Goal: Task Accomplishment & Management: Manage account settings

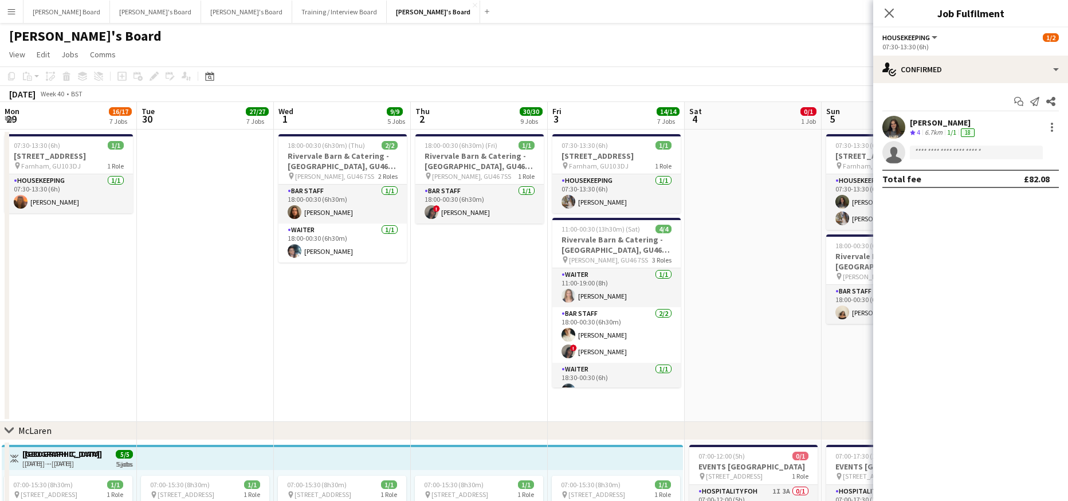
scroll to position [0, 346]
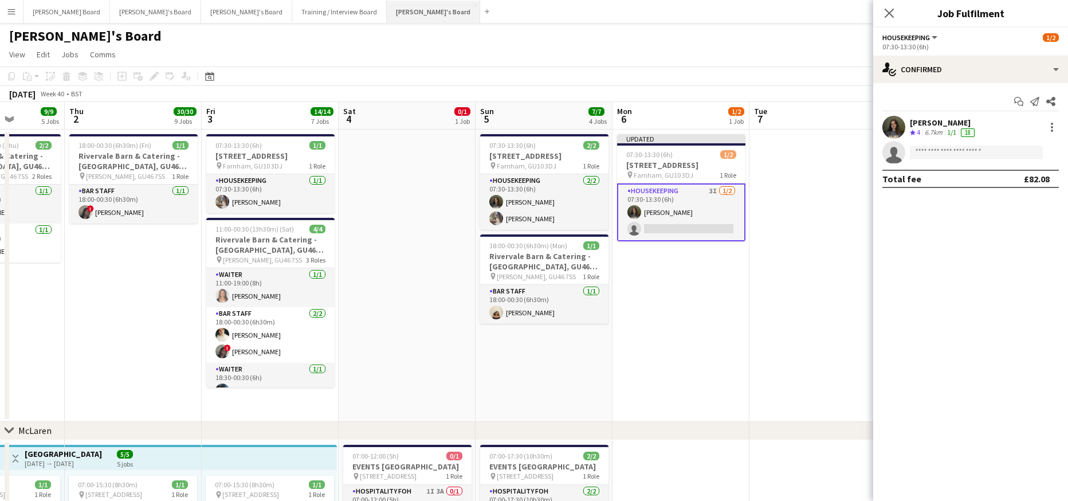
click at [387, 17] on button "[PERSON_NAME]'s Board Close" at bounding box center [433, 12] width 93 height 22
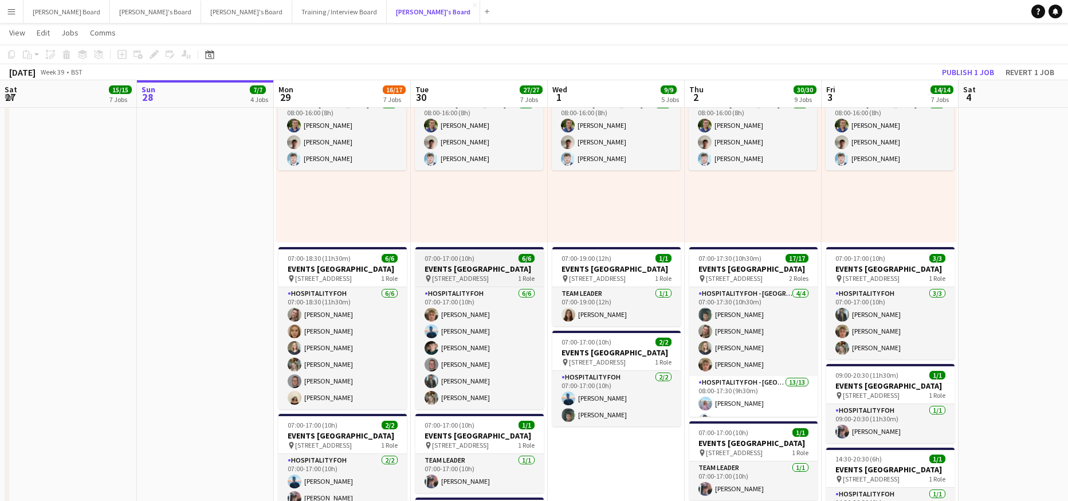
scroll to position [3, 0]
click at [972, 70] on button "Publish 1 job" at bounding box center [968, 72] width 61 height 15
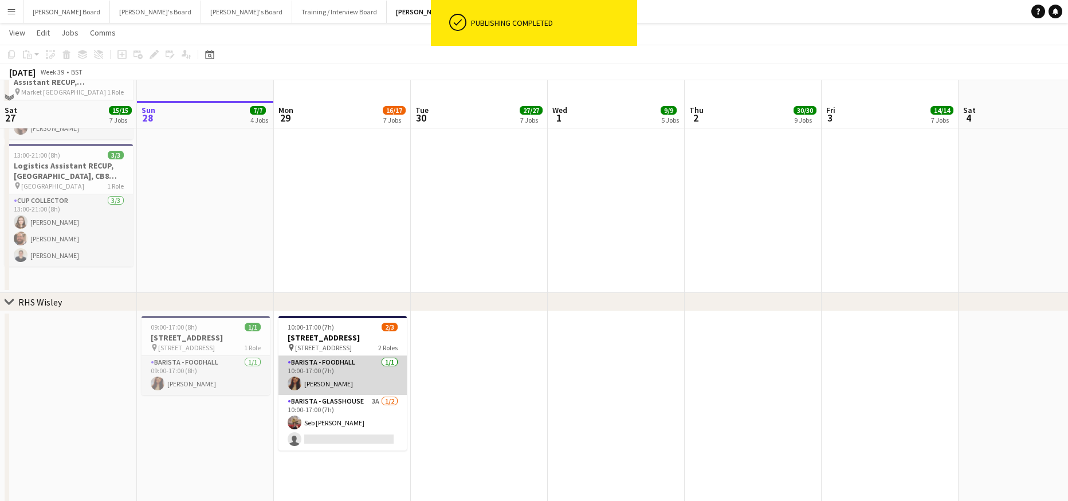
scroll to position [1987, 0]
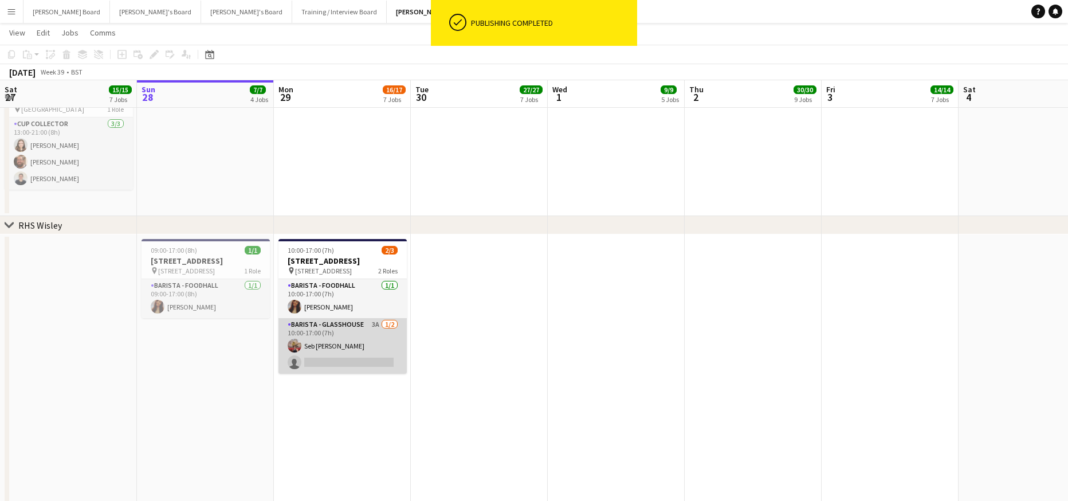
click at [369, 365] on app-card-role "Barista - Glasshouse 3A [DATE] 10:00-17:00 (7h) Seb [PERSON_NAME] single-neutra…" at bounding box center [343, 346] width 128 height 56
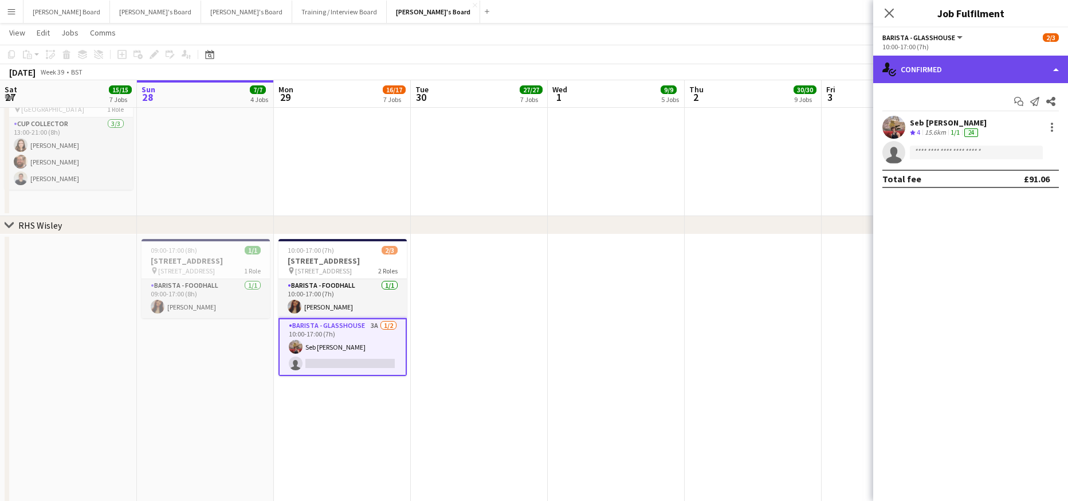
click at [968, 72] on div "single-neutral-actions-check-2 Confirmed" at bounding box center [971, 70] width 195 height 28
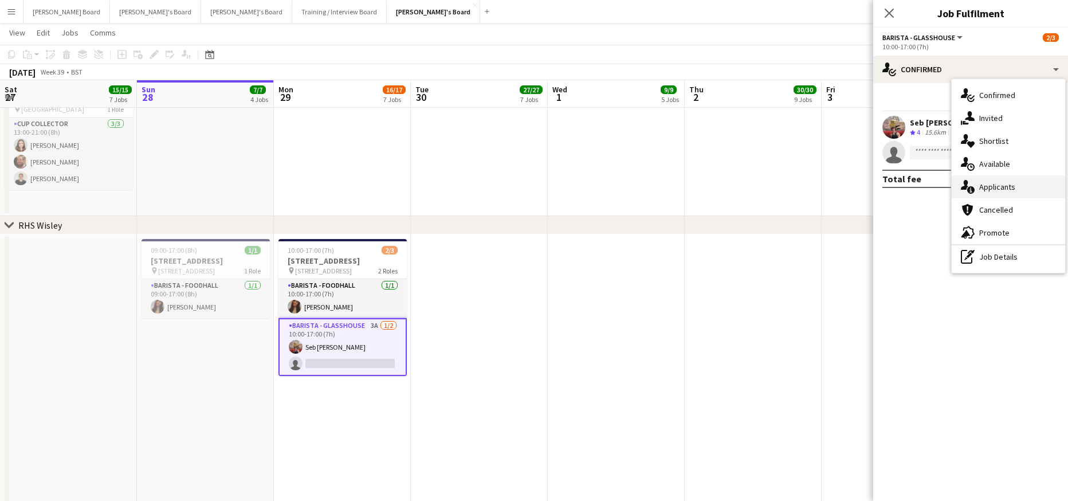
click at [992, 185] on span "Applicants" at bounding box center [998, 187] width 36 height 10
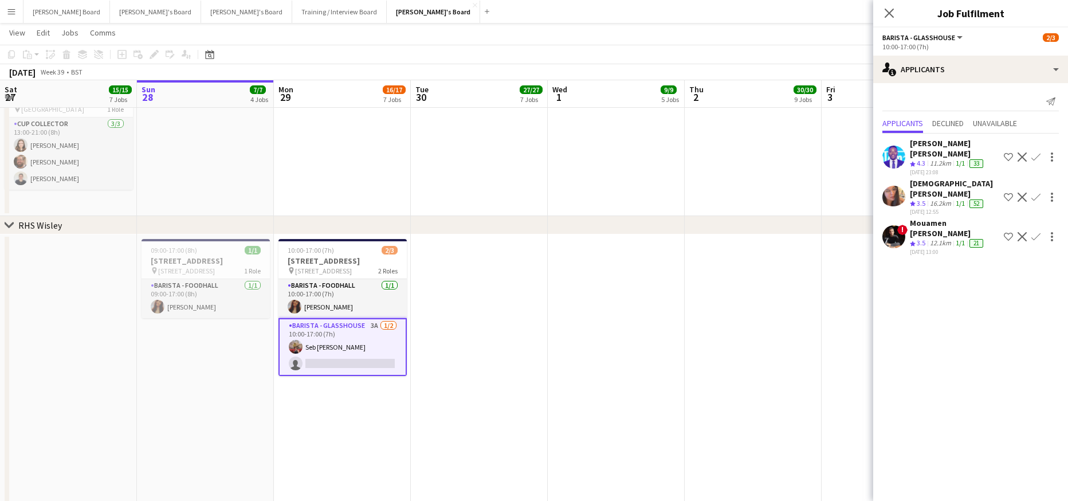
click at [931, 143] on div "[PERSON_NAME] [PERSON_NAME]" at bounding box center [954, 148] width 89 height 21
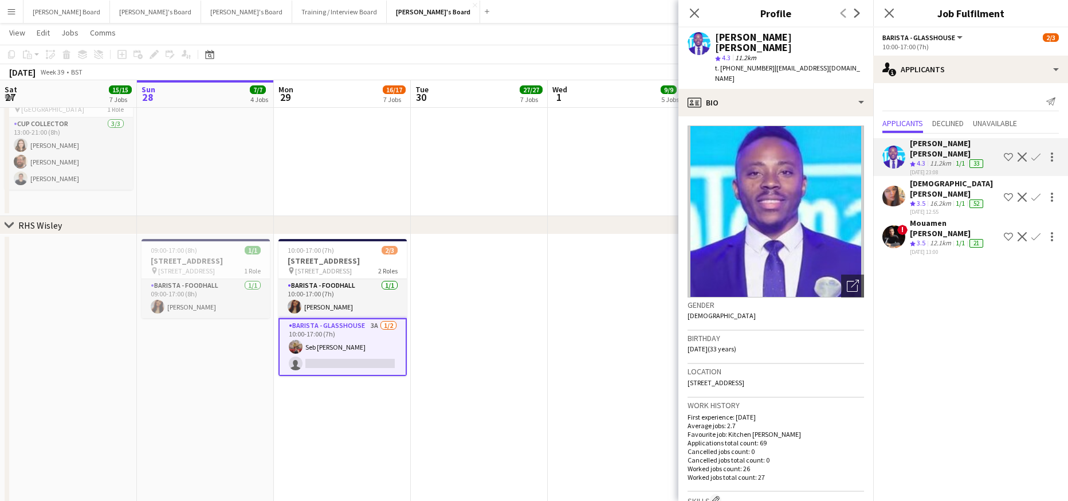
click at [757, 64] on span "t. [PHONE_NUMBER]" at bounding box center [745, 68] width 60 height 9
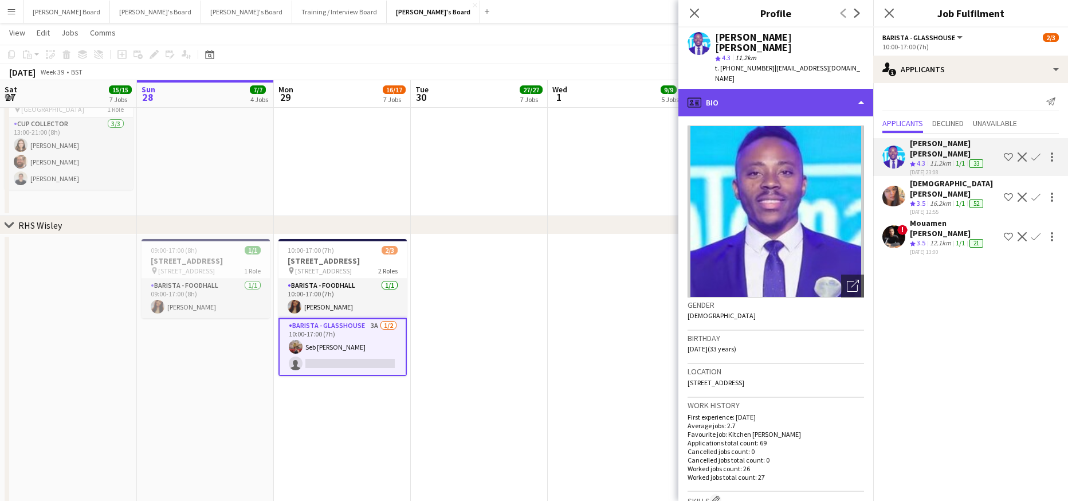
click at [758, 89] on div "profile Bio" at bounding box center [776, 103] width 195 height 28
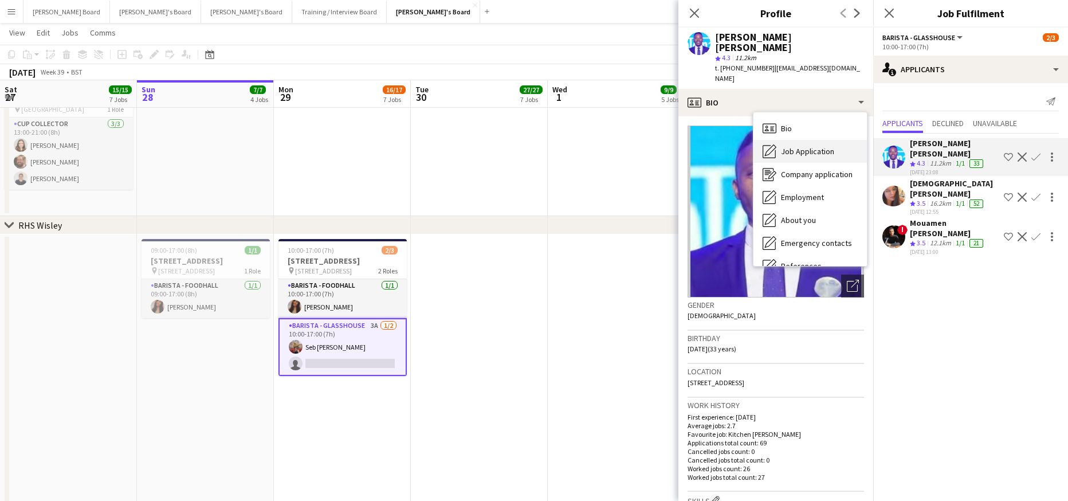
click at [795, 146] on span "Job Application" at bounding box center [807, 151] width 53 height 10
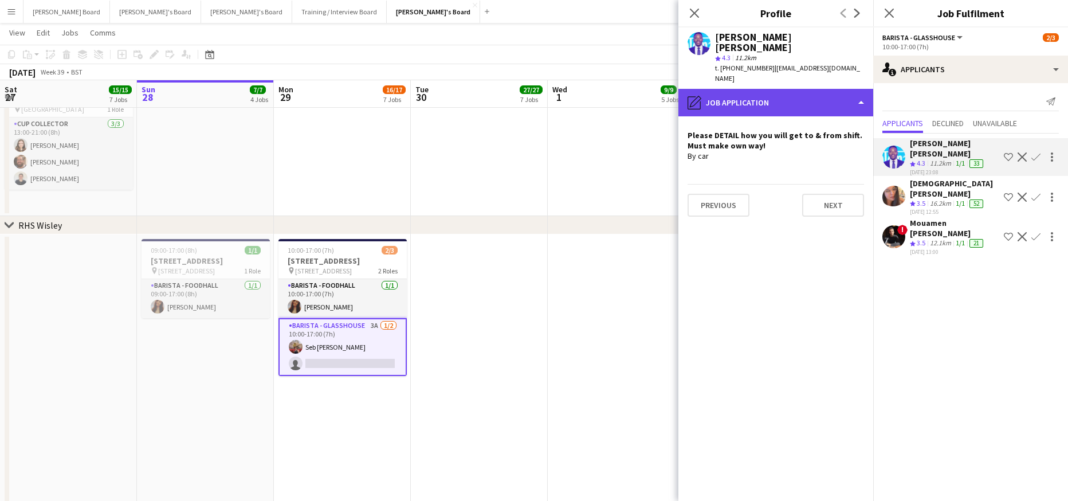
click at [741, 89] on div "pencil4 Job Application" at bounding box center [776, 103] width 195 height 28
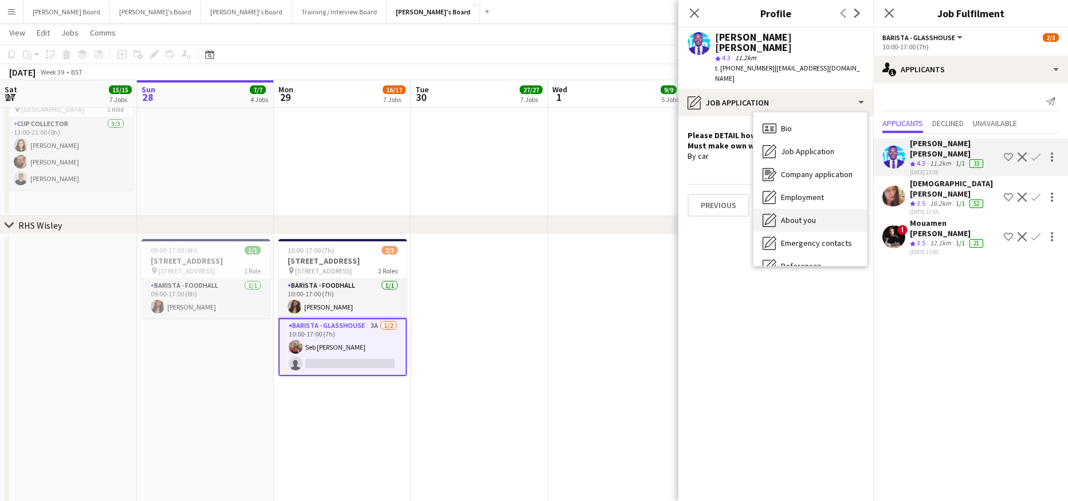
click at [805, 215] on span "About you" at bounding box center [798, 220] width 35 height 10
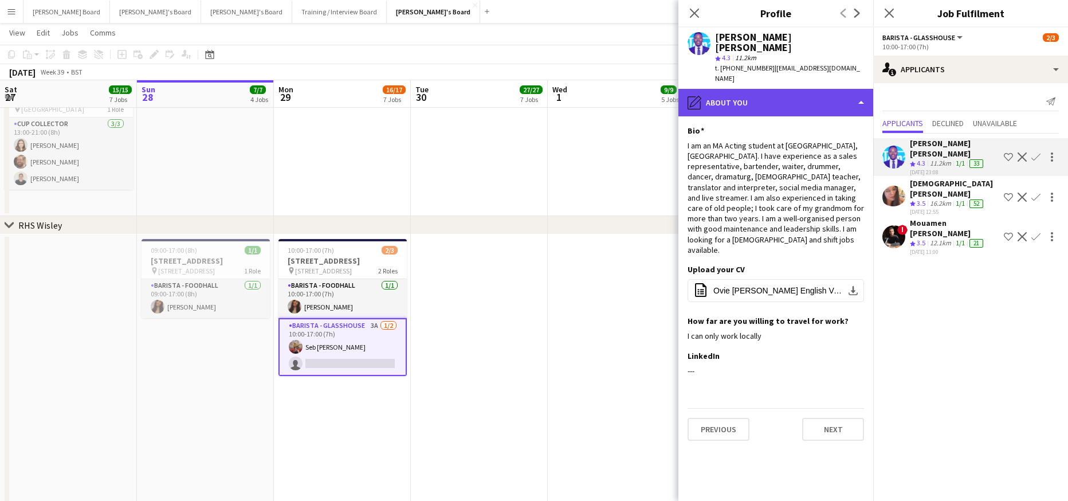
click at [796, 89] on div "pencil4 About you" at bounding box center [776, 103] width 195 height 28
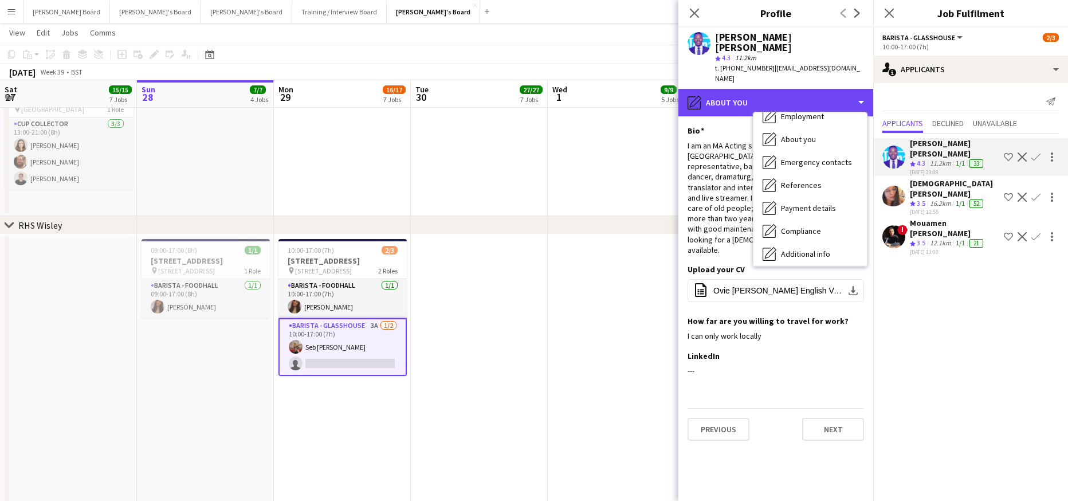
scroll to position [153, 0]
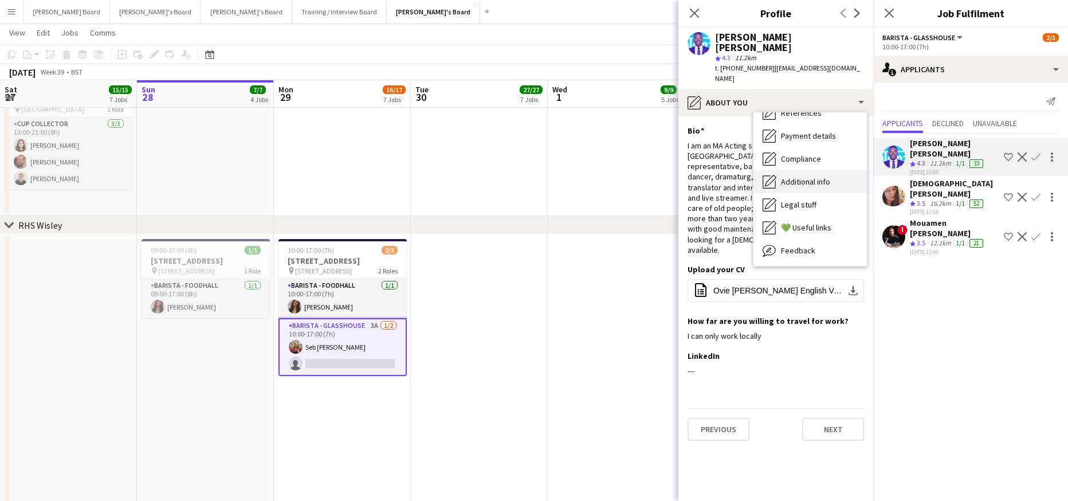
click at [823, 177] on span "Additional info" at bounding box center [805, 182] width 49 height 10
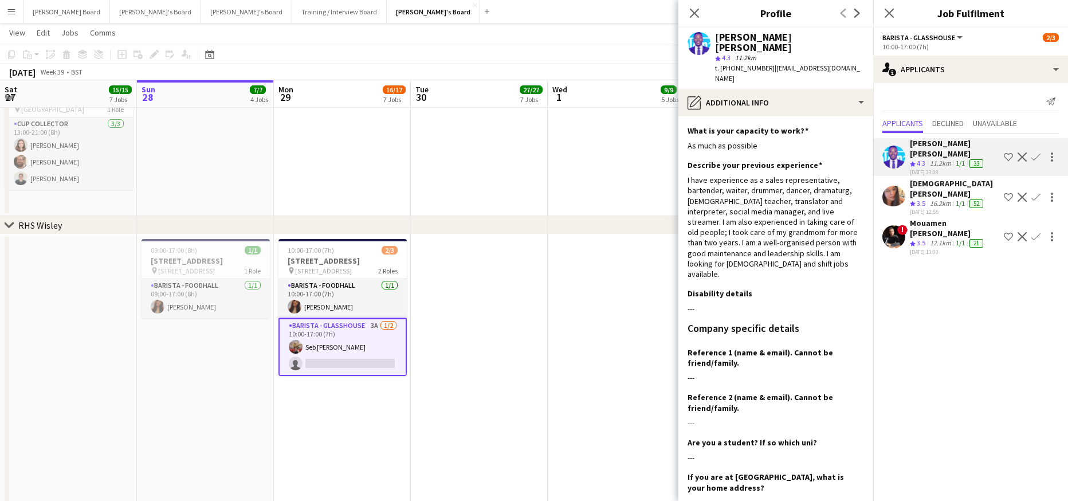
click at [546, 358] on app-date-cell at bounding box center [479, 379] width 137 height 291
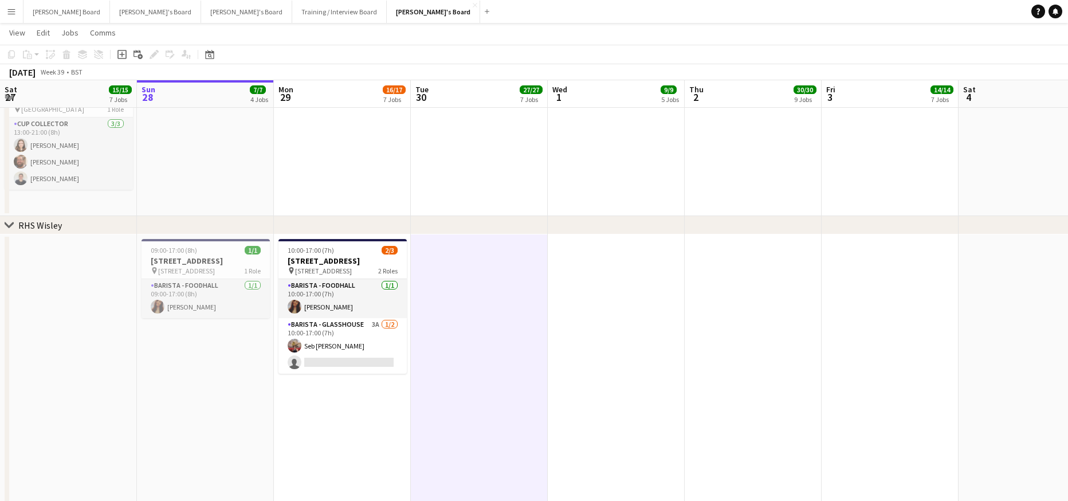
scroll to position [0, 332]
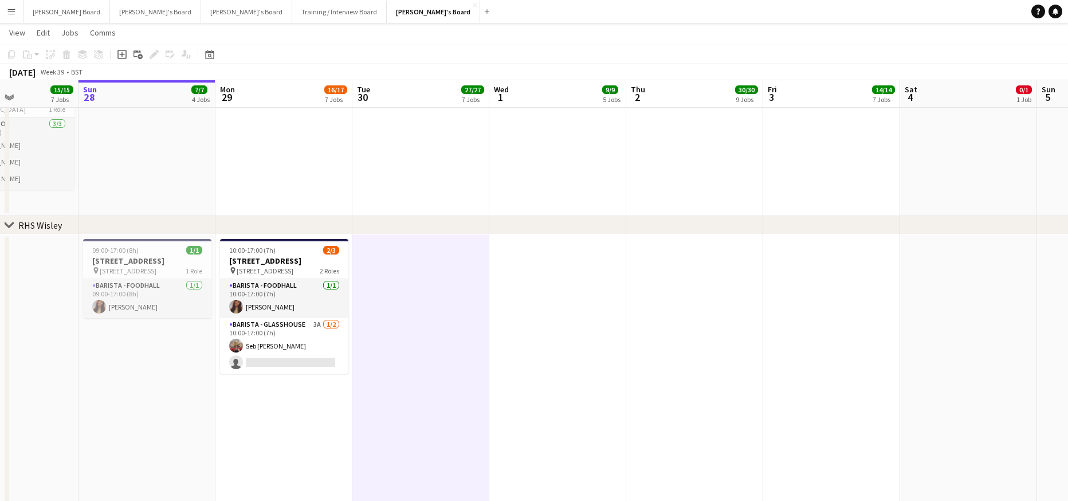
drag, startPoint x: 451, startPoint y: 374, endPoint x: 530, endPoint y: 366, distance: 79.0
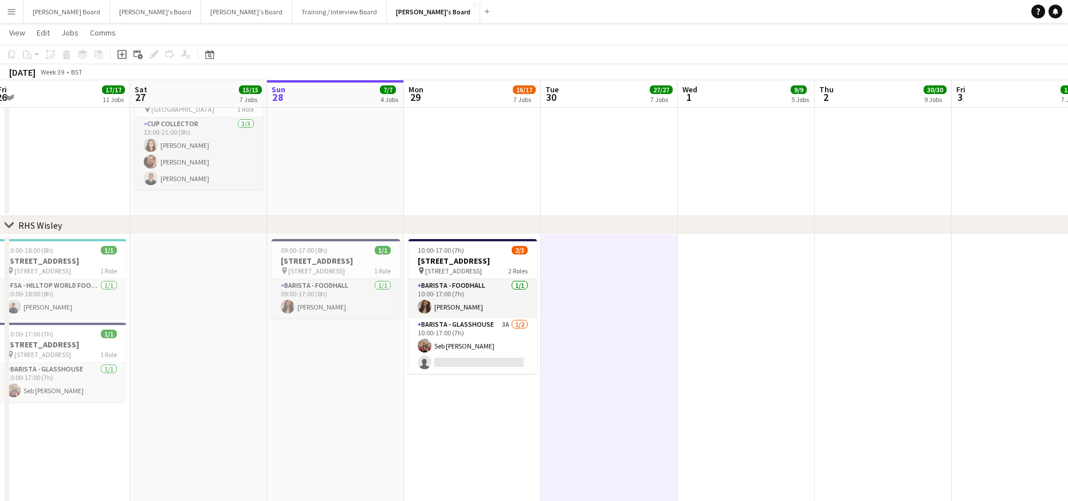
drag, startPoint x: 402, startPoint y: 330, endPoint x: 585, endPoint y: 333, distance: 182.9
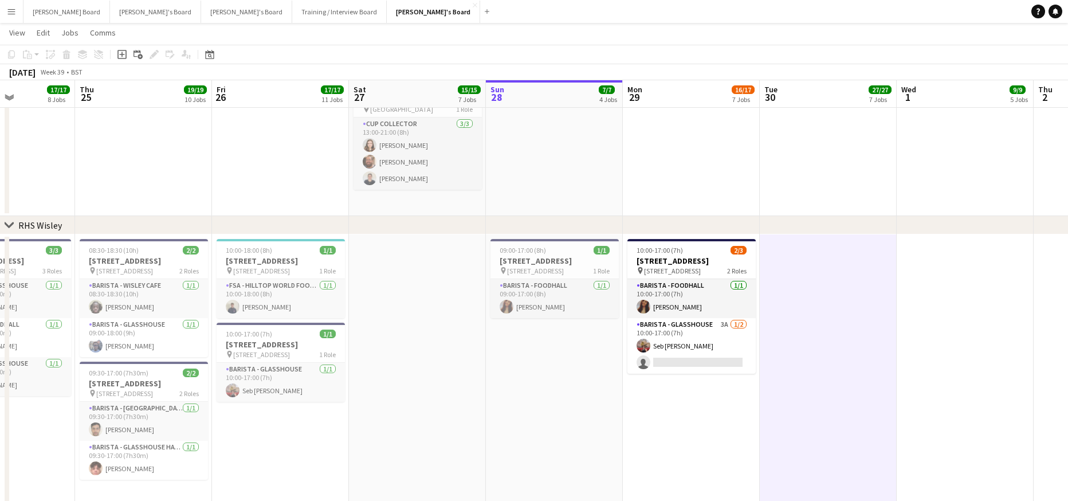
scroll to position [0, 344]
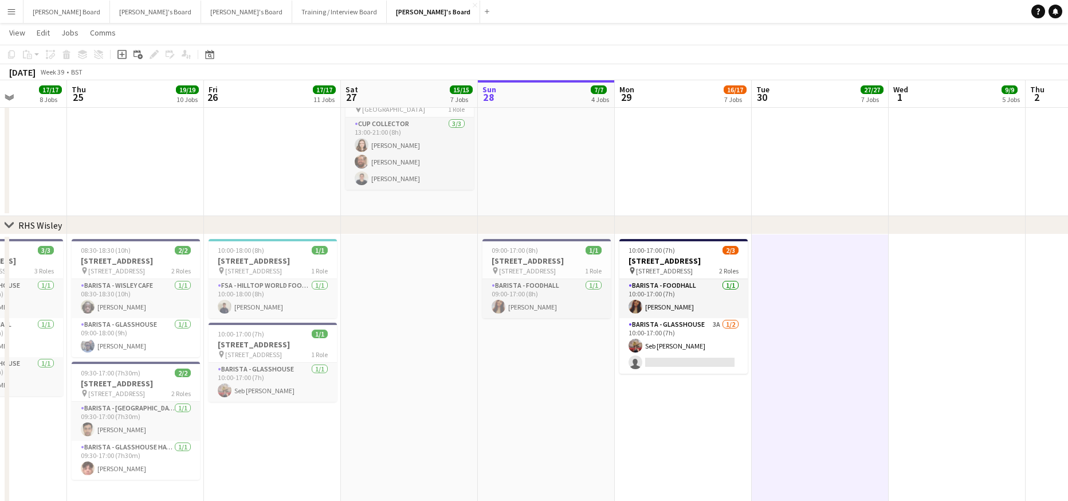
drag, startPoint x: 527, startPoint y: 373, endPoint x: 519, endPoint y: 375, distance: 8.3
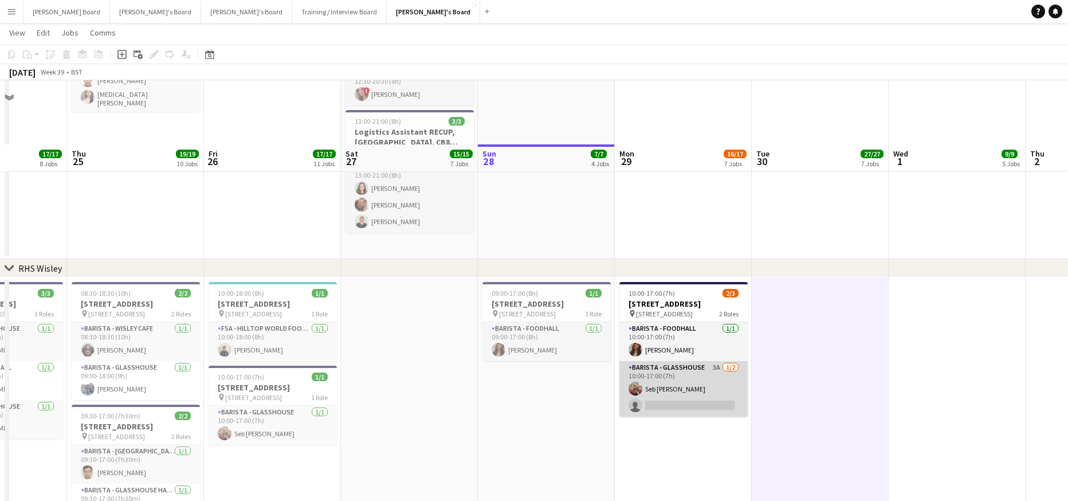
scroll to position [2011, 0]
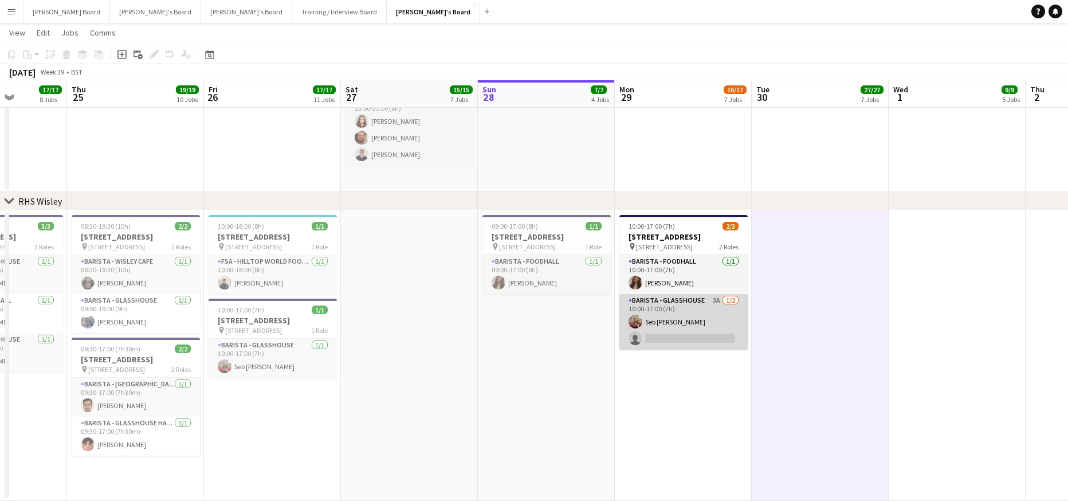
click at [682, 340] on app-card-role "Barista - Glasshouse 3A [DATE] 10:00-17:00 (7h) Seb [PERSON_NAME] single-neutra…" at bounding box center [684, 322] width 128 height 56
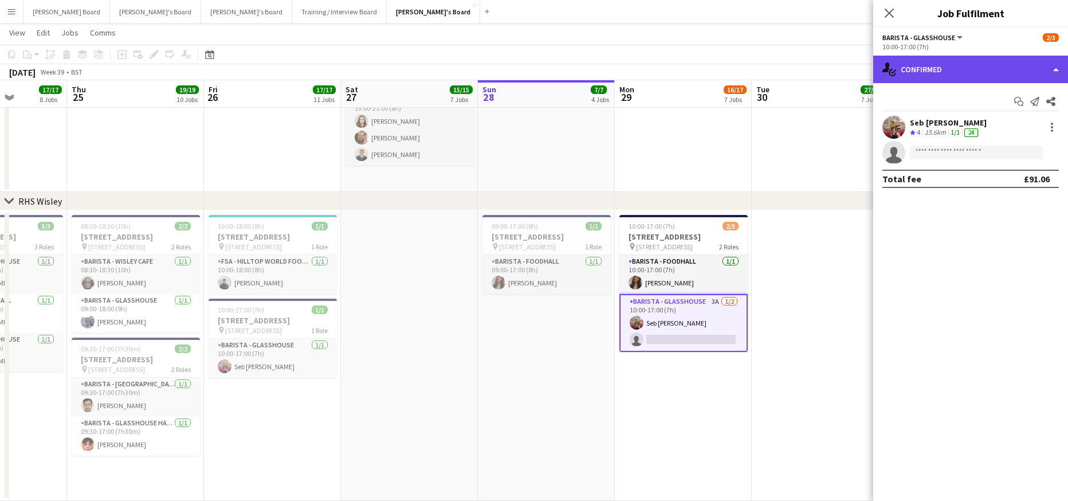
click at [985, 63] on div "single-neutral-actions-check-2 Confirmed" at bounding box center [971, 70] width 195 height 28
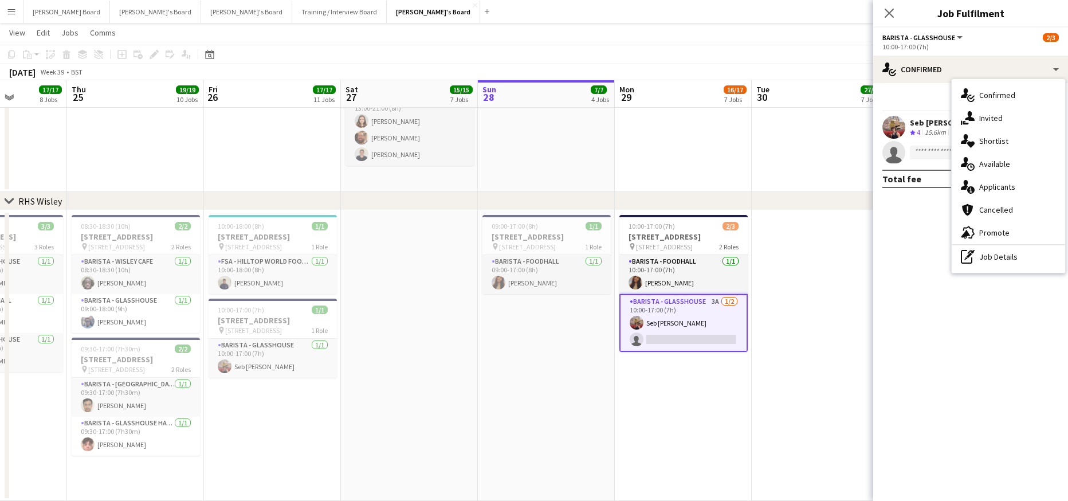
drag, startPoint x: 1002, startPoint y: 111, endPoint x: 1002, endPoint y: 121, distance: 10.3
click at [1003, 111] on div "single-neutral-actions-share-1 Invited" at bounding box center [1008, 118] width 113 height 23
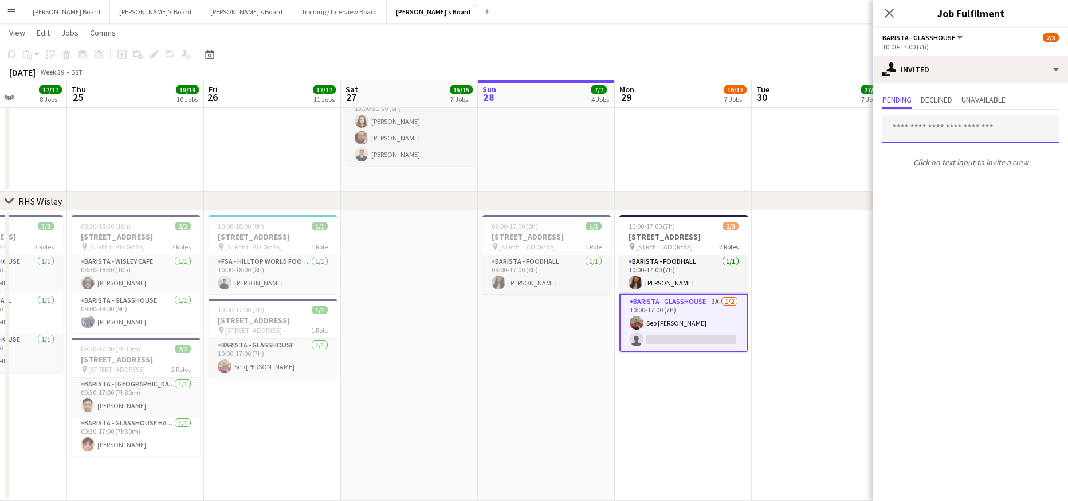
click at [955, 138] on input "text" at bounding box center [971, 129] width 177 height 29
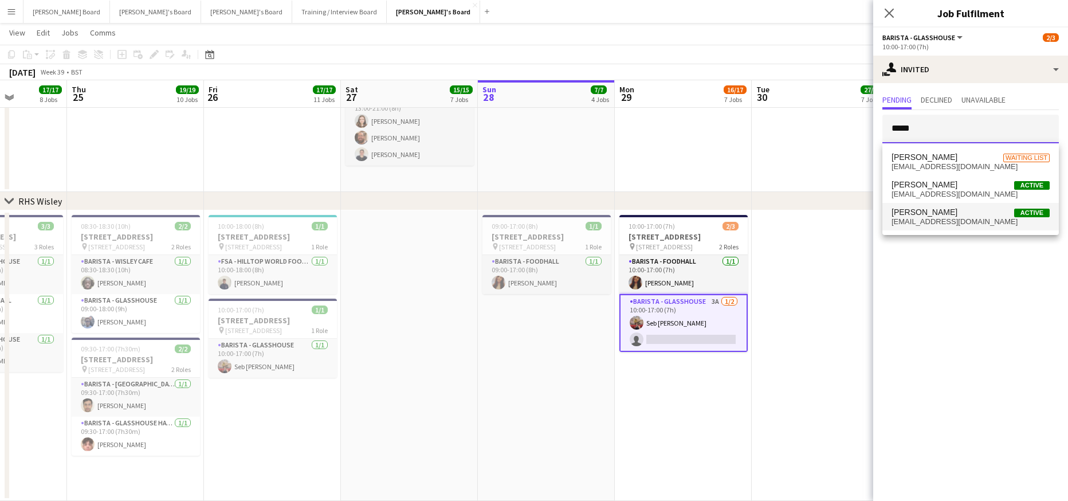
type input "*****"
click at [975, 215] on span "[PERSON_NAME] Active" at bounding box center [971, 212] width 158 height 10
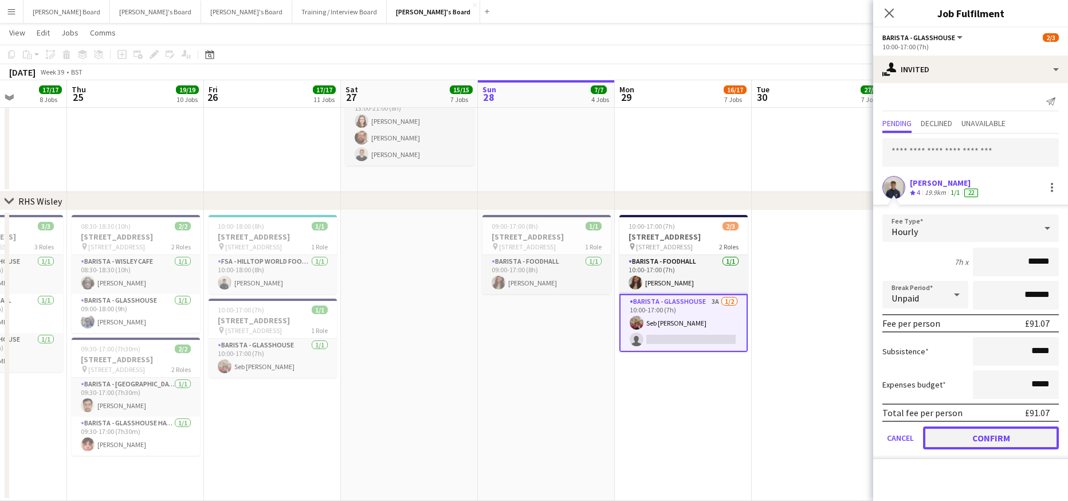
click at [966, 443] on button "Confirm" at bounding box center [991, 437] width 136 height 23
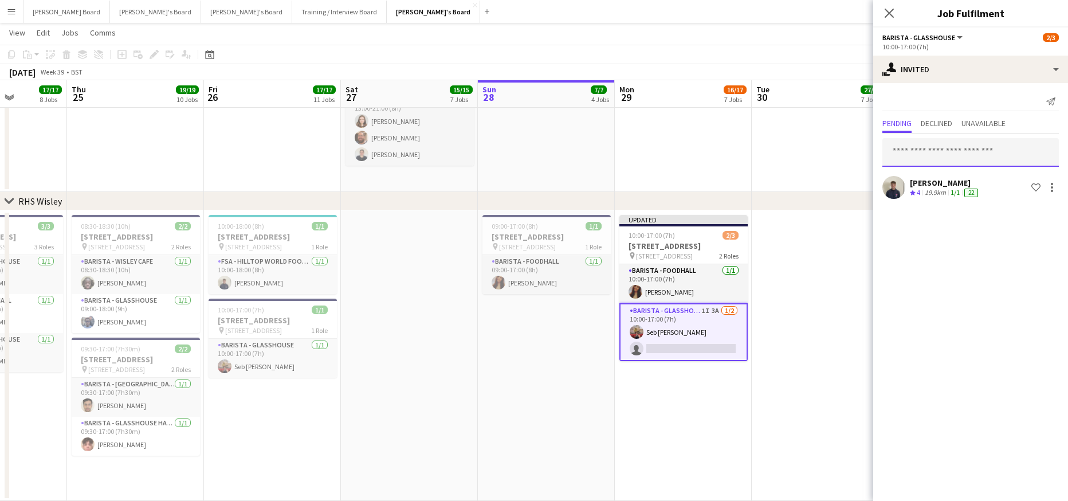
click at [921, 143] on input "text" at bounding box center [971, 152] width 177 height 29
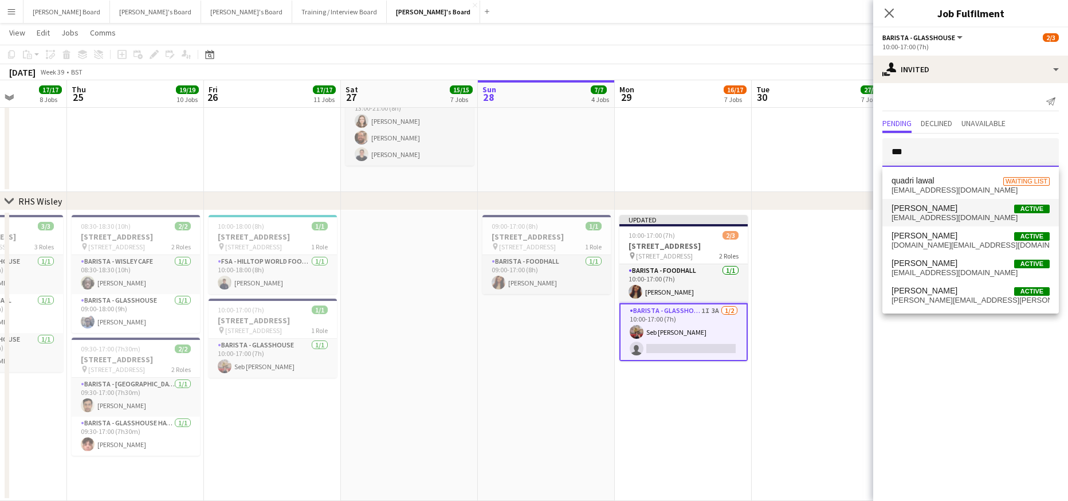
type input "***"
click at [952, 216] on span "[EMAIL_ADDRESS][DOMAIN_NAME]" at bounding box center [971, 217] width 158 height 9
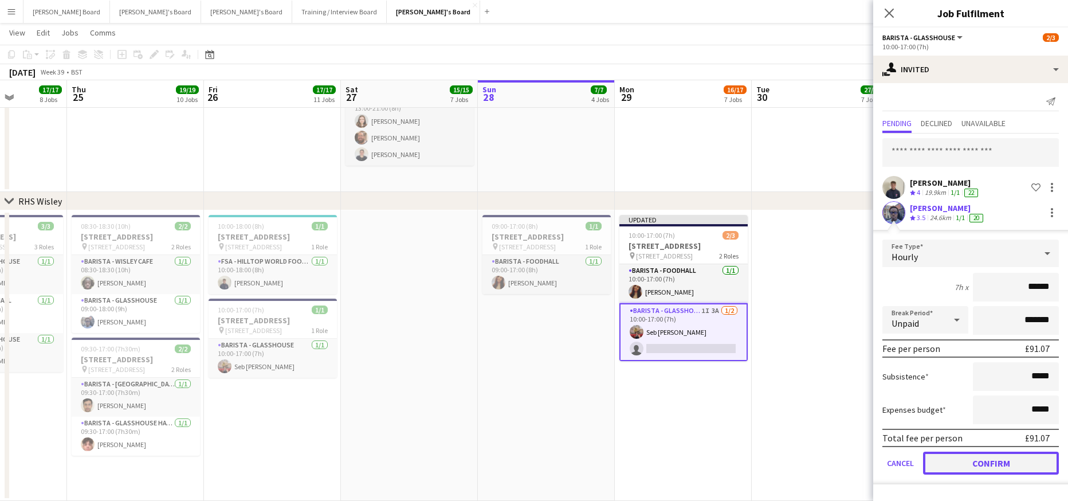
click at [966, 462] on button "Confirm" at bounding box center [991, 463] width 136 height 23
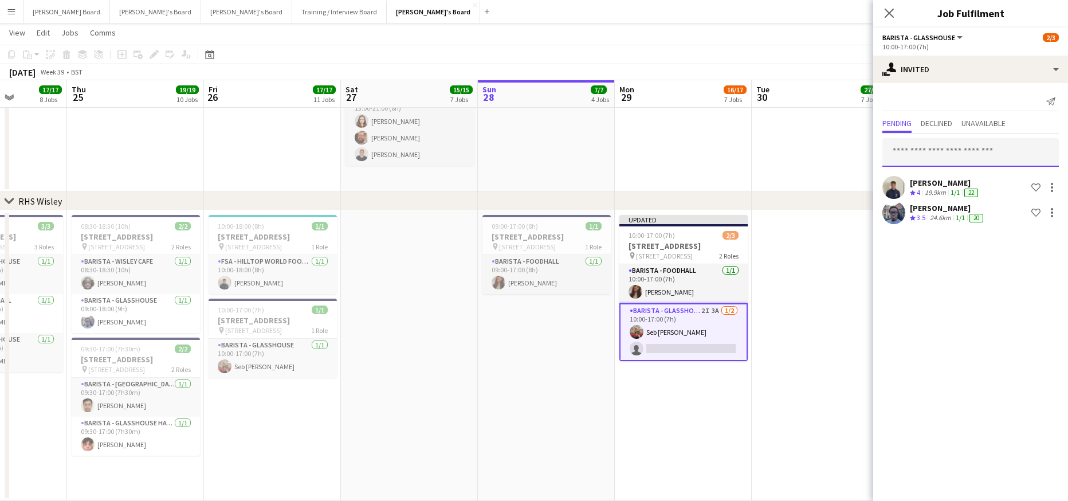
click at [934, 160] on input "text" at bounding box center [971, 152] width 177 height 29
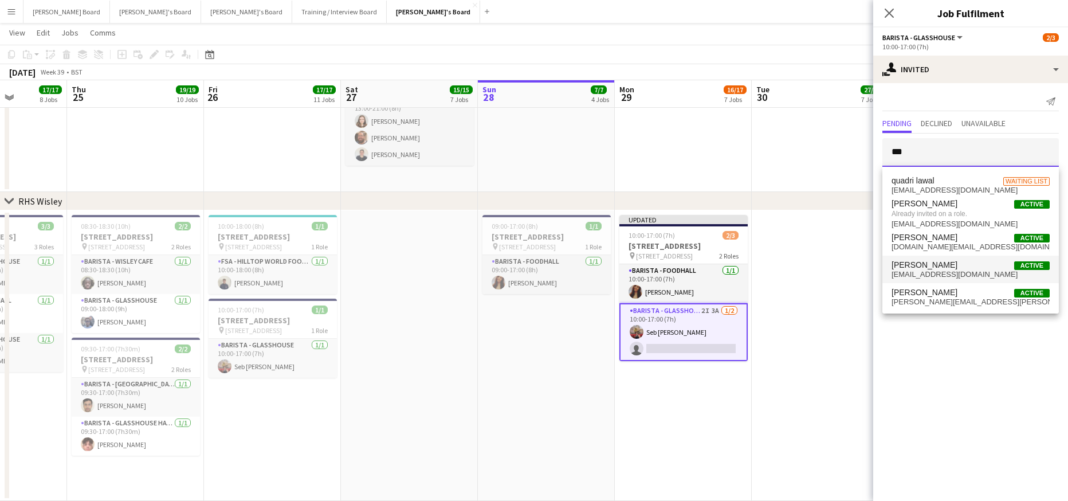
type input "***"
click at [951, 268] on span "[PERSON_NAME] Active" at bounding box center [971, 265] width 158 height 10
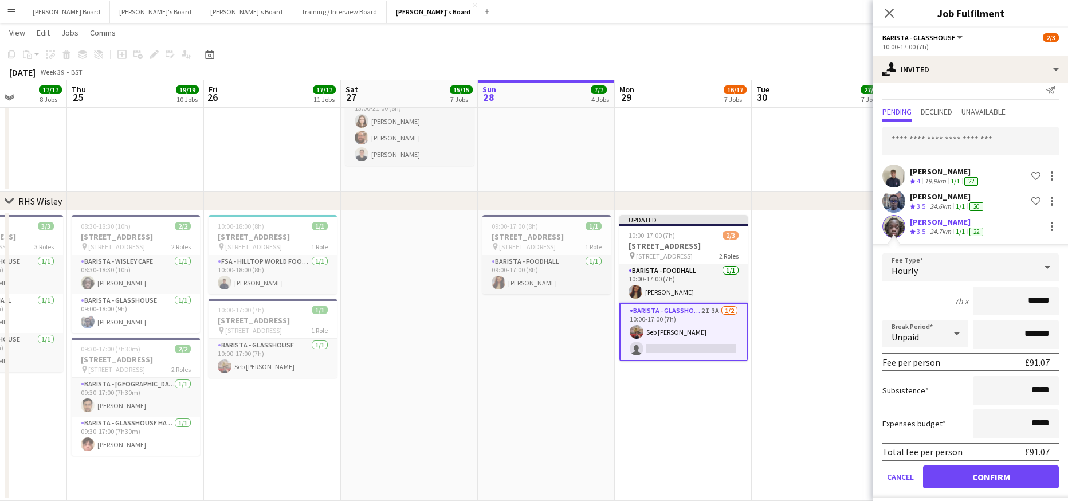
scroll to position [20, 0]
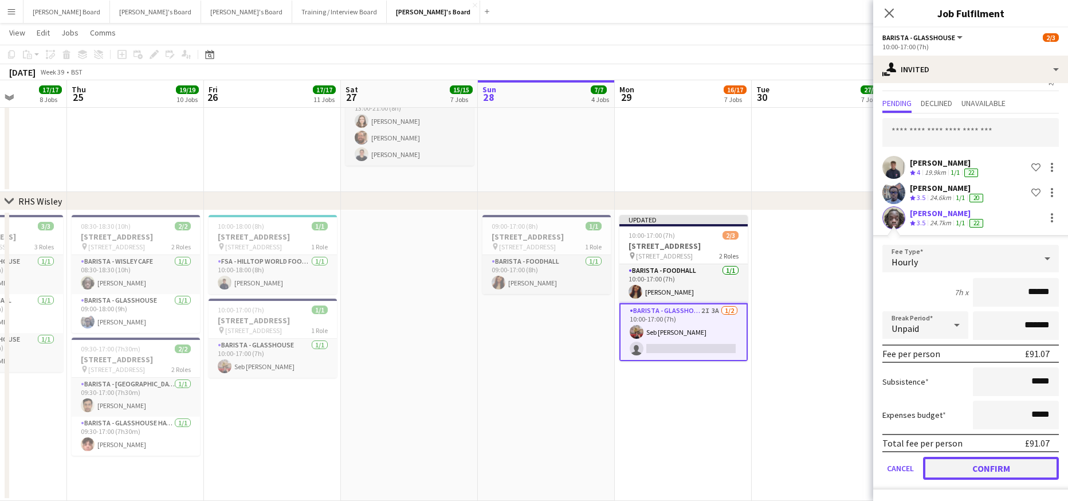
click at [982, 472] on button "Confirm" at bounding box center [991, 468] width 136 height 23
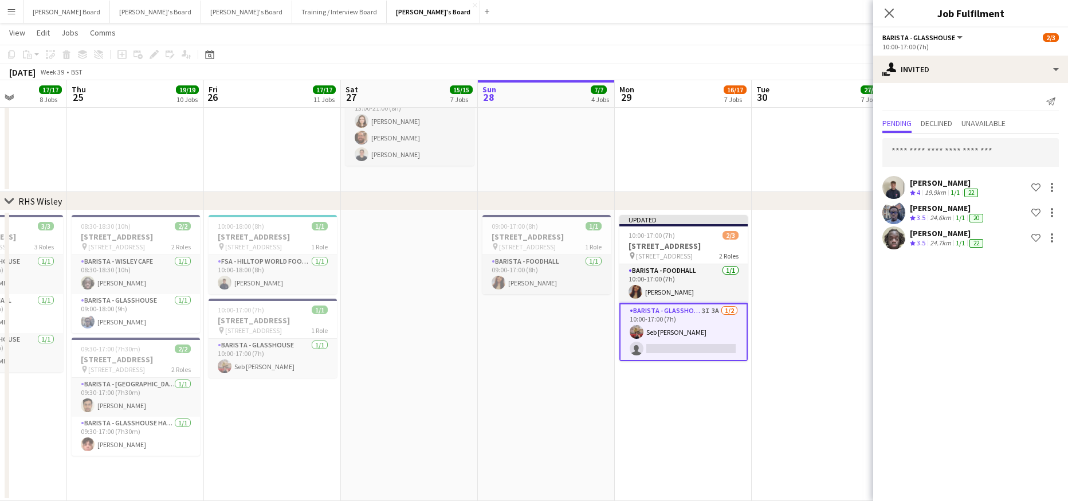
scroll to position [0, 0]
click at [911, 161] on input "text" at bounding box center [971, 152] width 177 height 29
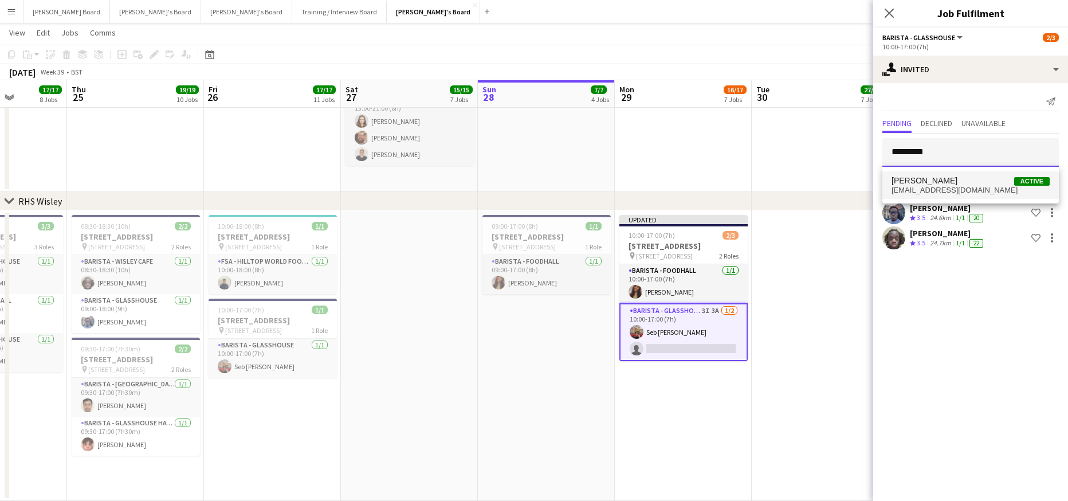
type input "*********"
click at [922, 178] on span "[PERSON_NAME]" at bounding box center [925, 181] width 66 height 10
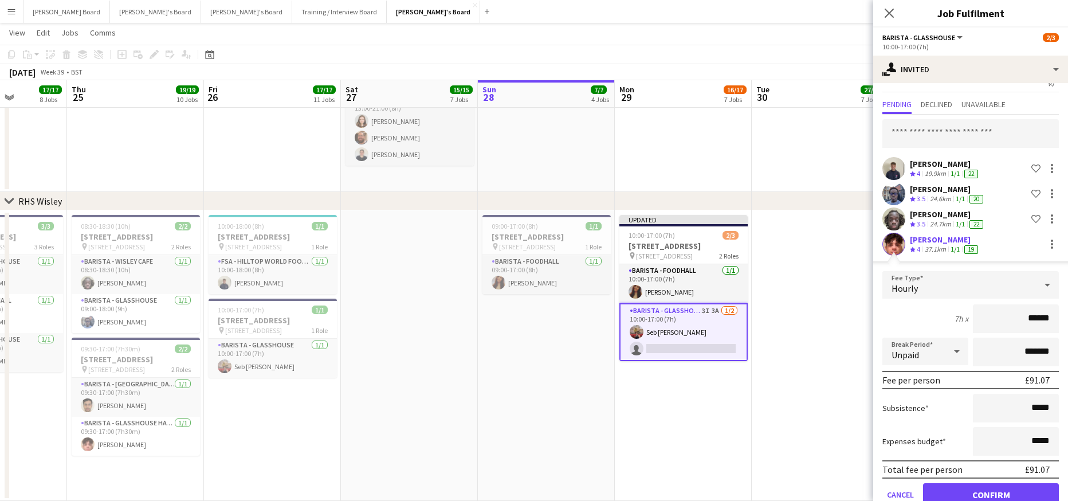
scroll to position [45, 0]
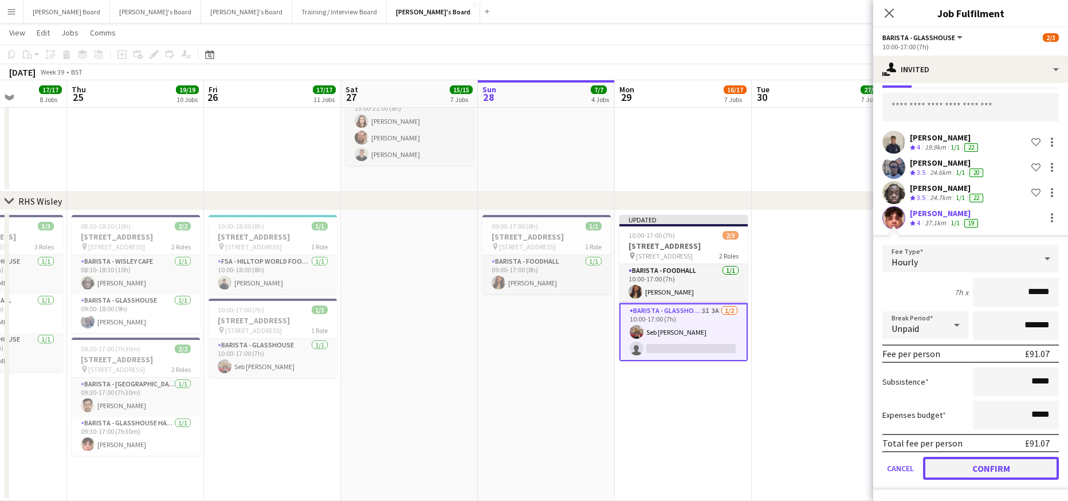
click at [978, 468] on button "Confirm" at bounding box center [991, 468] width 136 height 23
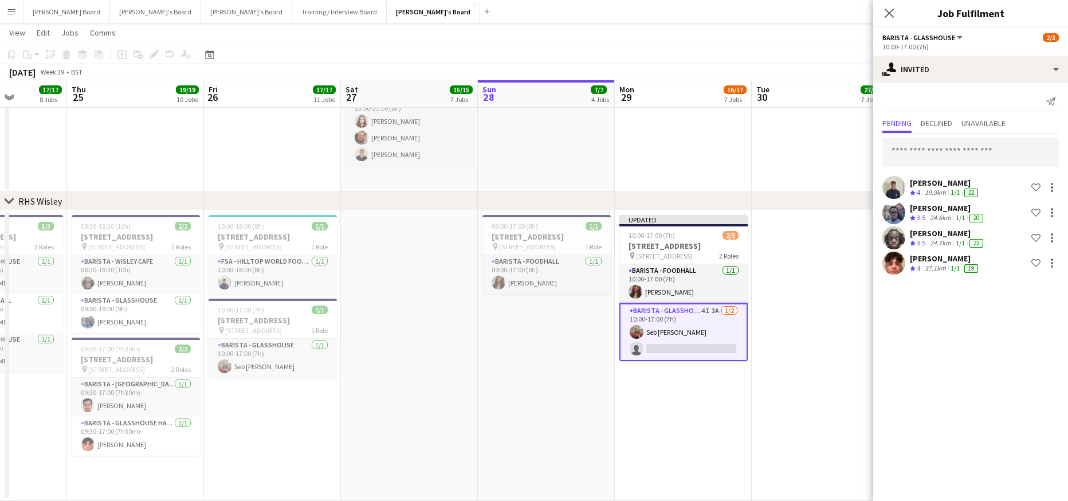
scroll to position [0, 0]
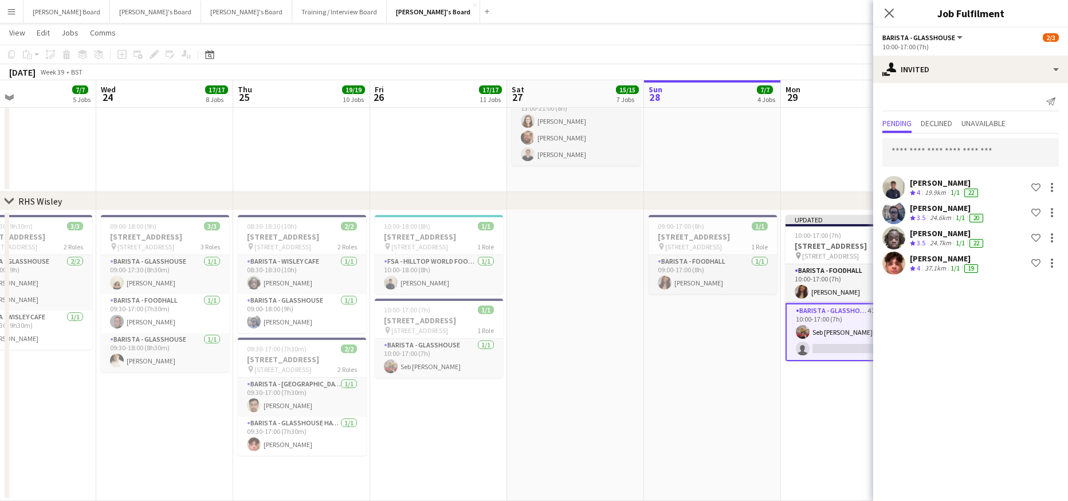
drag, startPoint x: 464, startPoint y: 444, endPoint x: 812, endPoint y: 425, distance: 348.4
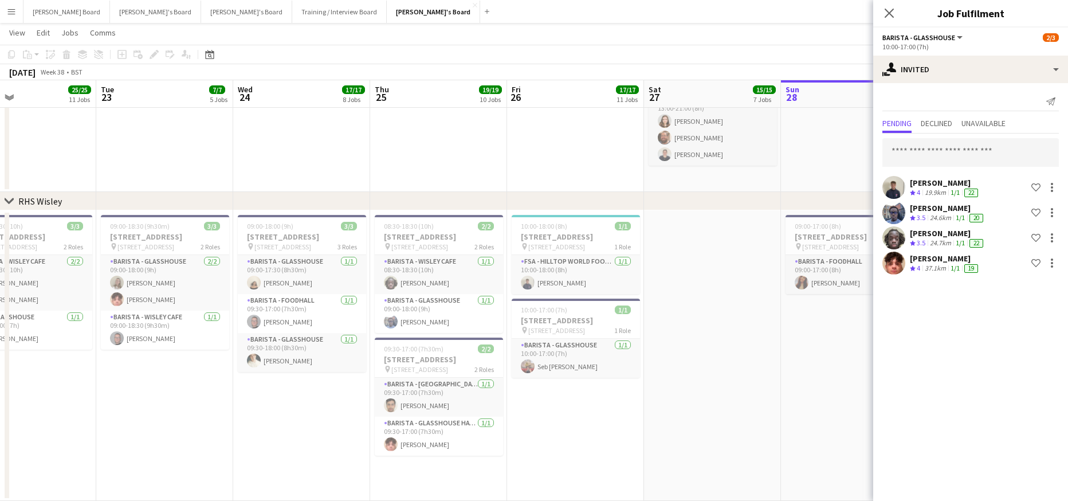
scroll to position [0, 272]
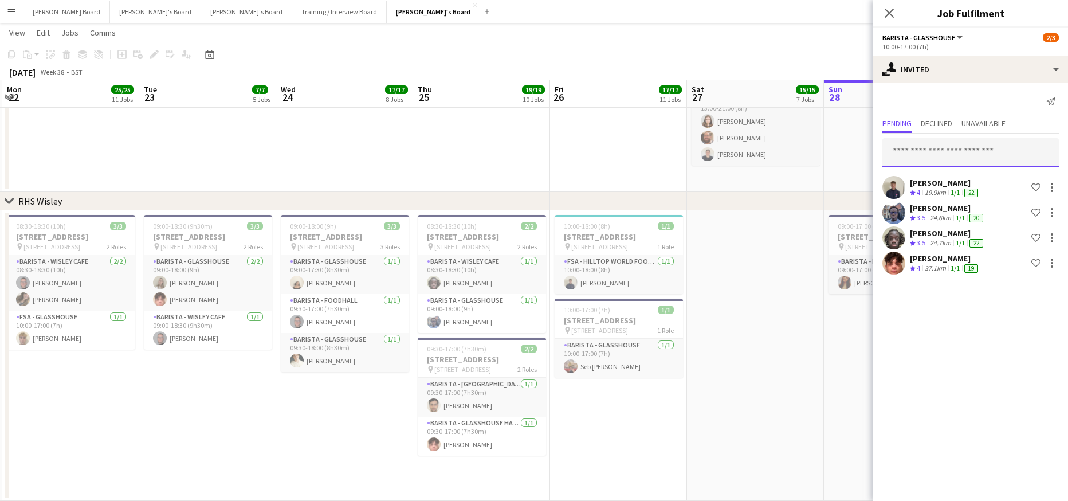
click at [921, 162] on input "text" at bounding box center [971, 152] width 177 height 29
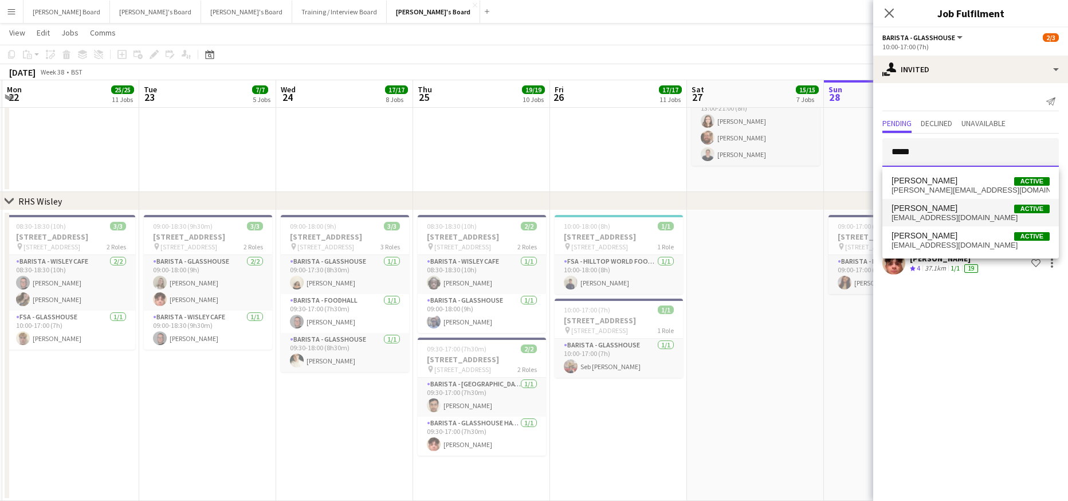
type input "*****"
drag, startPoint x: 960, startPoint y: 213, endPoint x: 967, endPoint y: 215, distance: 7.8
click at [960, 213] on span "[EMAIL_ADDRESS][DOMAIN_NAME]" at bounding box center [971, 217] width 158 height 9
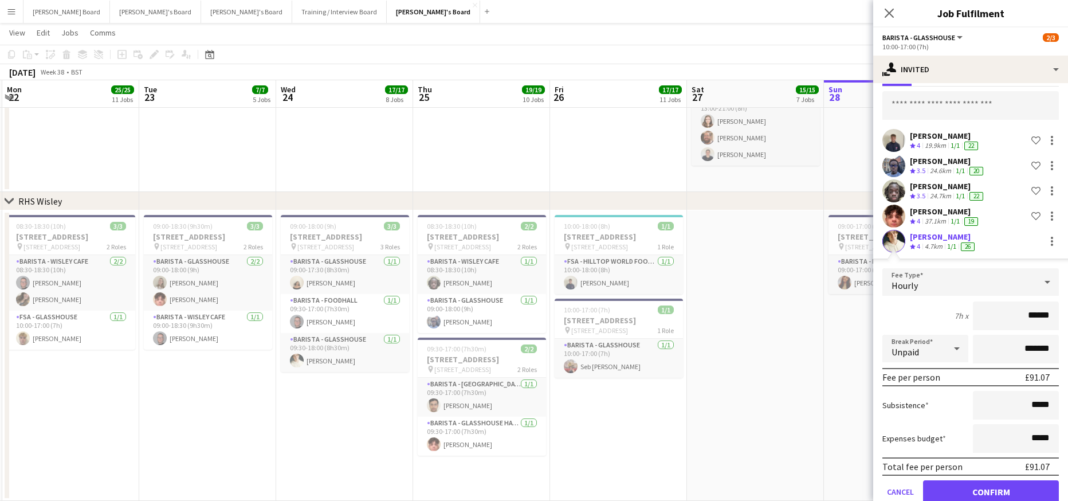
scroll to position [71, 0]
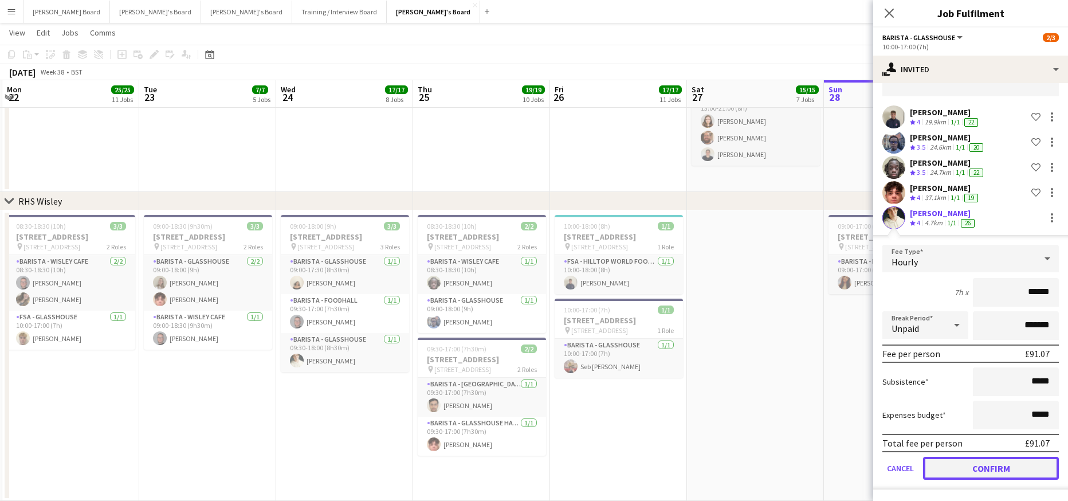
click at [962, 463] on button "Confirm" at bounding box center [991, 468] width 136 height 23
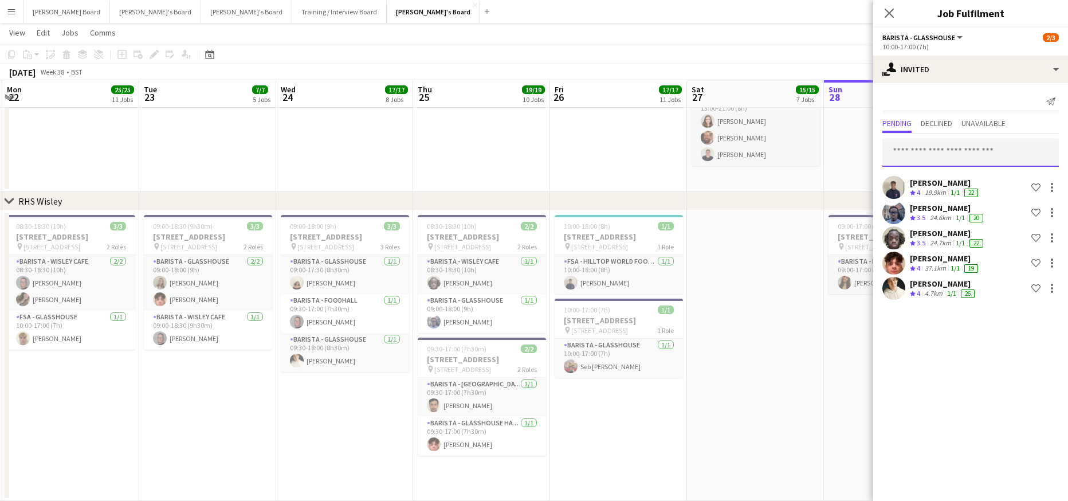
click at [928, 152] on input "text" at bounding box center [971, 152] width 177 height 29
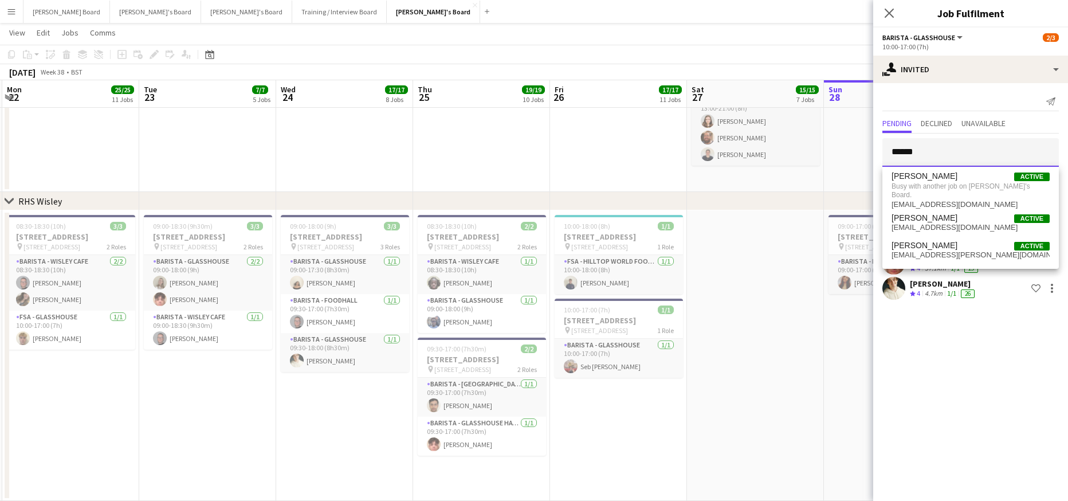
click at [955, 147] on input "******" at bounding box center [971, 152] width 177 height 29
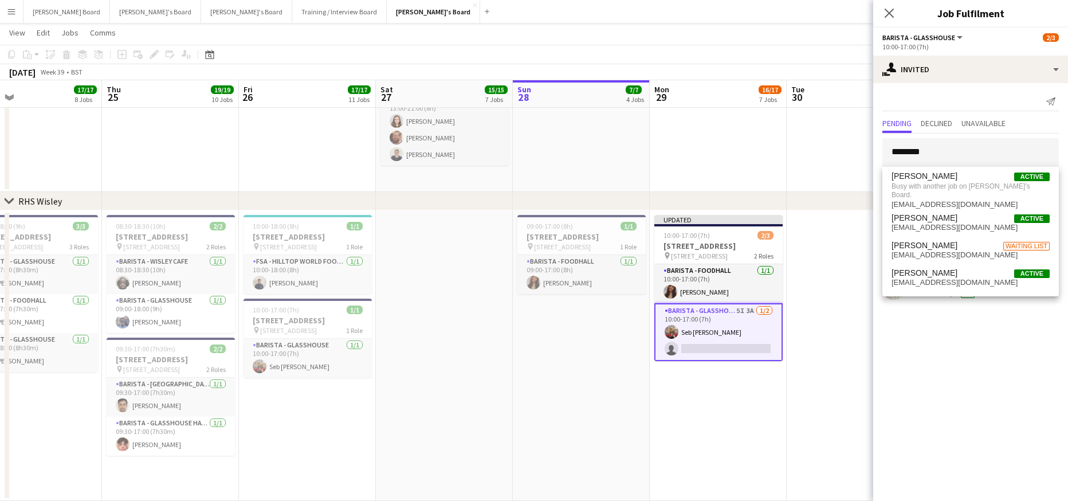
drag, startPoint x: 524, startPoint y: 311, endPoint x: 406, endPoint y: 321, distance: 118.5
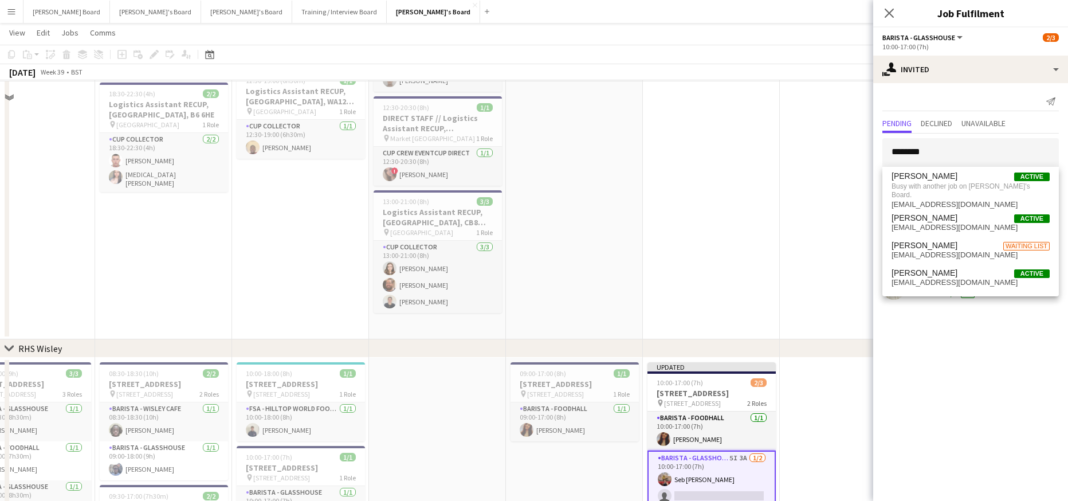
scroll to position [2011, 0]
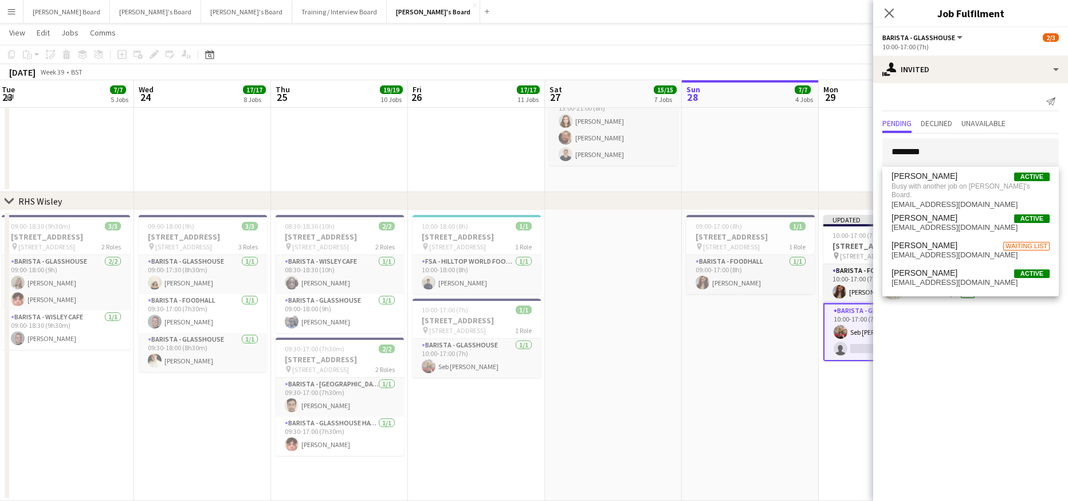
drag, startPoint x: 101, startPoint y: 440, endPoint x: 312, endPoint y: 422, distance: 211.7
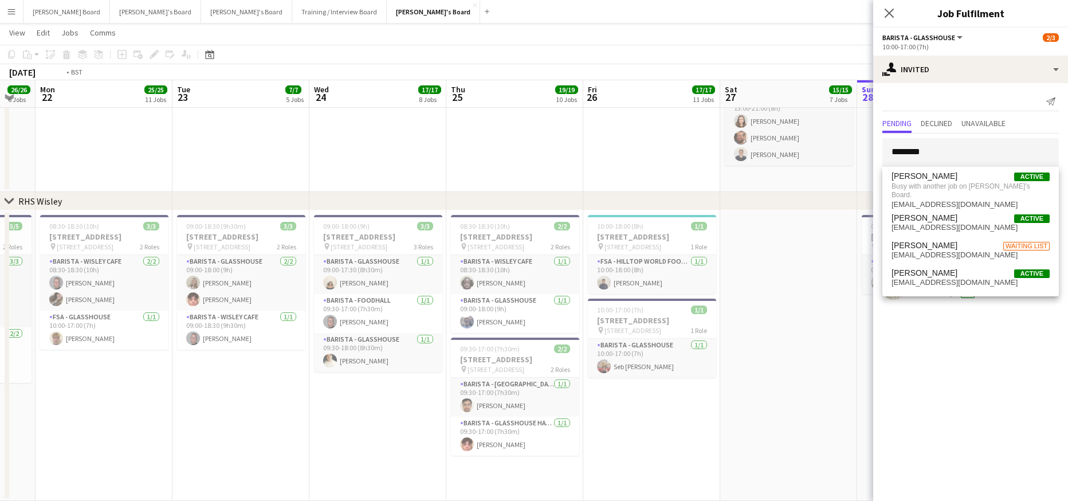
drag, startPoint x: 236, startPoint y: 442, endPoint x: 408, endPoint y: 437, distance: 172.0
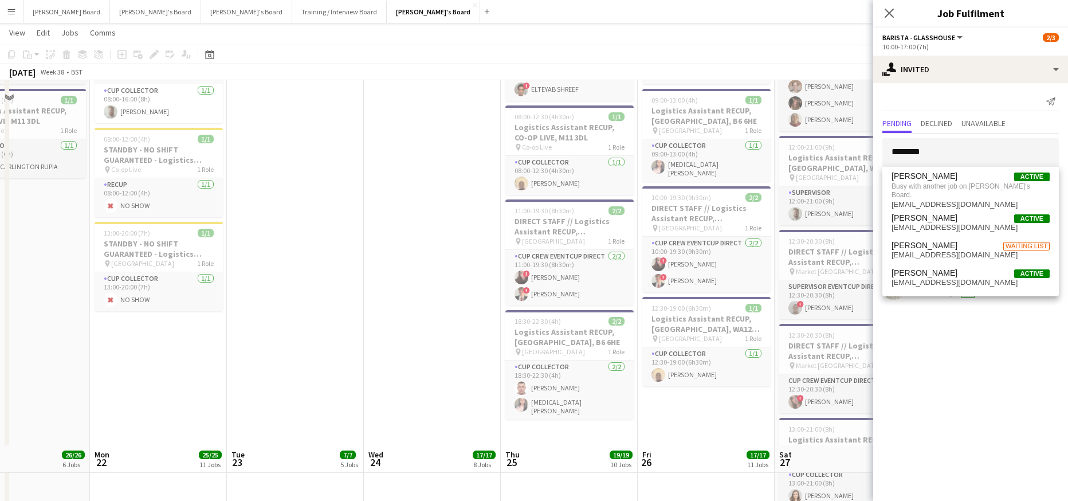
scroll to position [2376, 0]
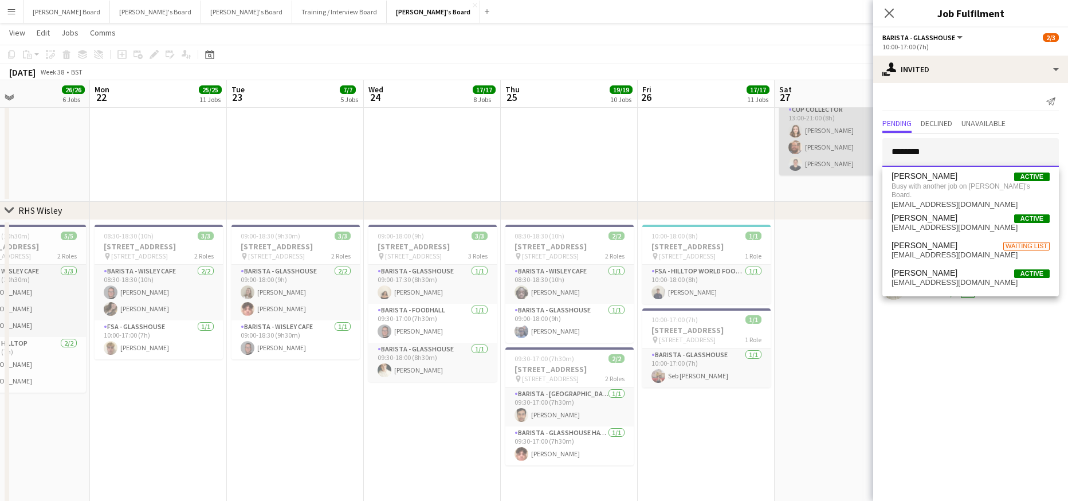
drag, startPoint x: 939, startPoint y: 147, endPoint x: 868, endPoint y: 165, distance: 73.3
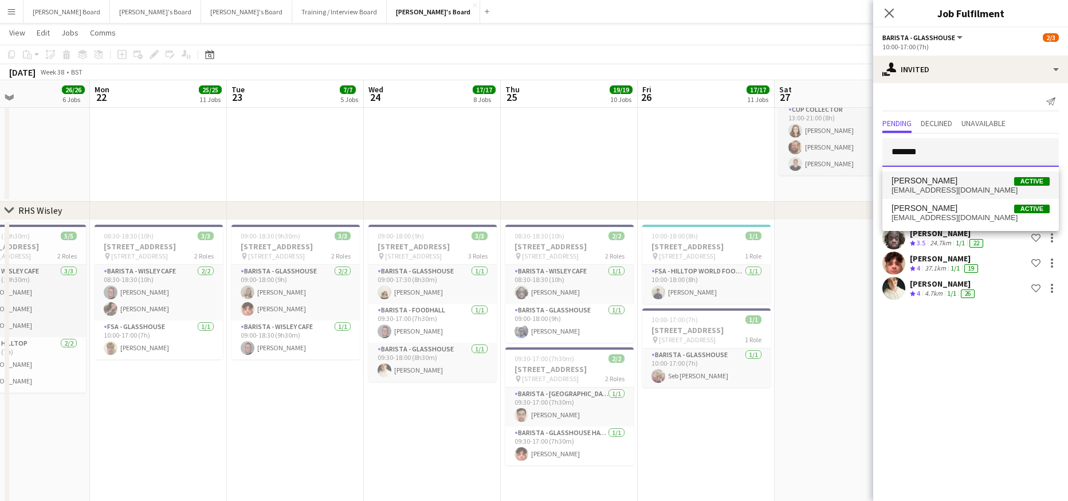
type input "*******"
click at [981, 177] on span "[PERSON_NAME] Active" at bounding box center [971, 181] width 158 height 10
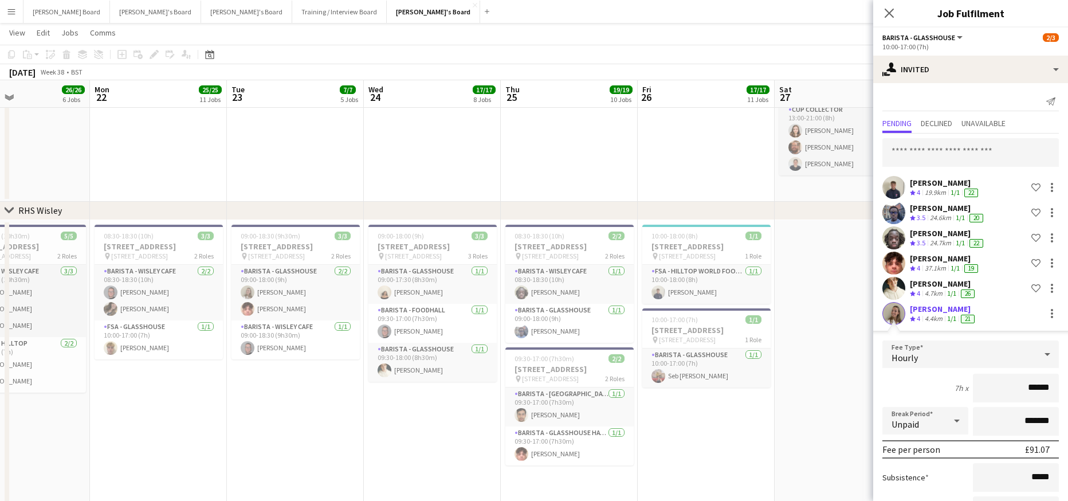
scroll to position [96, 0]
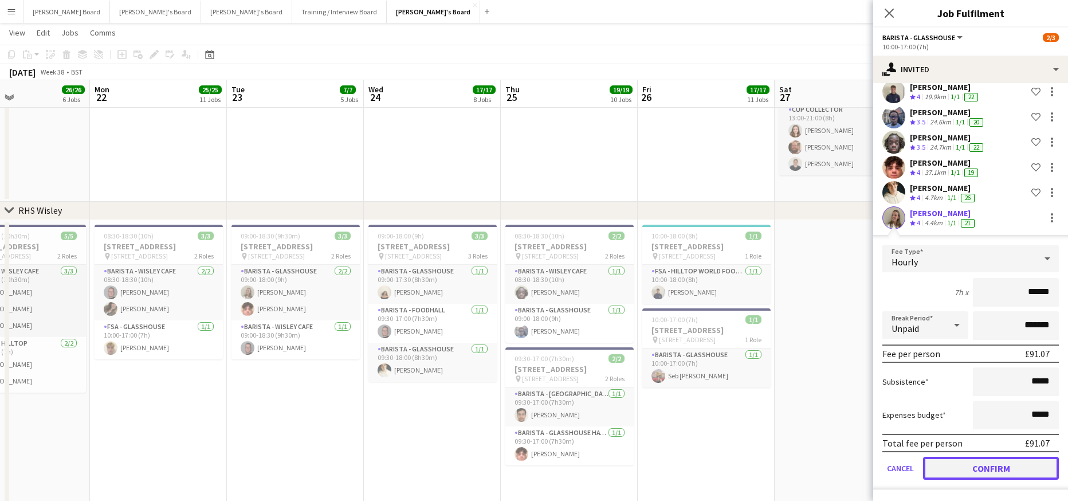
click at [963, 464] on button "Confirm" at bounding box center [991, 468] width 136 height 23
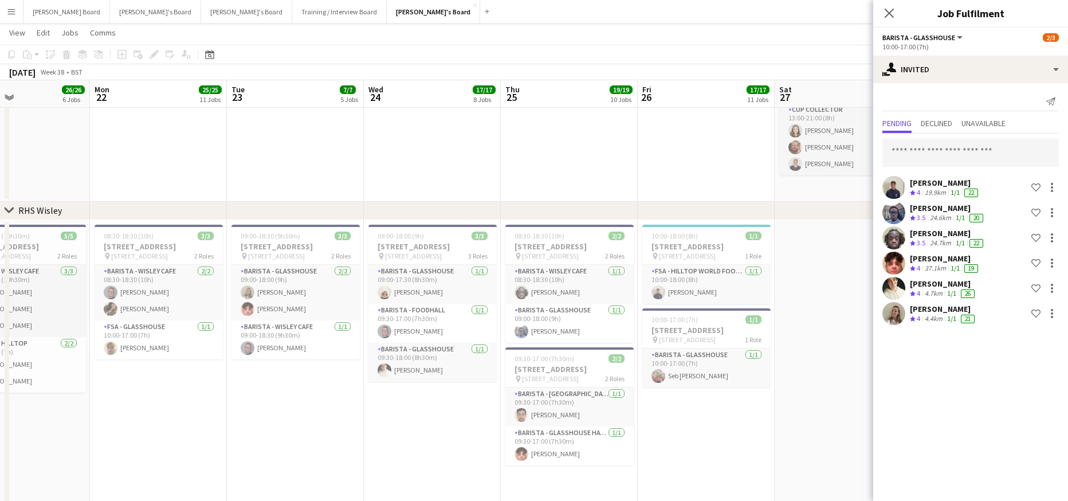
scroll to position [0, 0]
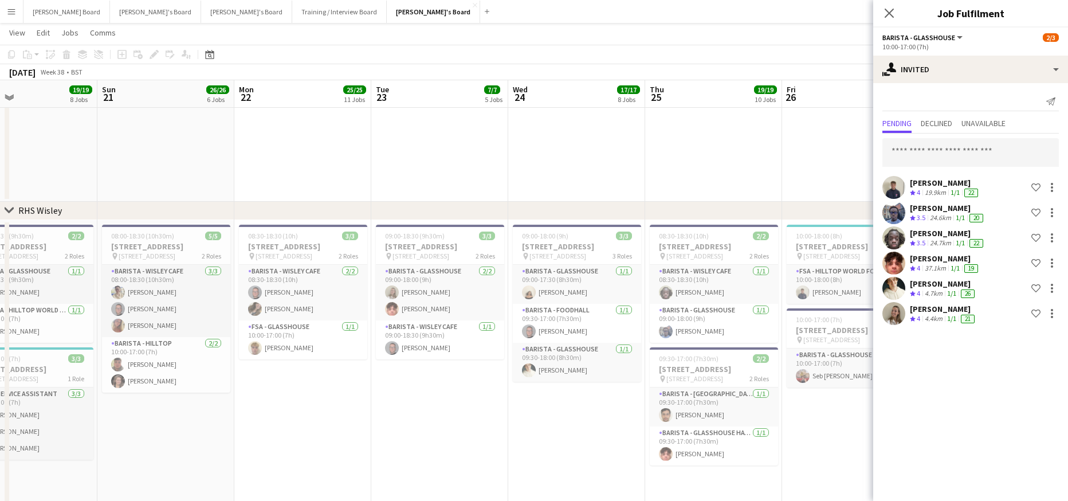
drag, startPoint x: 193, startPoint y: 479, endPoint x: 398, endPoint y: 464, distance: 205.8
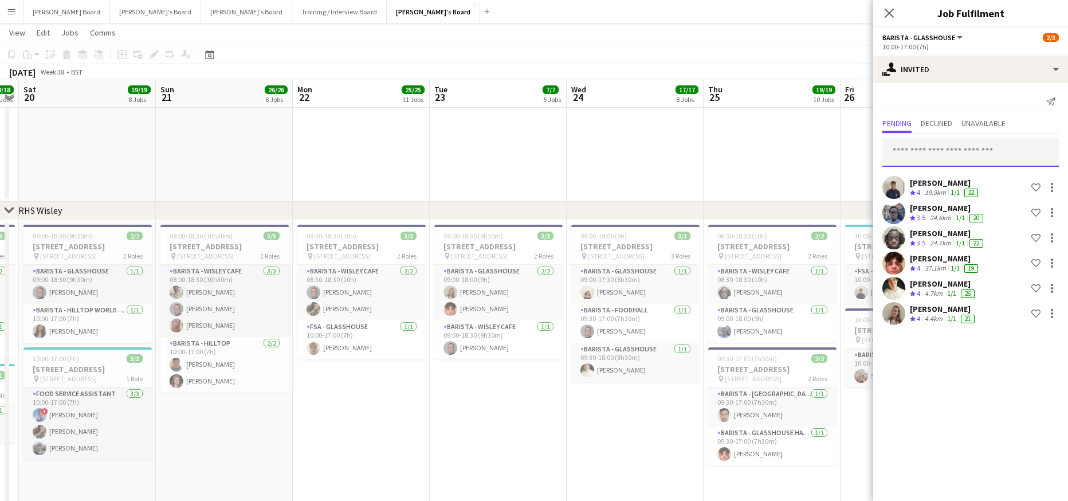
click at [914, 160] on input "text" at bounding box center [971, 152] width 177 height 29
type input "*********"
click at [927, 179] on span "[PERSON_NAME]" at bounding box center [925, 181] width 66 height 10
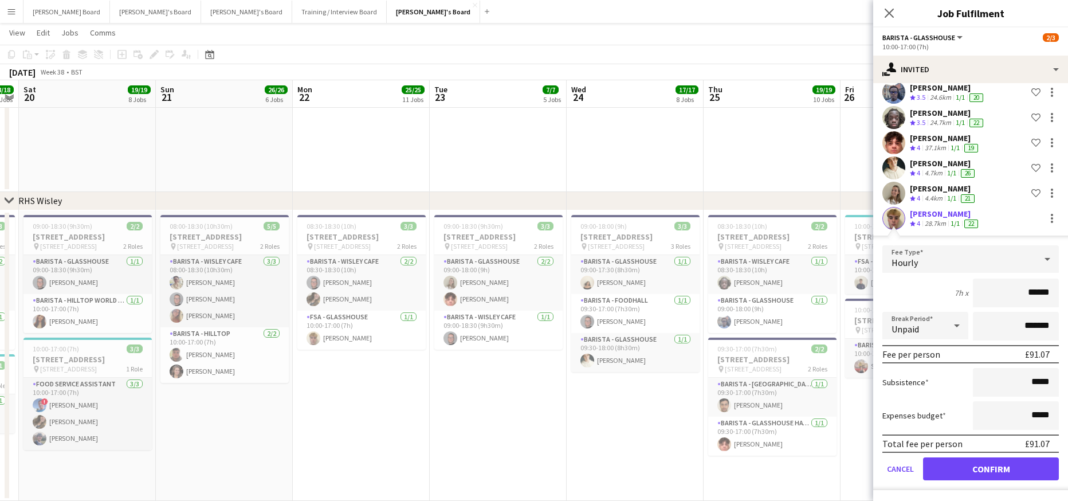
scroll to position [121, 0]
click at [978, 471] on button "Confirm" at bounding box center [991, 468] width 136 height 23
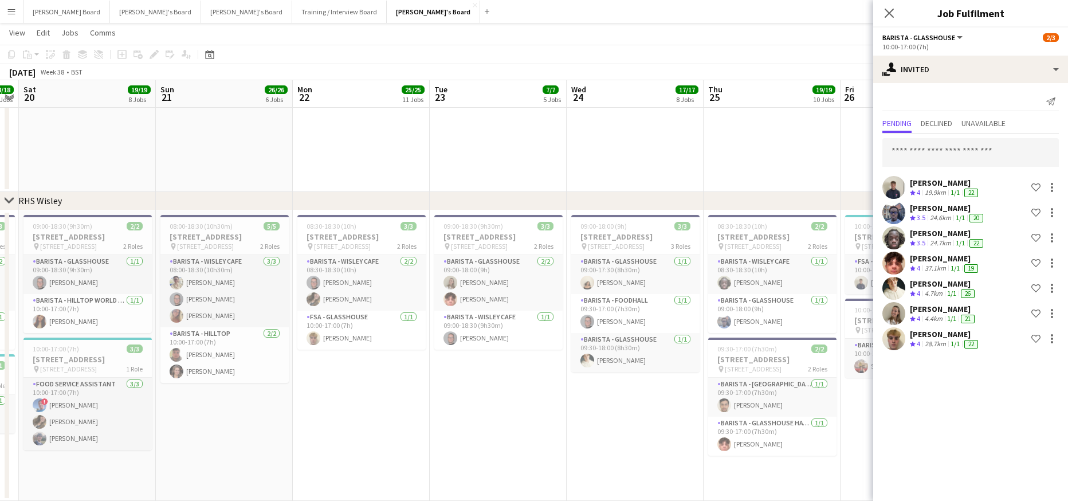
scroll to position [0, 0]
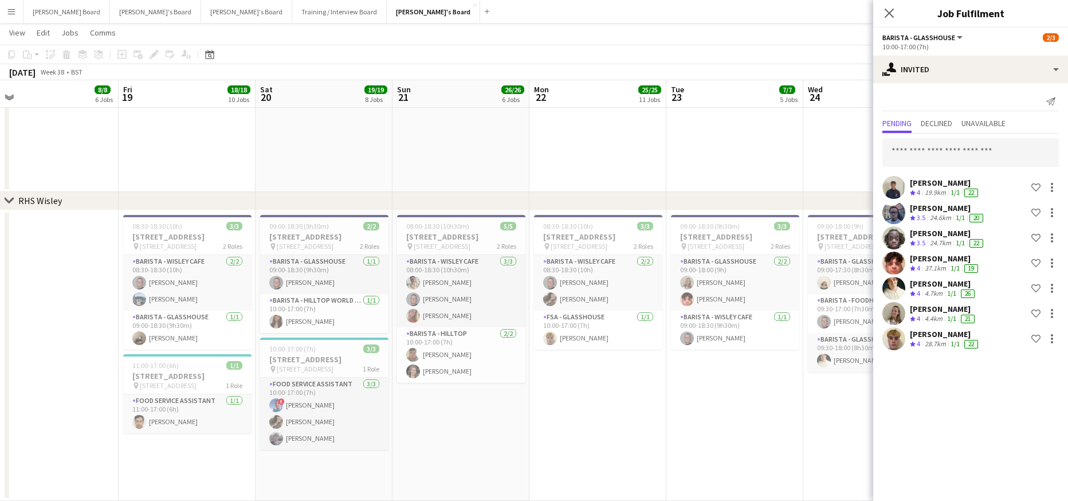
drag, startPoint x: 358, startPoint y: 456, endPoint x: 597, endPoint y: 437, distance: 239.8
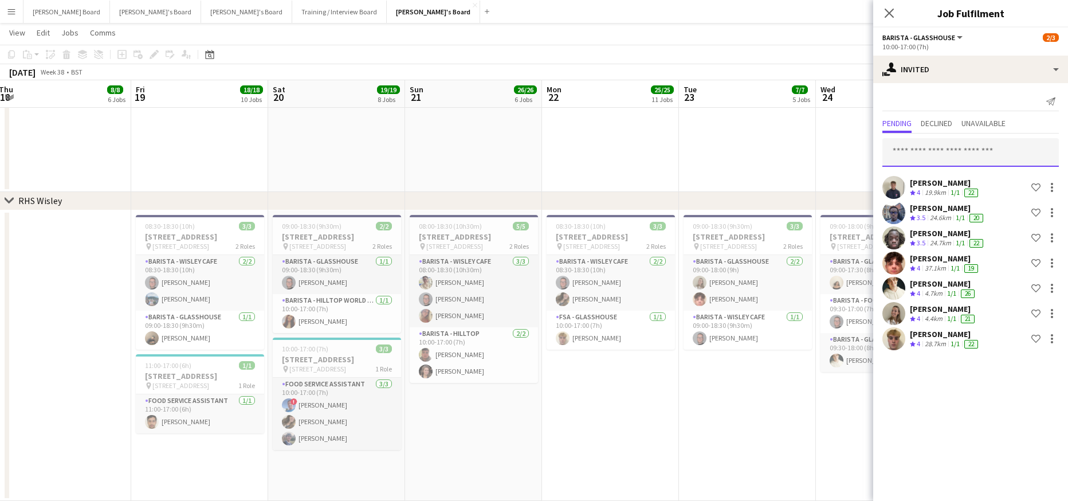
click at [931, 146] on input "text" at bounding box center [971, 152] width 177 height 29
type input "********"
click at [947, 192] on span "[EMAIL_ADDRESS][DOMAIN_NAME]" at bounding box center [971, 190] width 158 height 9
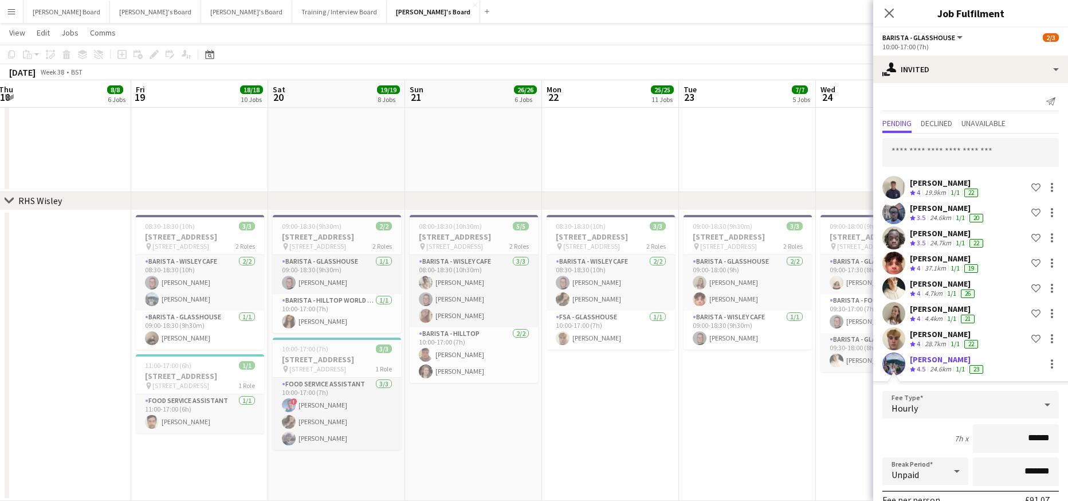
scroll to position [146, 0]
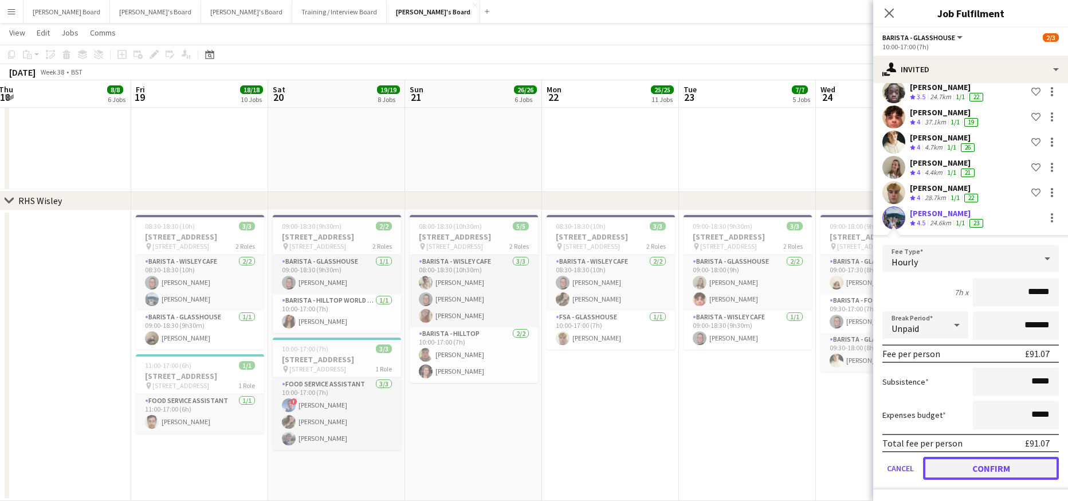
click at [965, 463] on button "Confirm" at bounding box center [991, 468] width 136 height 23
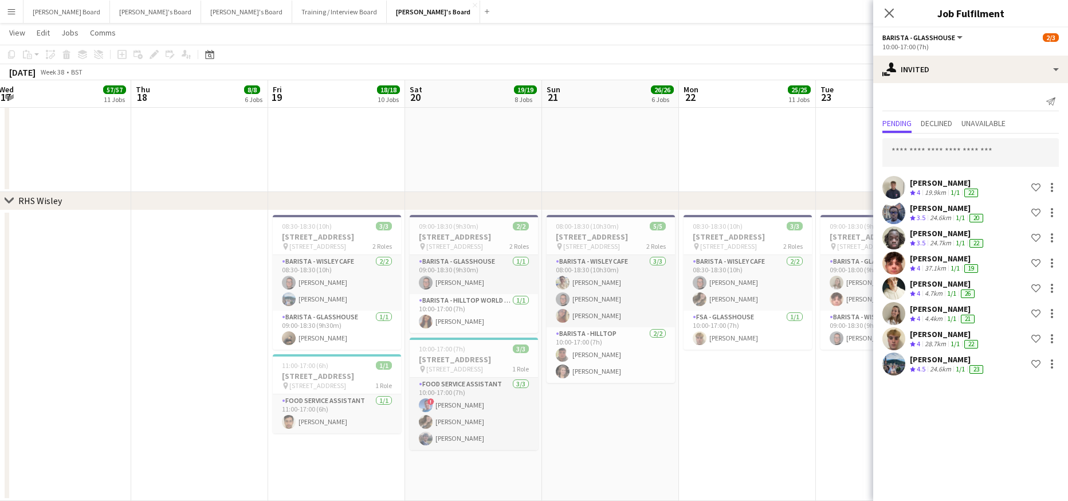
scroll to position [0, 280]
drag, startPoint x: 428, startPoint y: 442, endPoint x: 782, endPoint y: 413, distance: 355.4
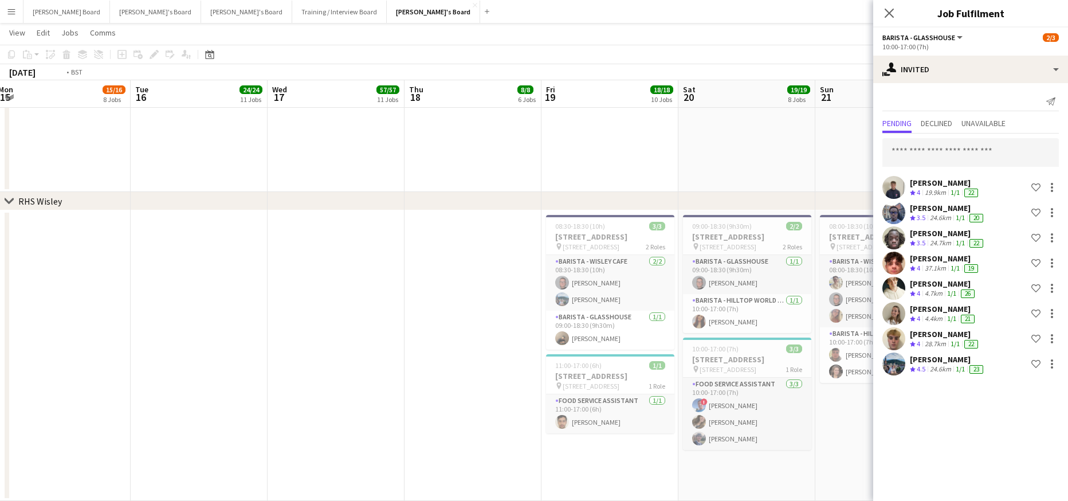
scroll to position [0, 233]
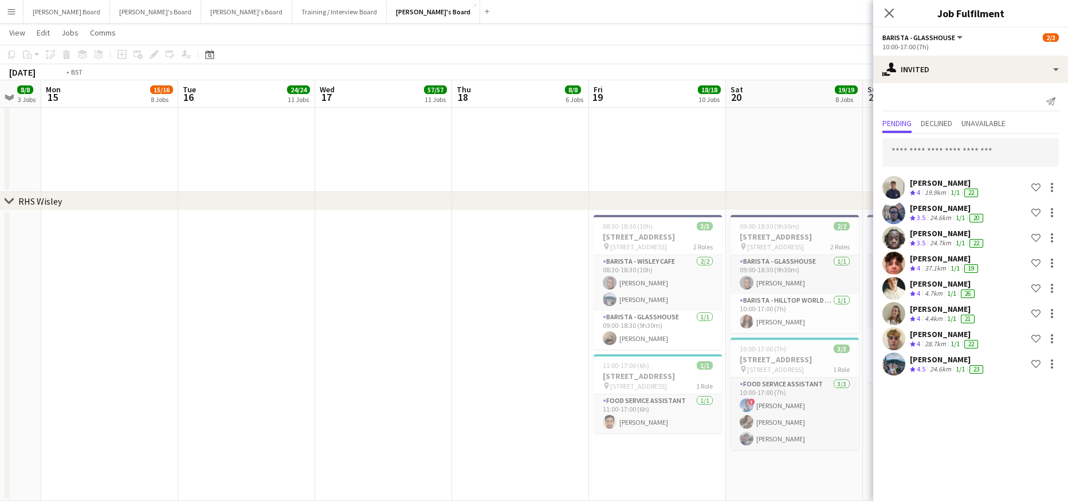
drag, startPoint x: 411, startPoint y: 382, endPoint x: 510, endPoint y: 400, distance: 100.7
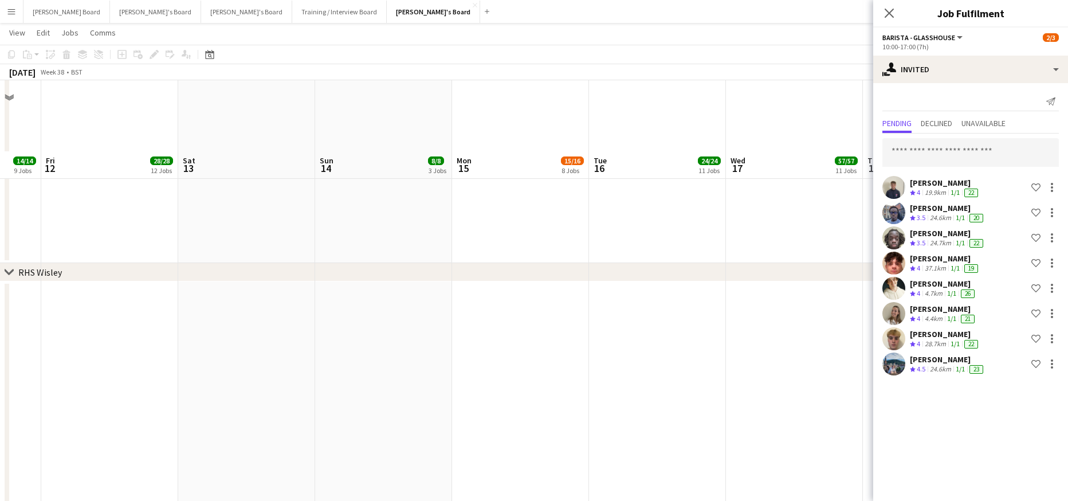
scroll to position [2464, 0]
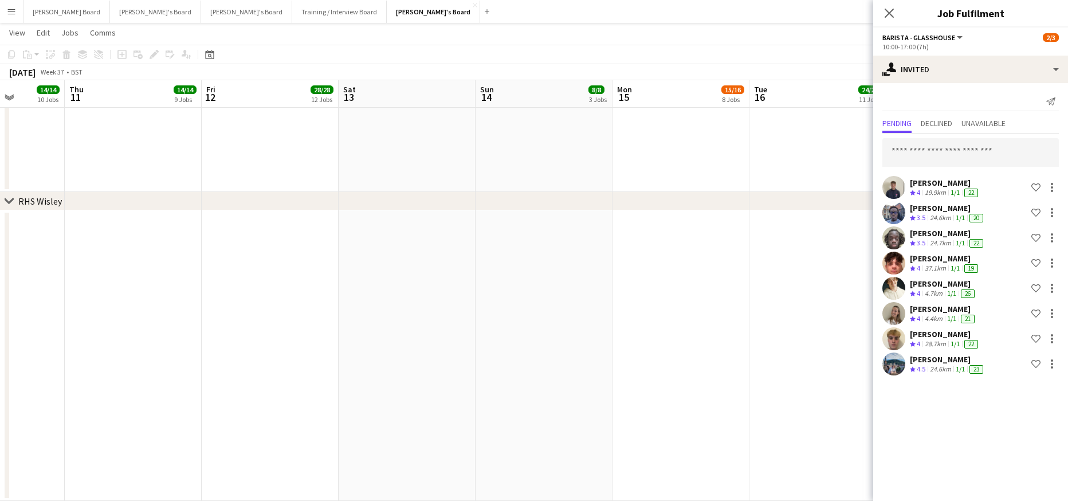
drag, startPoint x: 720, startPoint y: 402, endPoint x: 737, endPoint y: 401, distance: 16.7
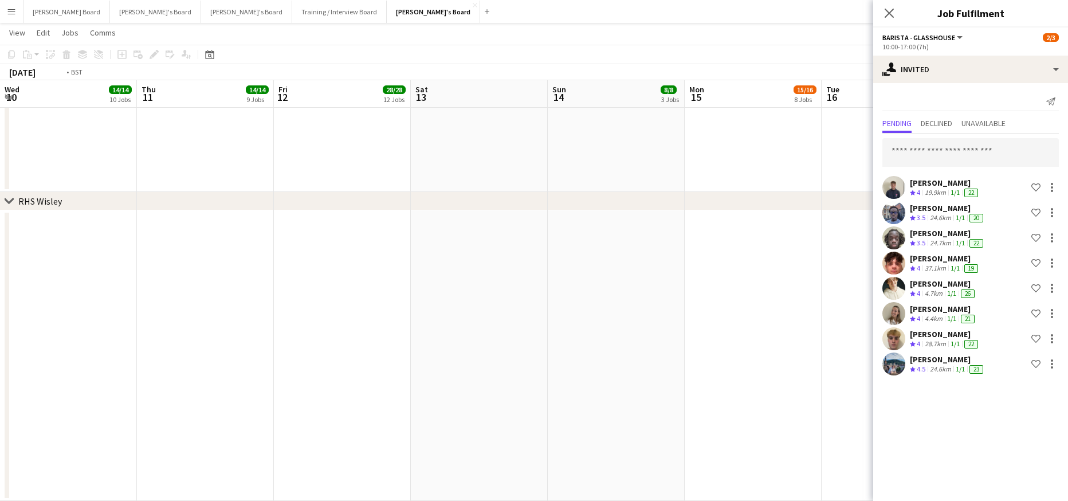
scroll to position [0, 313]
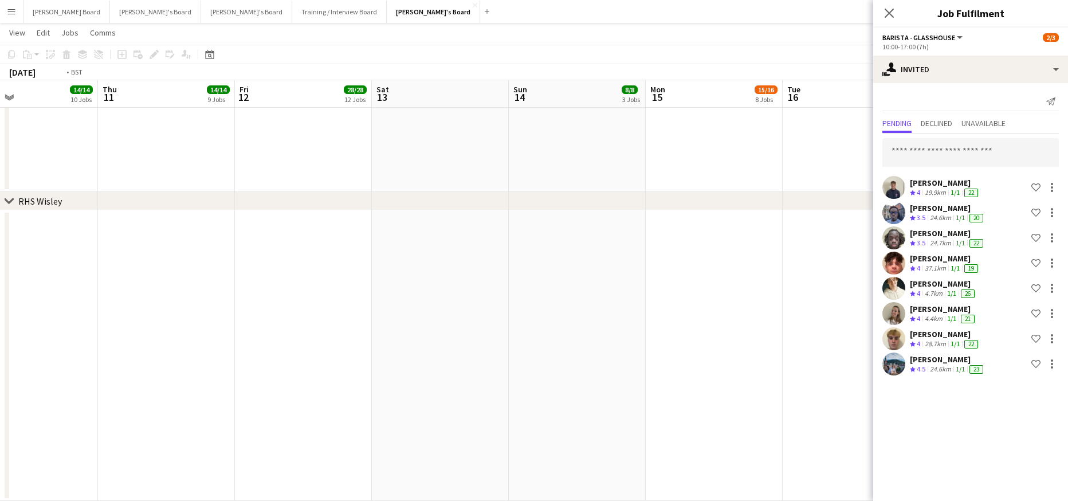
drag, startPoint x: 670, startPoint y: 404, endPoint x: 454, endPoint y: 420, distance: 216.7
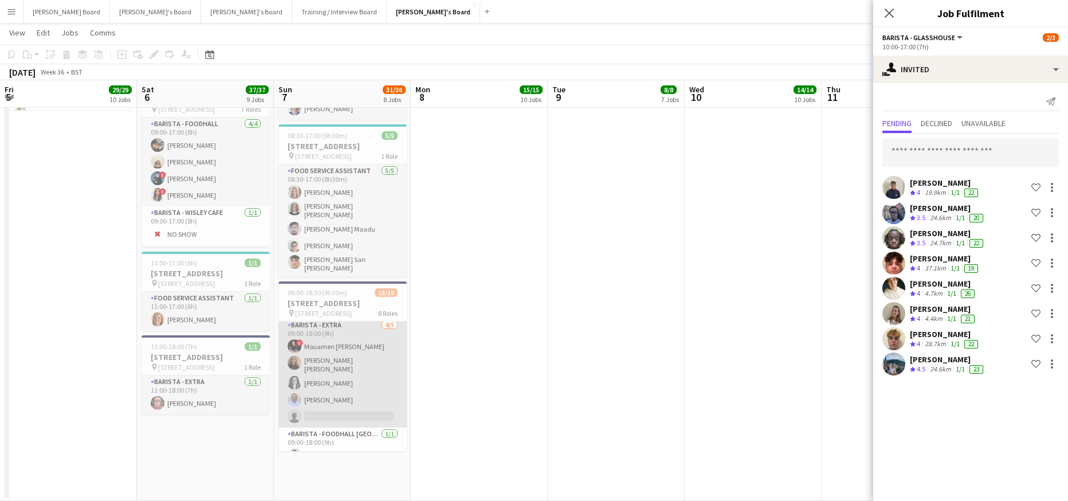
scroll to position [153, 0]
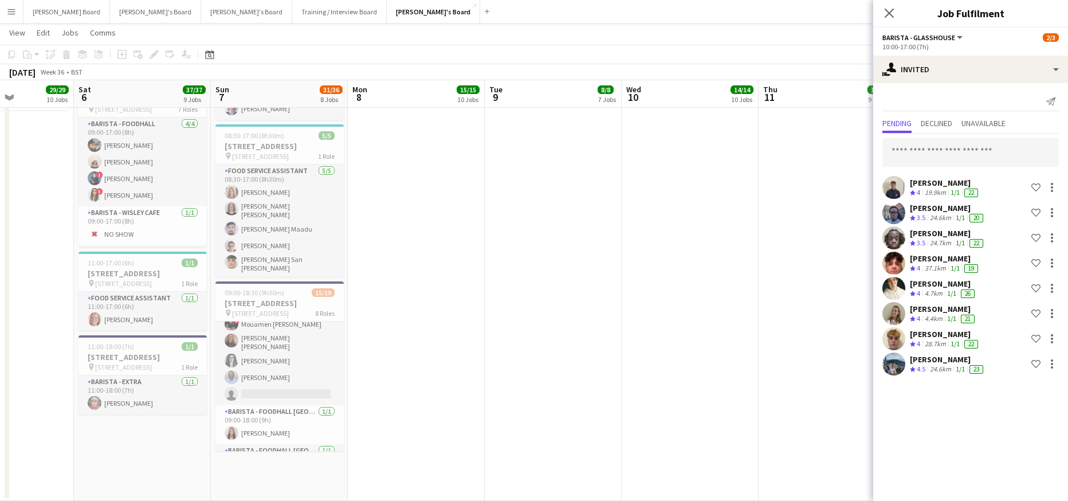
drag, startPoint x: 167, startPoint y: 315, endPoint x: 263, endPoint y: 339, distance: 98.7
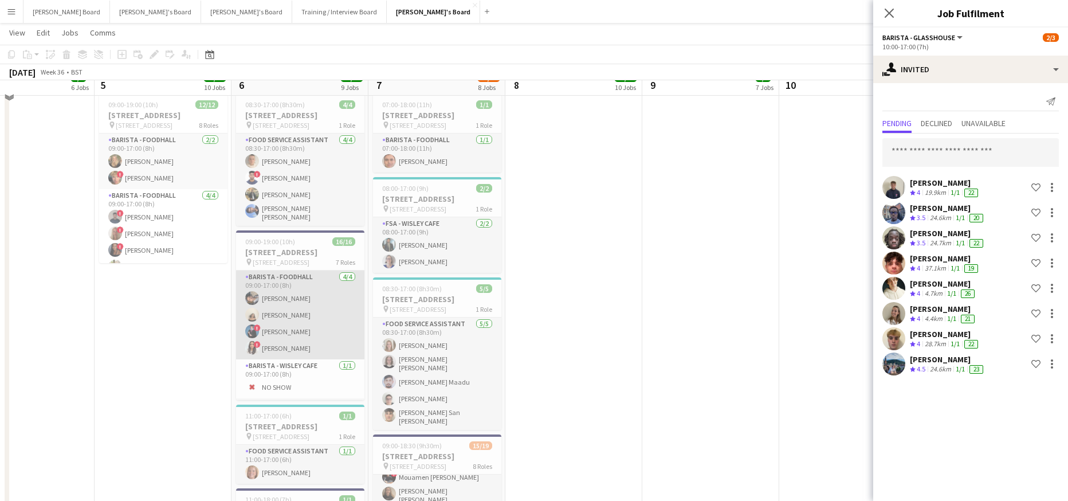
scroll to position [2515, 0]
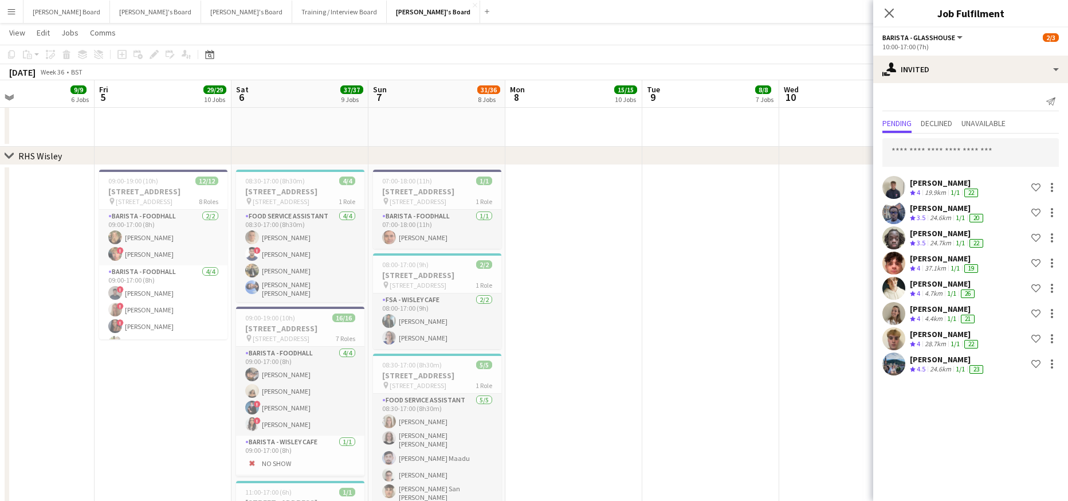
click at [637, 288] on app-date-cell at bounding box center [574, 447] width 137 height 565
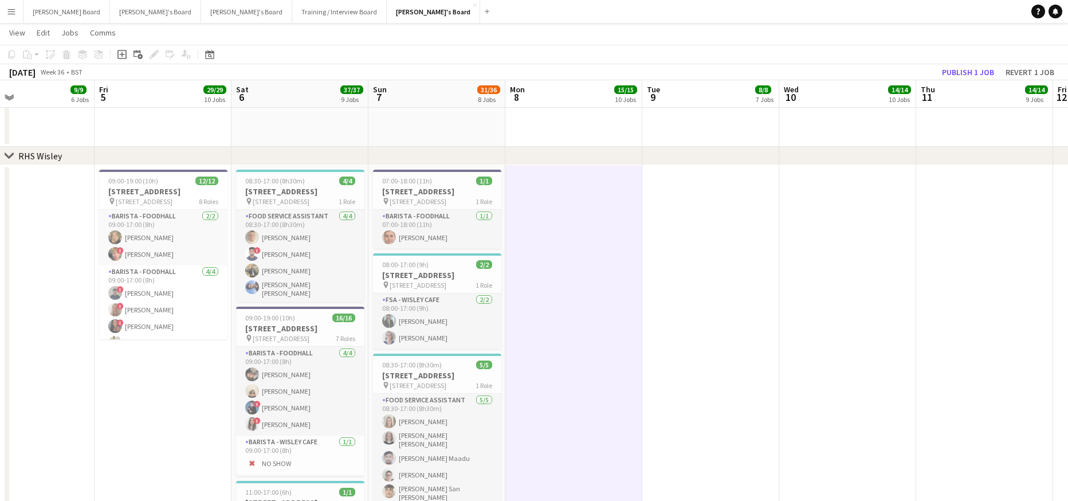
scroll to position [0, 315]
click at [958, 75] on button "Publish 1 job" at bounding box center [968, 72] width 61 height 15
click at [387, 13] on button "[PERSON_NAME]'s Board Close" at bounding box center [433, 12] width 93 height 22
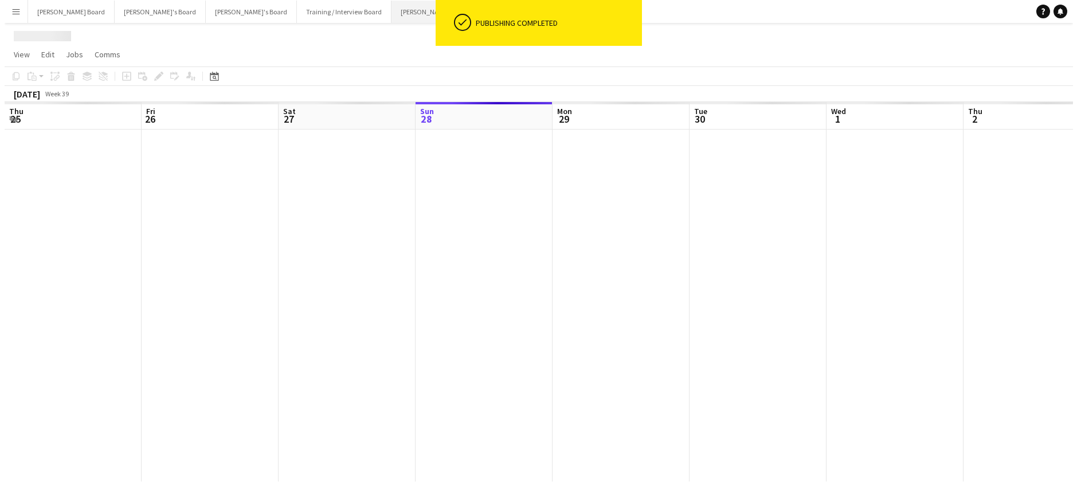
scroll to position [0, 0]
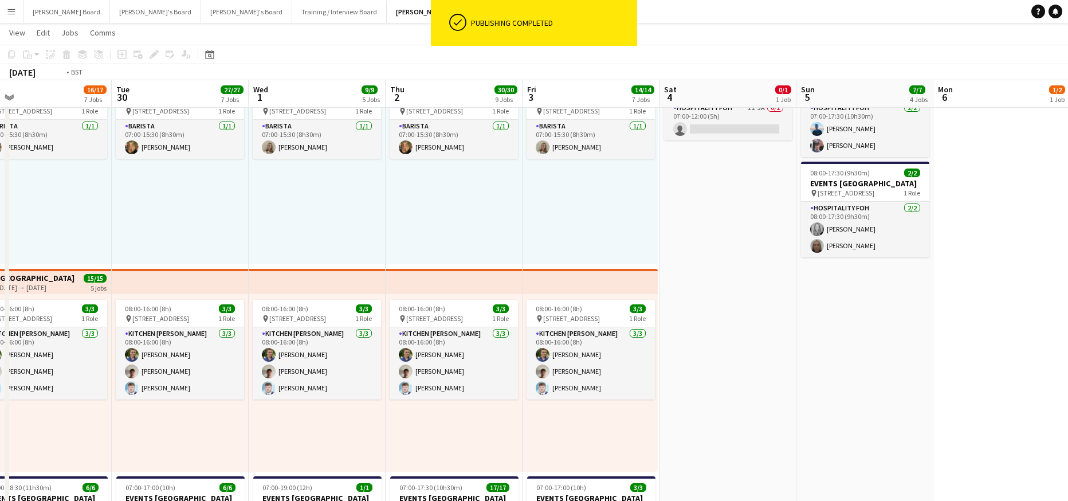
drag, startPoint x: 793, startPoint y: 166, endPoint x: 585, endPoint y: 178, distance: 209.0
click at [729, 130] on app-card-role "Hospitality FOH 1I 3A 0/1 07:00-12:00 (5h) single-neutral-actions" at bounding box center [728, 120] width 128 height 39
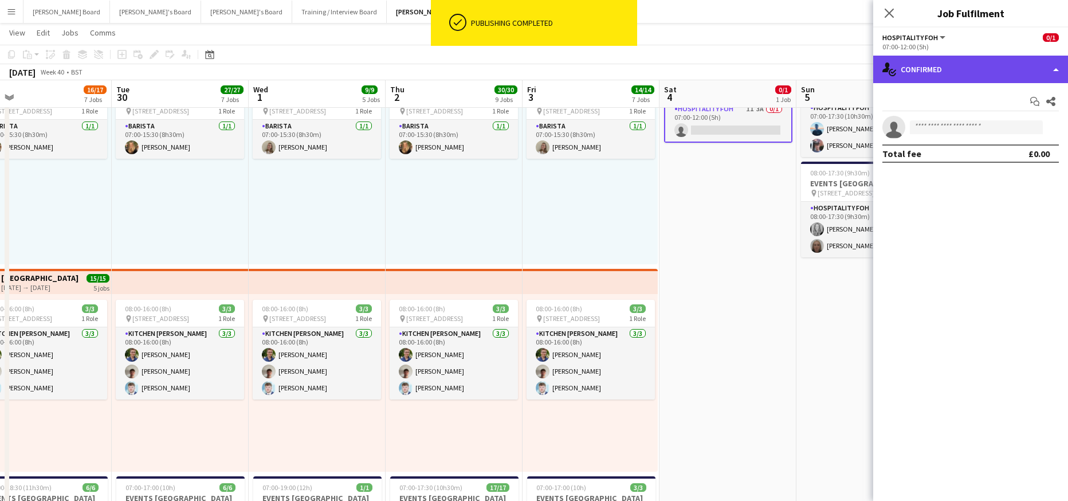
click at [980, 75] on div "single-neutral-actions-check-2 Confirmed" at bounding box center [971, 70] width 195 height 28
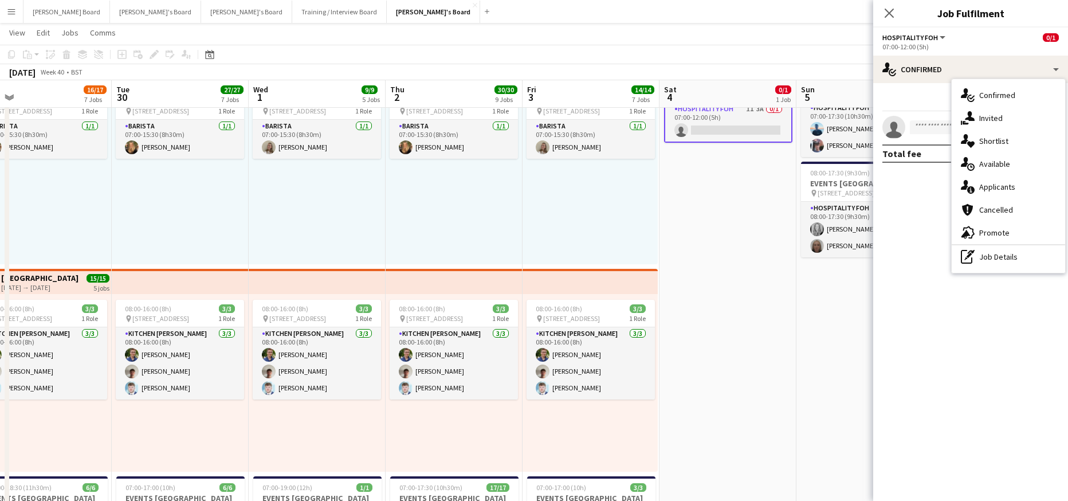
click at [1035, 180] on div "single-neutral-actions-information Applicants" at bounding box center [1008, 186] width 113 height 23
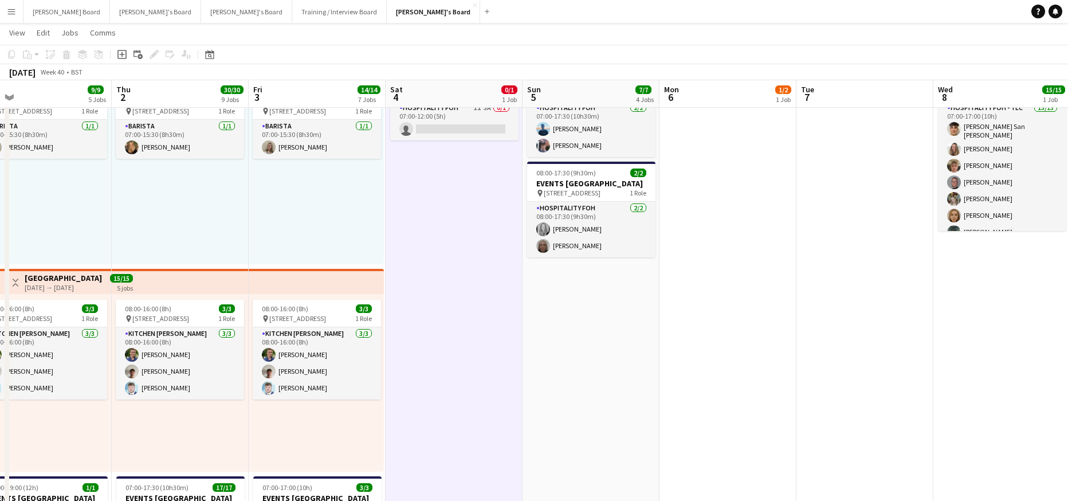
drag, startPoint x: 843, startPoint y: 361, endPoint x: 585, endPoint y: 335, distance: 259.2
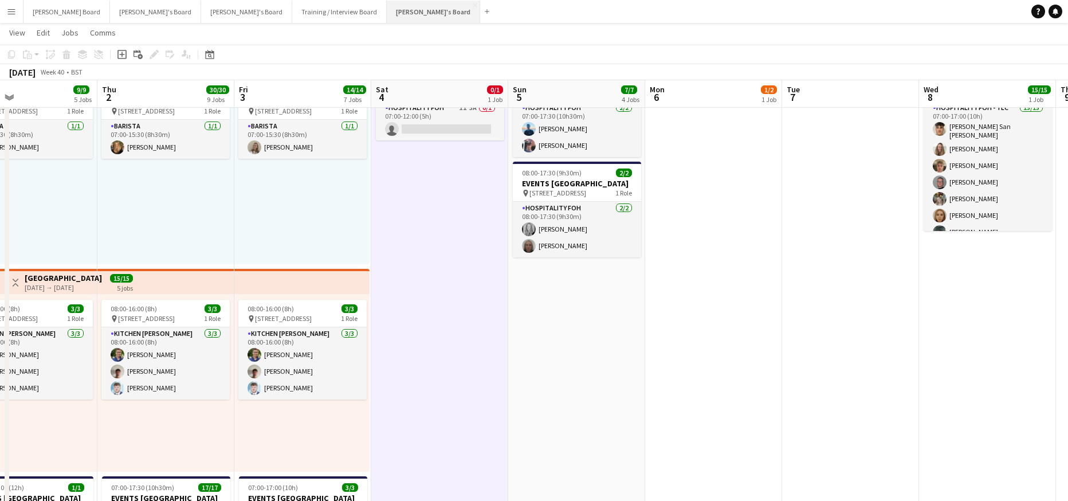
click at [387, 11] on button "[PERSON_NAME]'s Board Close" at bounding box center [433, 12] width 93 height 22
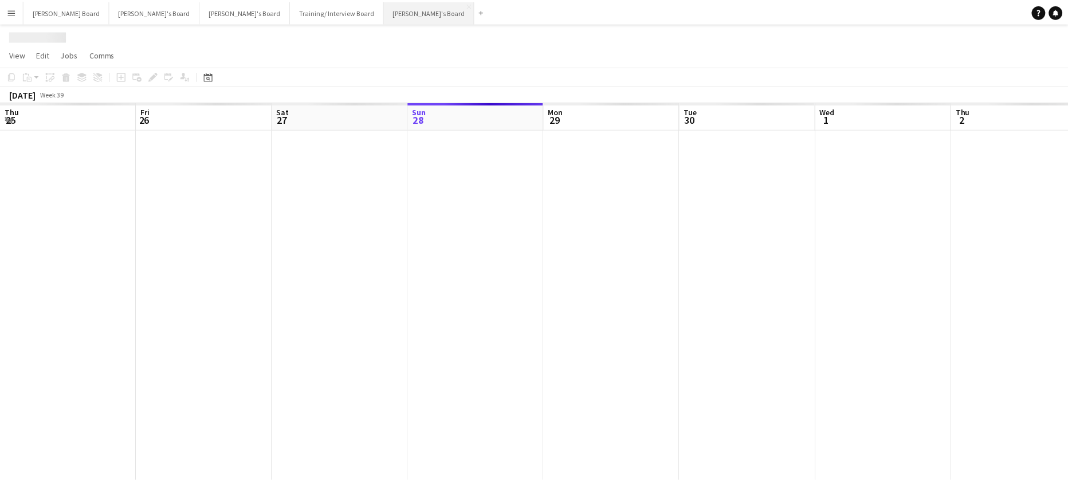
scroll to position [0, 274]
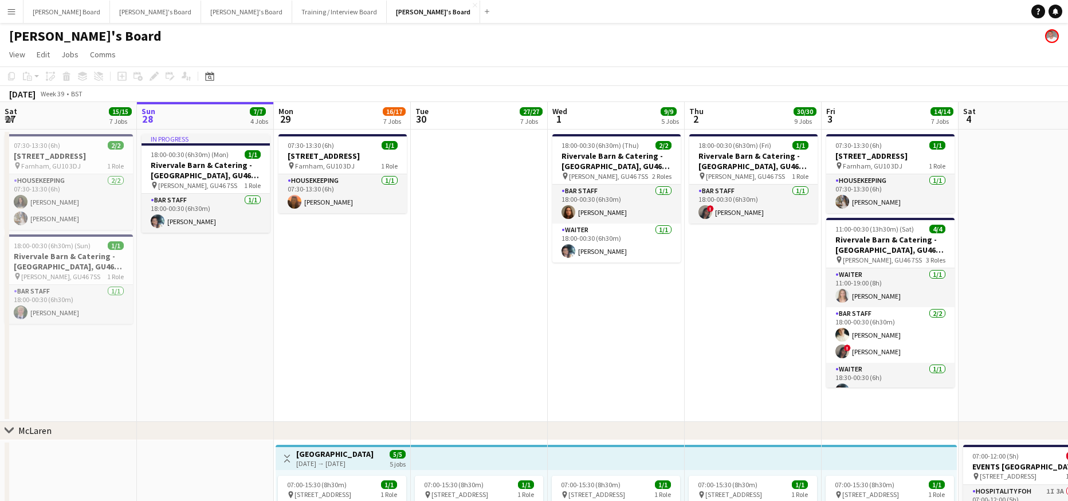
drag, startPoint x: 537, startPoint y: 284, endPoint x: 628, endPoint y: 287, distance: 90.6
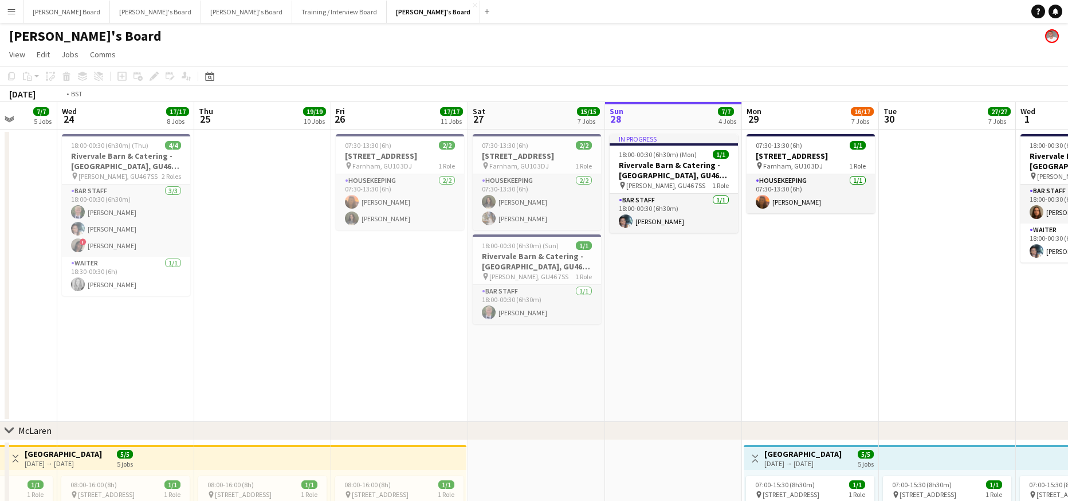
drag, startPoint x: 614, startPoint y: 265, endPoint x: 771, endPoint y: 279, distance: 157.7
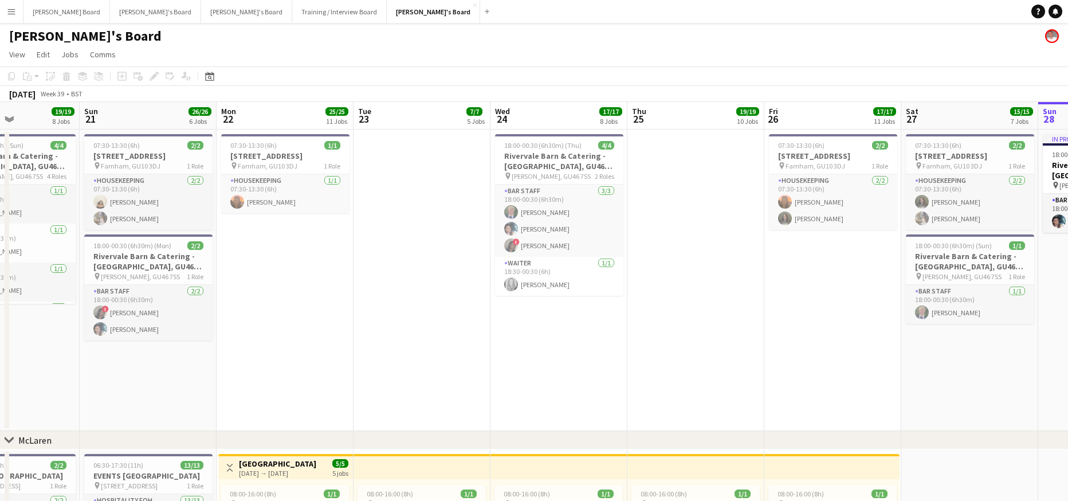
drag, startPoint x: 491, startPoint y: 289, endPoint x: 778, endPoint y: 316, distance: 287.9
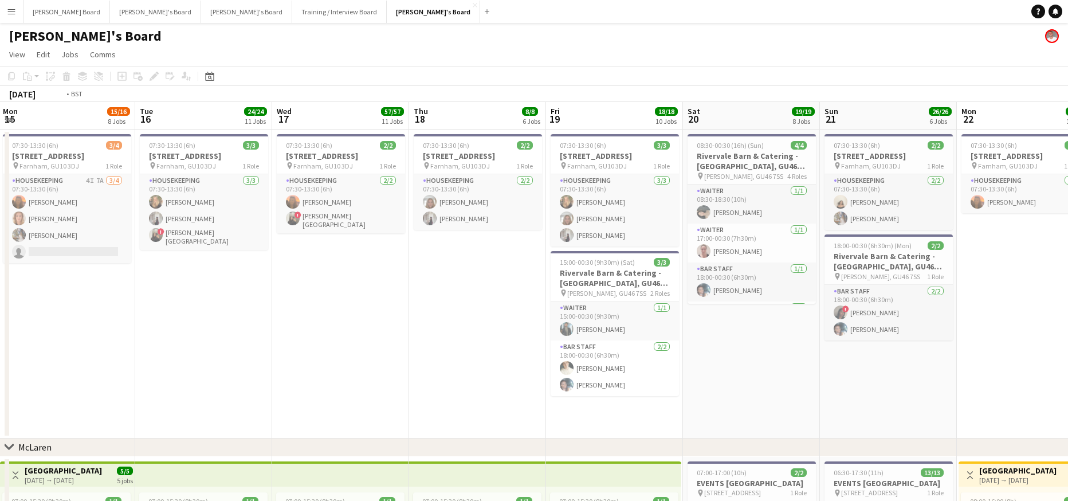
drag, startPoint x: 594, startPoint y: 289, endPoint x: 635, endPoint y: 298, distance: 42.2
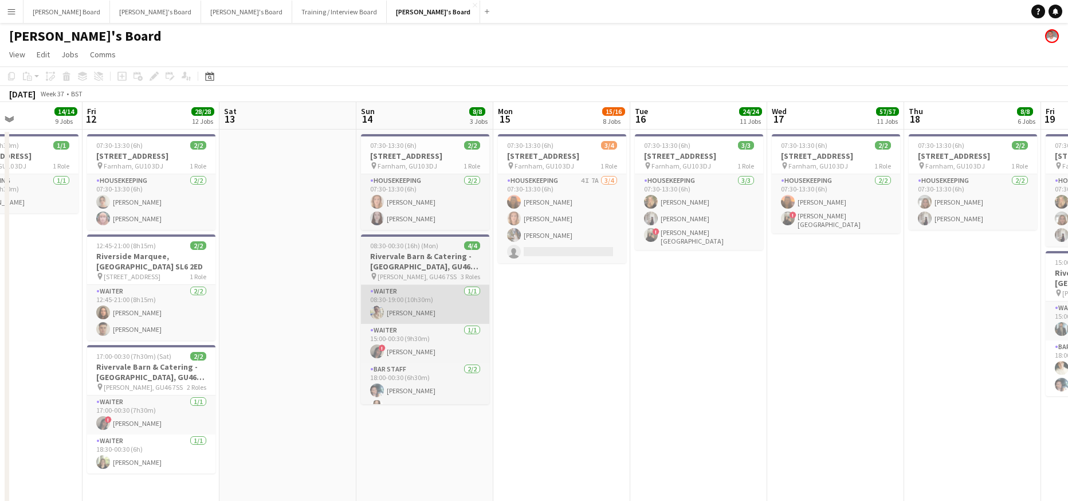
drag, startPoint x: 336, startPoint y: 297, endPoint x: 763, endPoint y: 300, distance: 427.0
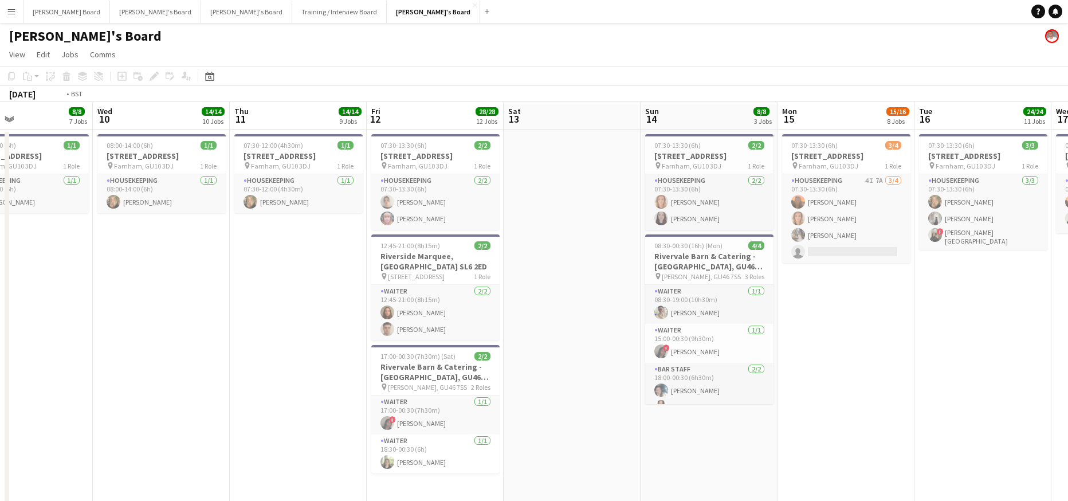
drag, startPoint x: 739, startPoint y: 310, endPoint x: 703, endPoint y: 308, distance: 36.1
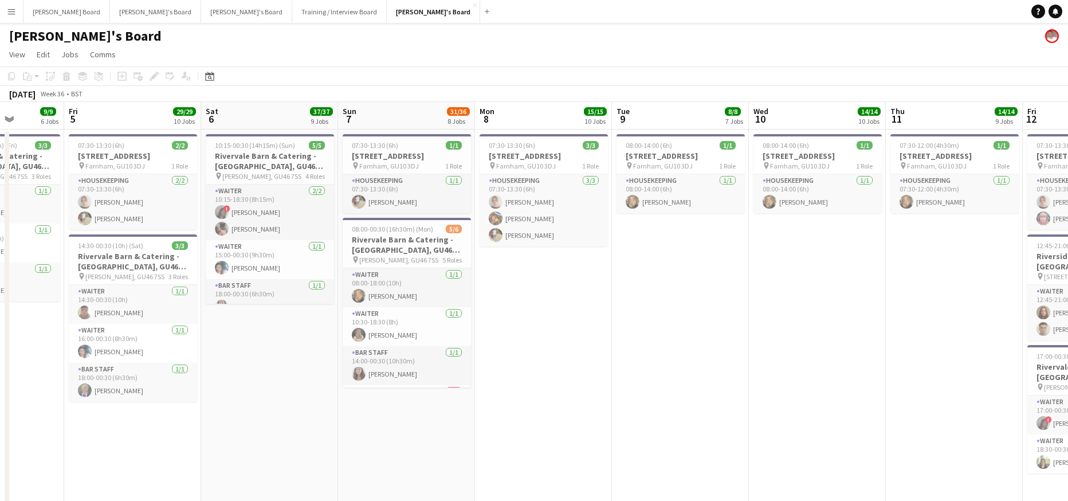
drag, startPoint x: 398, startPoint y: 295, endPoint x: 759, endPoint y: 342, distance: 364.7
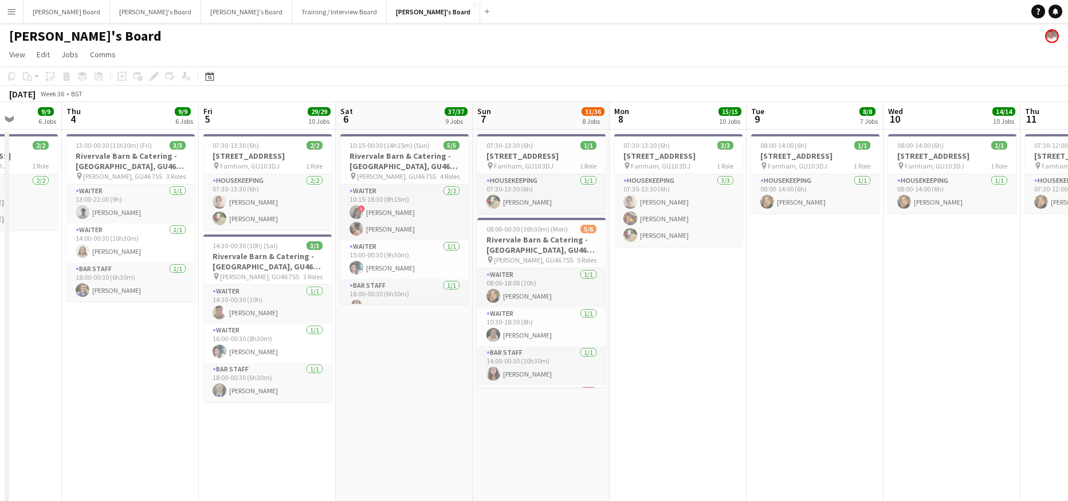
drag, startPoint x: 581, startPoint y: 363, endPoint x: 853, endPoint y: 380, distance: 272.2
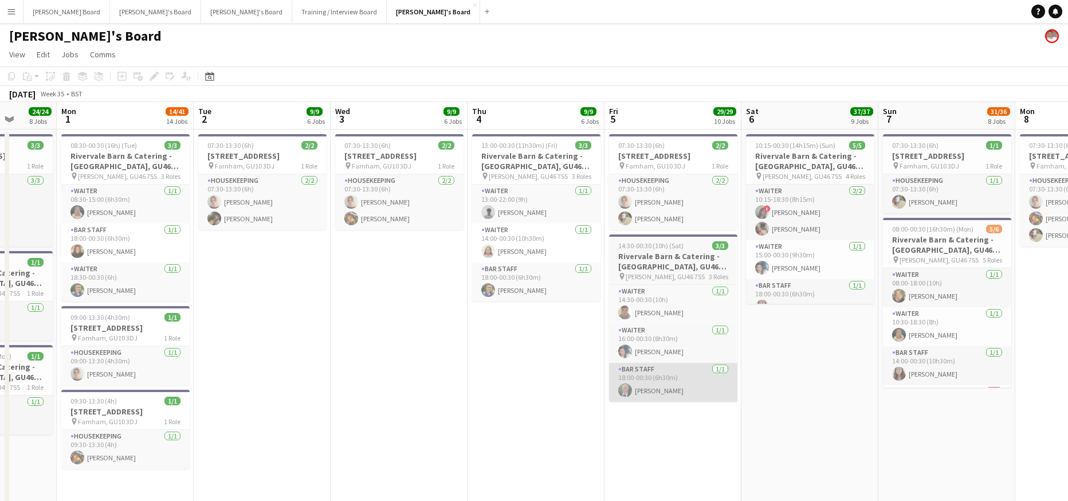
scroll to position [0, 362]
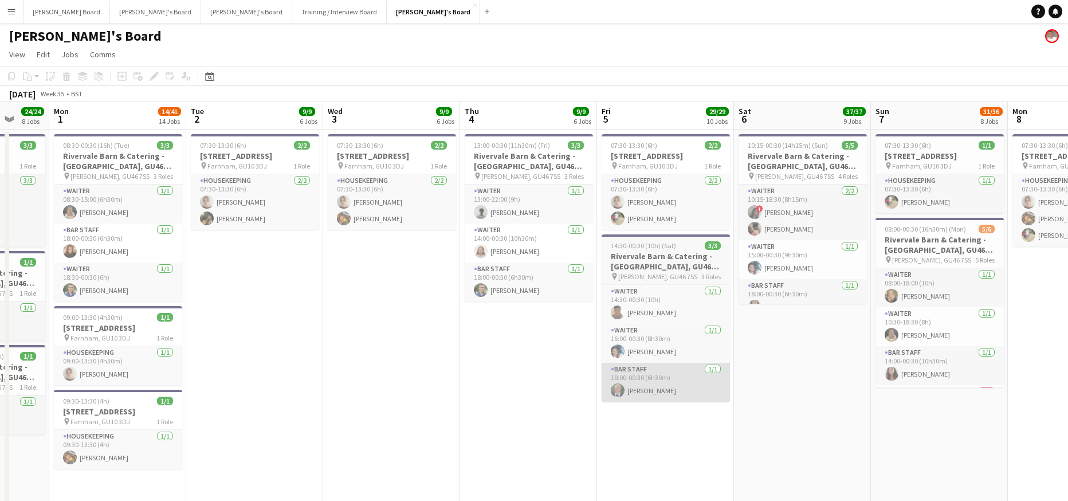
drag, startPoint x: 596, startPoint y: 389, endPoint x: 720, endPoint y: 394, distance: 125.1
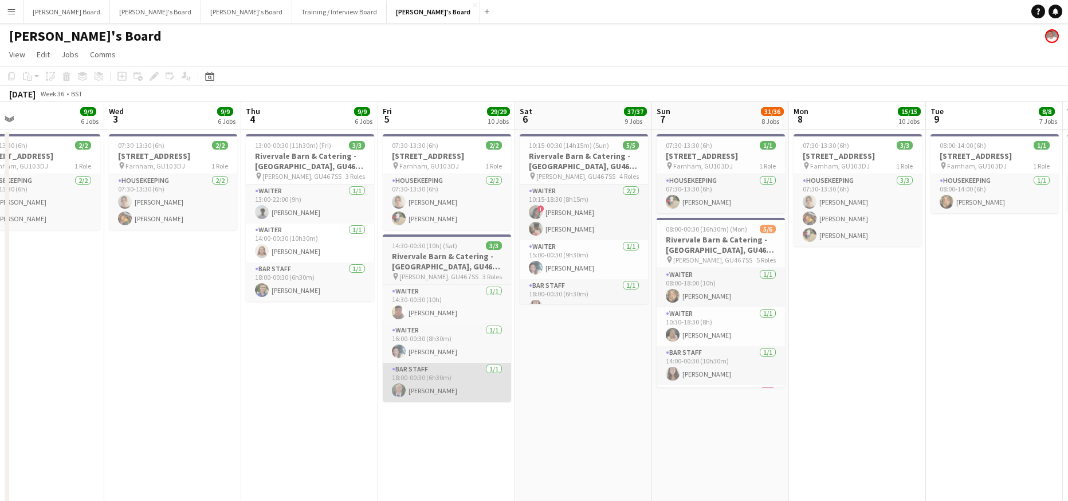
drag, startPoint x: 382, startPoint y: 387, endPoint x: 252, endPoint y: 387, distance: 130.1
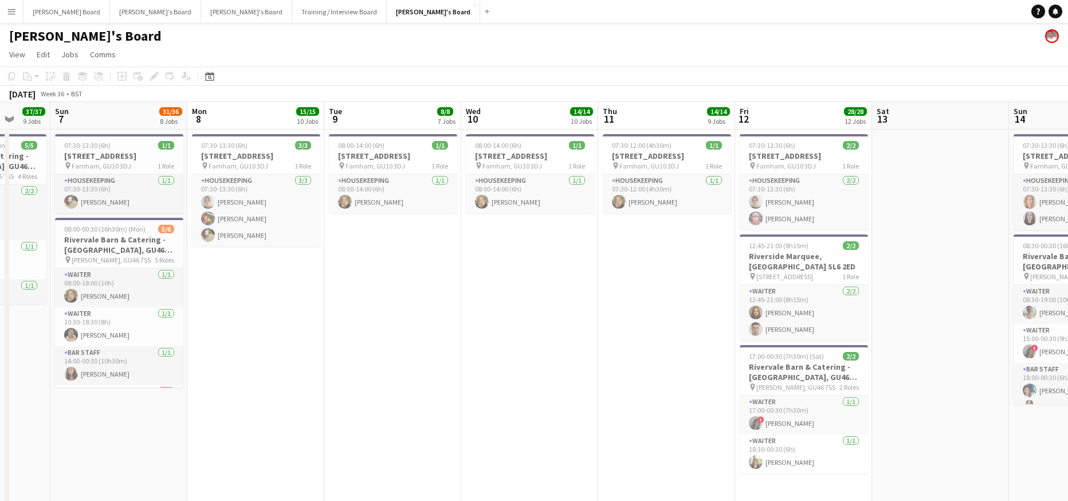
drag, startPoint x: 523, startPoint y: 417, endPoint x: 459, endPoint y: 408, distance: 64.9
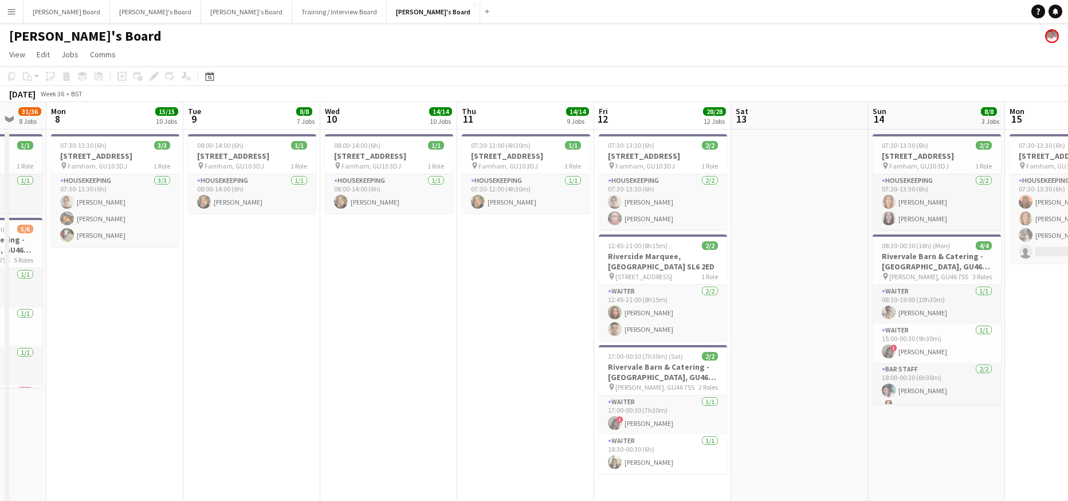
scroll to position [0, 366]
drag, startPoint x: 608, startPoint y: 413, endPoint x: 382, endPoint y: 417, distance: 225.9
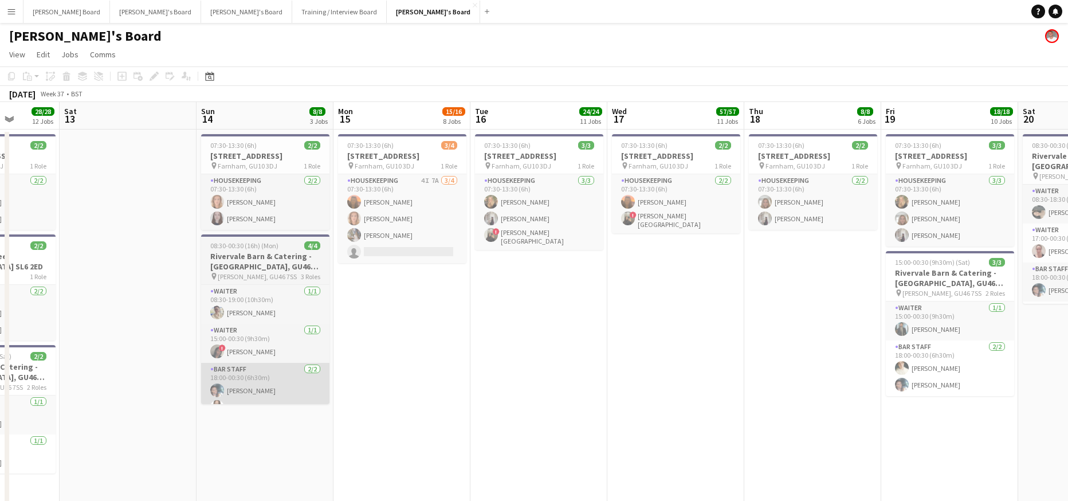
drag, startPoint x: 792, startPoint y: 343, endPoint x: 211, endPoint y: 387, distance: 582.3
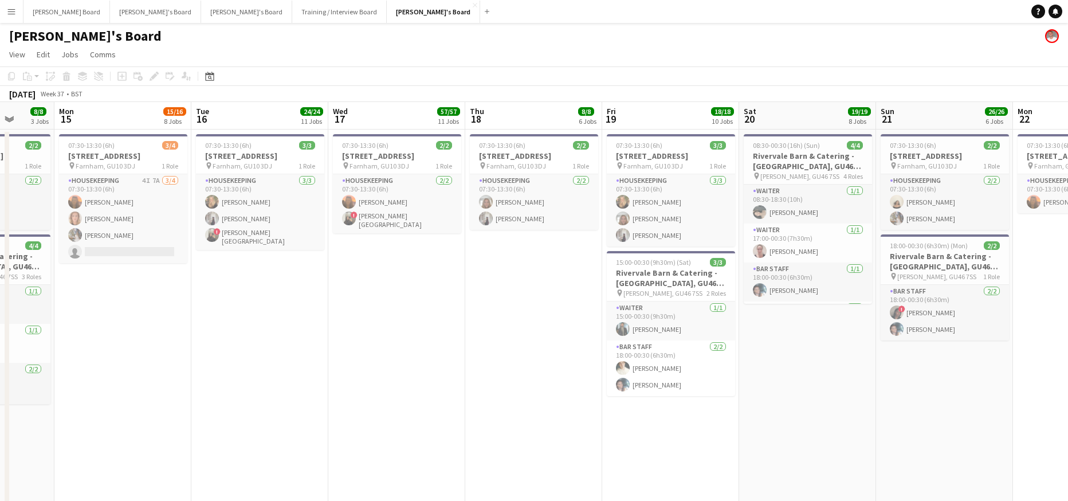
scroll to position [0, 365]
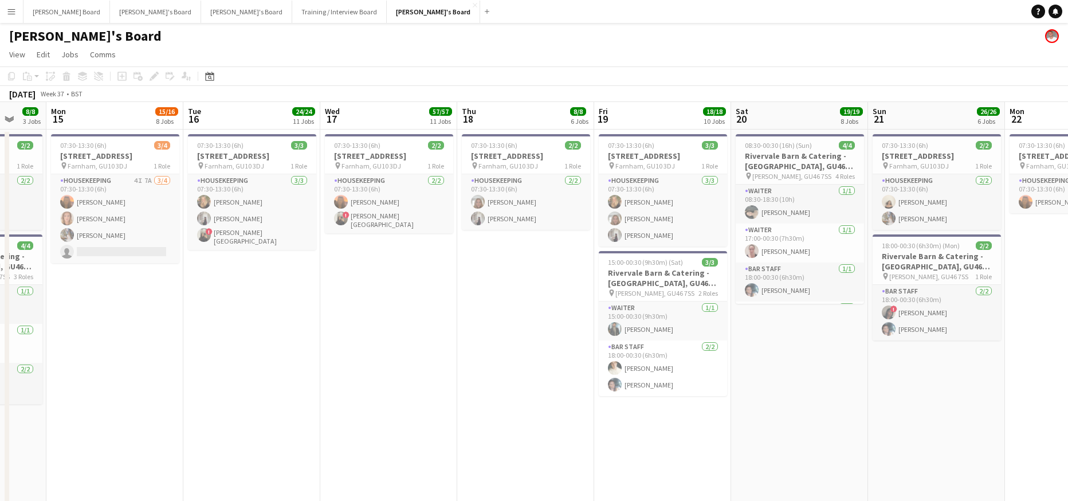
drag, startPoint x: 613, startPoint y: 387, endPoint x: 334, endPoint y: 412, distance: 280.2
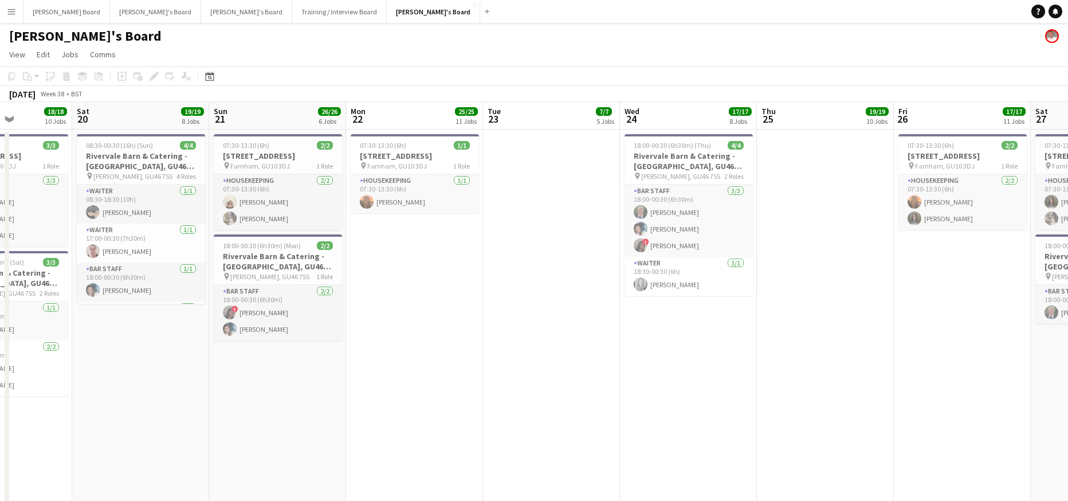
drag, startPoint x: 915, startPoint y: 411, endPoint x: 464, endPoint y: 414, distance: 451.1
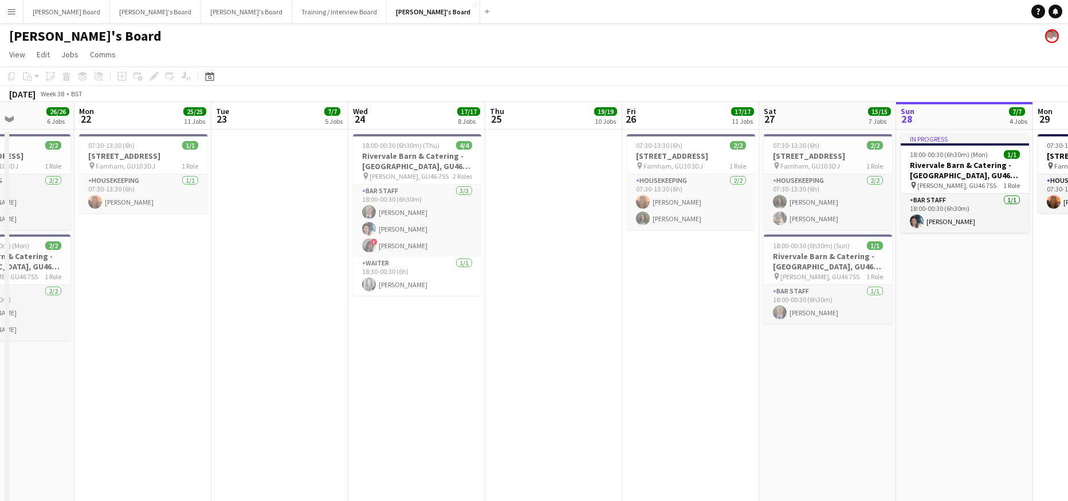
scroll to position [0, 475]
drag, startPoint x: 653, startPoint y: 409, endPoint x: 394, endPoint y: 416, distance: 258.6
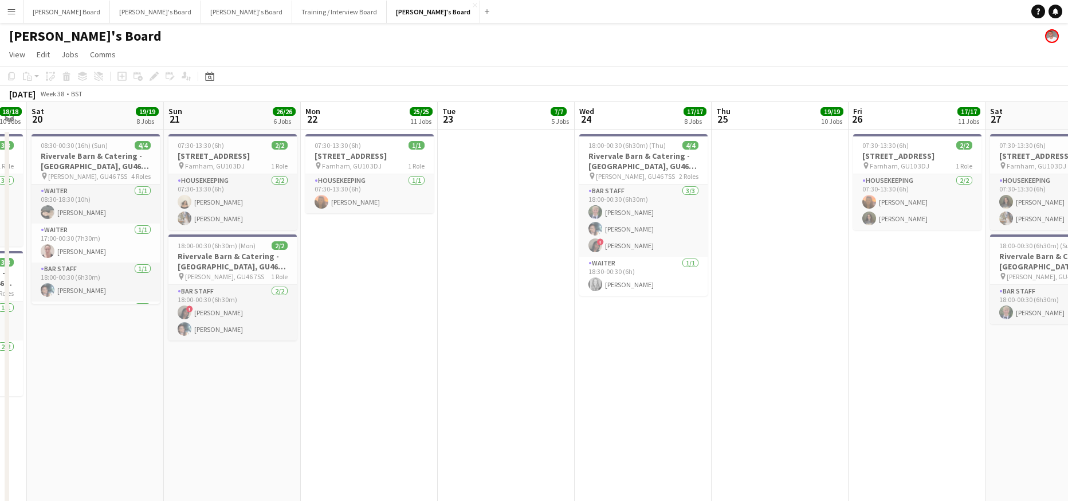
drag, startPoint x: 175, startPoint y: 349, endPoint x: 580, endPoint y: 336, distance: 405.5
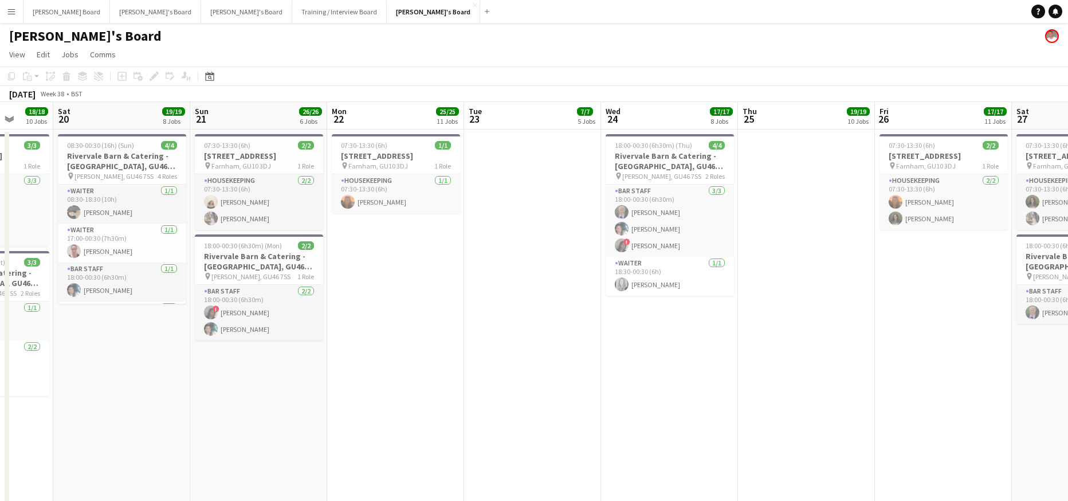
drag, startPoint x: 329, startPoint y: 325, endPoint x: 511, endPoint y: 336, distance: 182.0
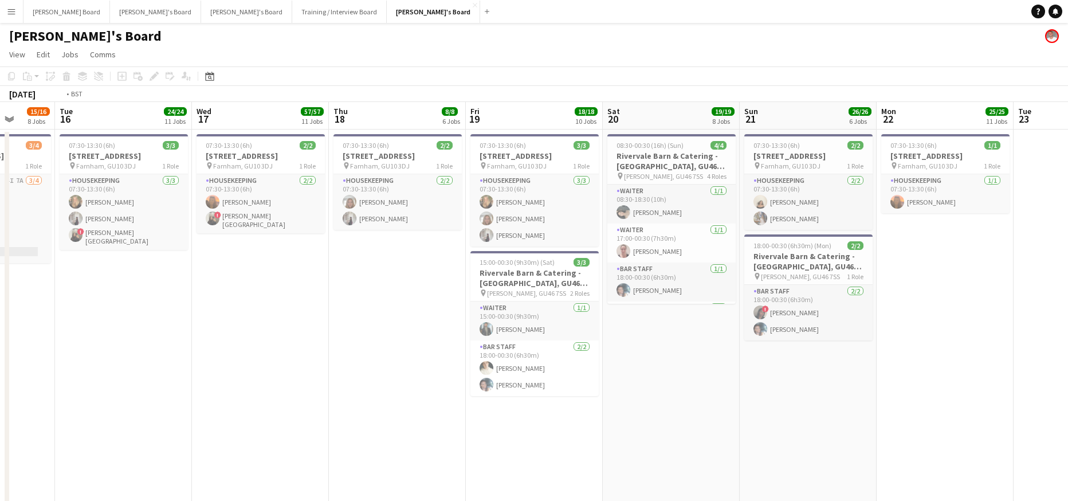
drag, startPoint x: 298, startPoint y: 345, endPoint x: 703, endPoint y: 338, distance: 405.3
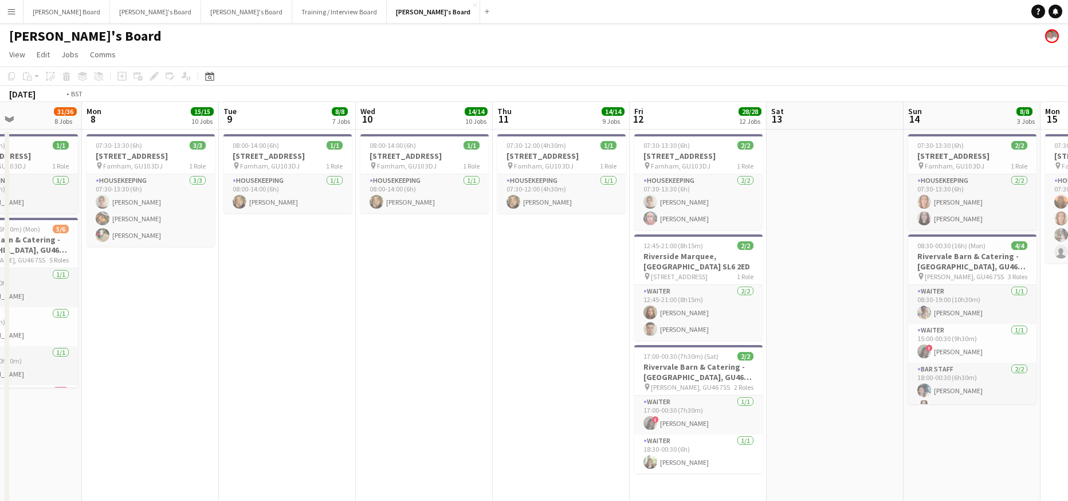
drag, startPoint x: 394, startPoint y: 339, endPoint x: 784, endPoint y: 328, distance: 389.4
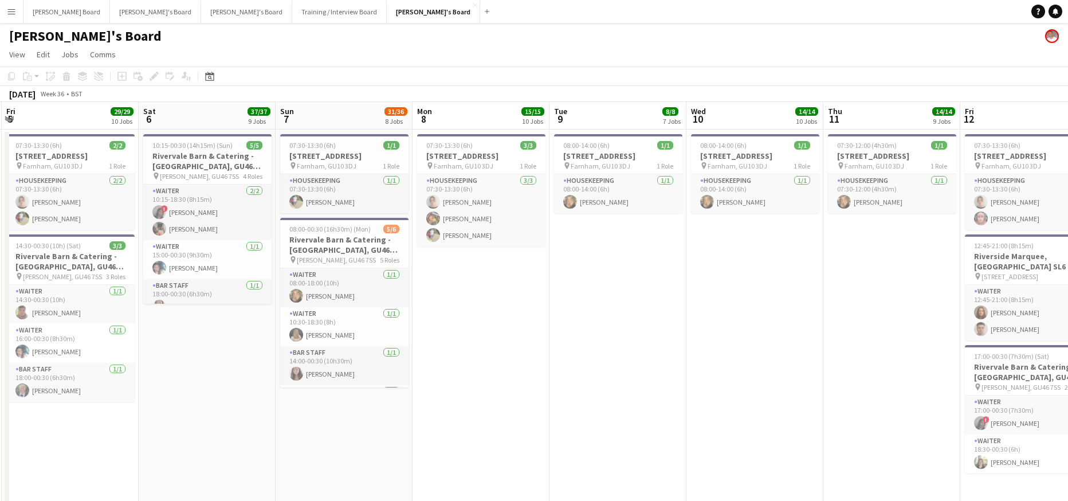
scroll to position [0, 243]
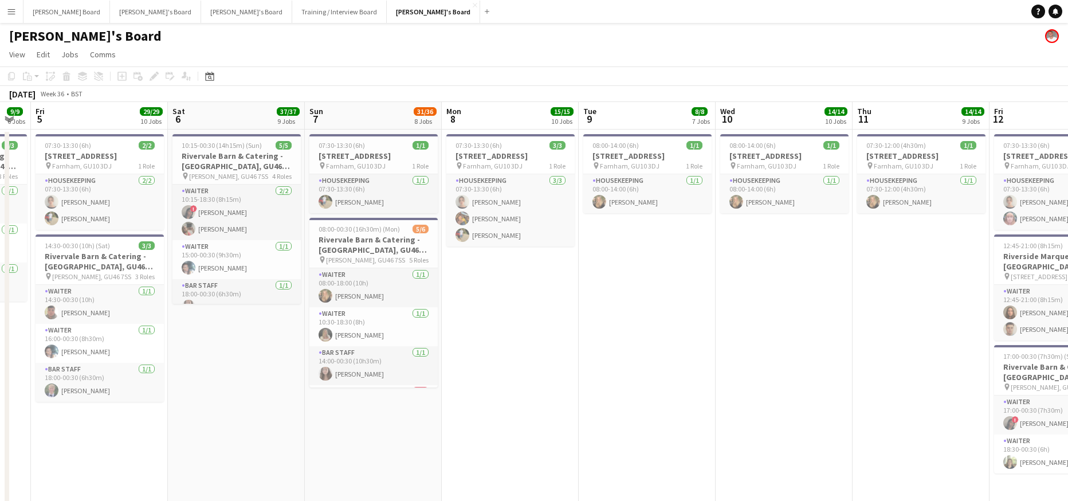
drag, startPoint x: 354, startPoint y: 385, endPoint x: 640, endPoint y: 382, distance: 286.0
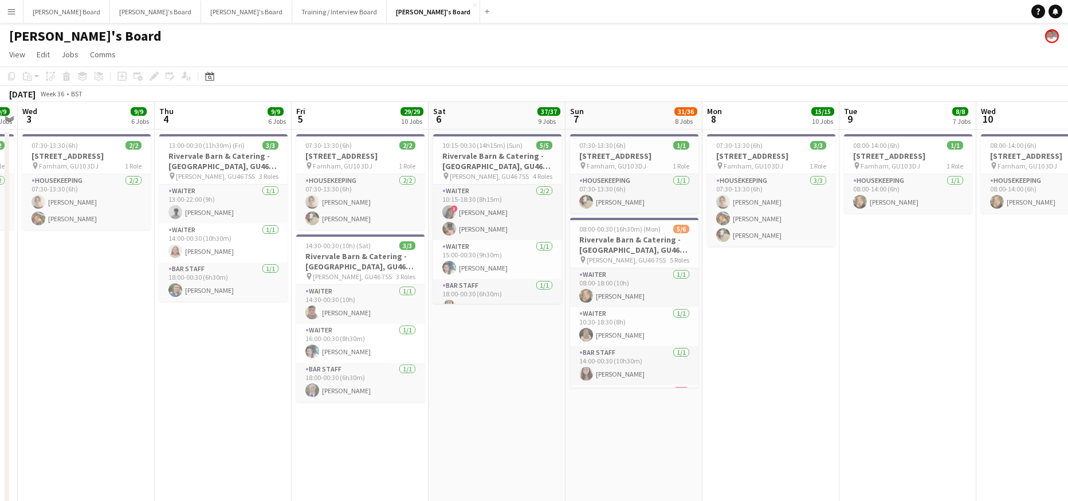
scroll to position [0, 422]
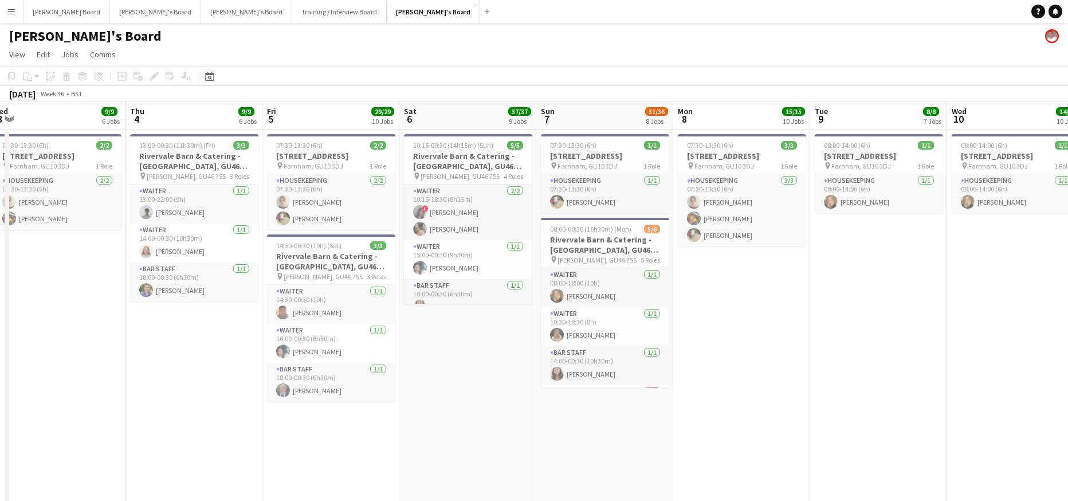
drag, startPoint x: 527, startPoint y: 391, endPoint x: 758, endPoint y: 363, distance: 233.2
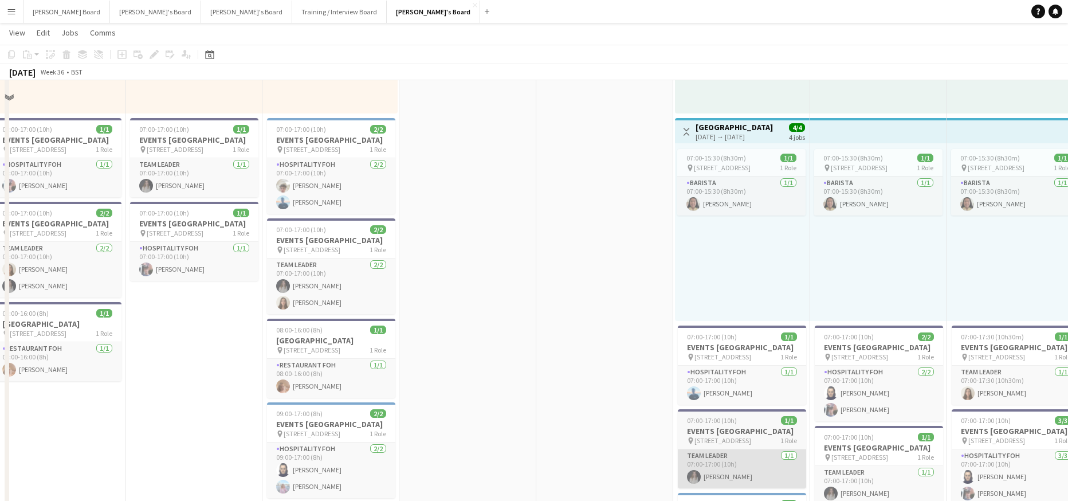
scroll to position [853, 0]
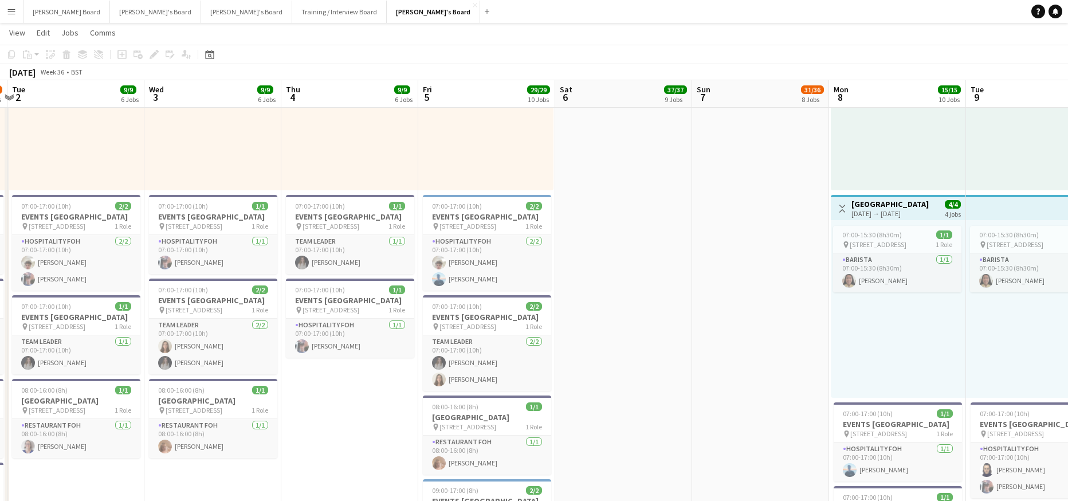
drag, startPoint x: 629, startPoint y: 355, endPoint x: 785, endPoint y: 348, distance: 156.0
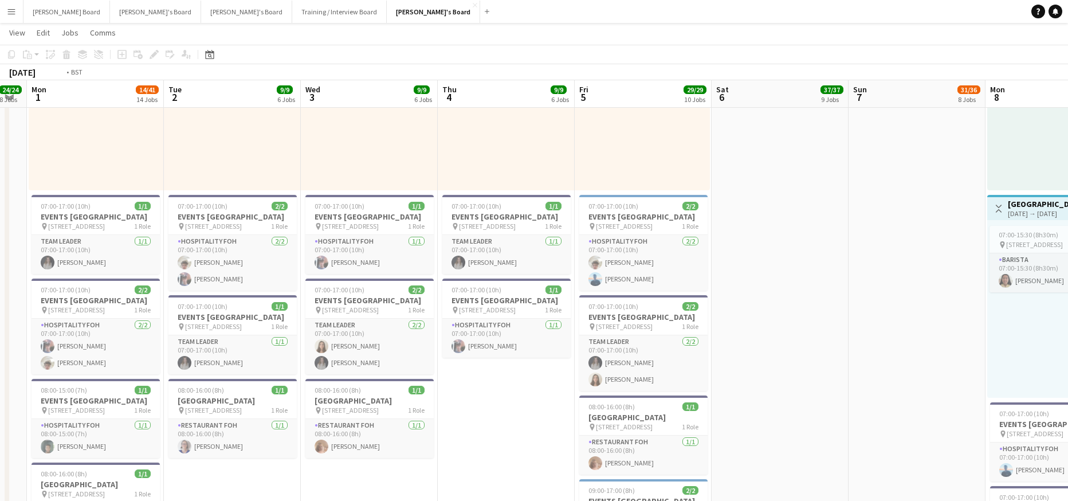
drag, startPoint x: 710, startPoint y: 343, endPoint x: 757, endPoint y: 339, distance: 46.6
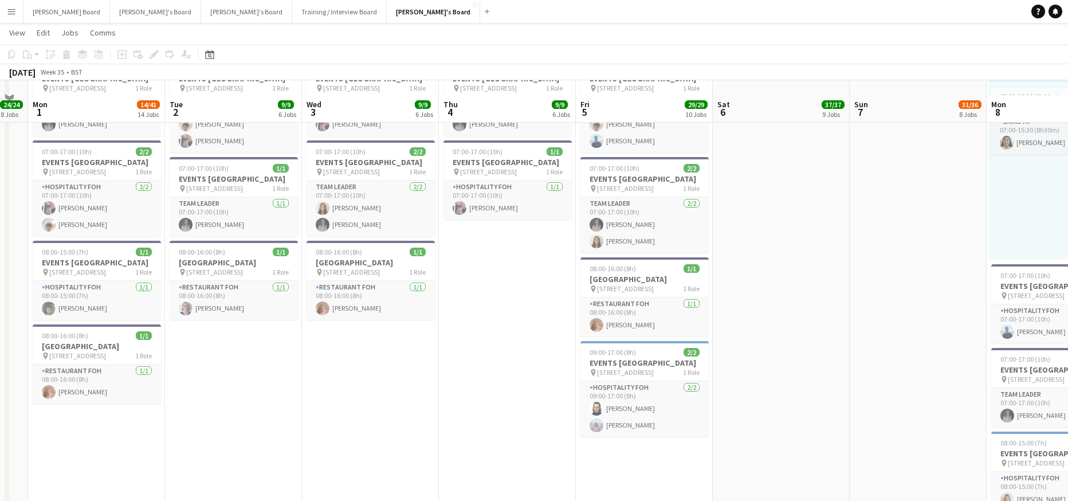
scroll to position [1007, 0]
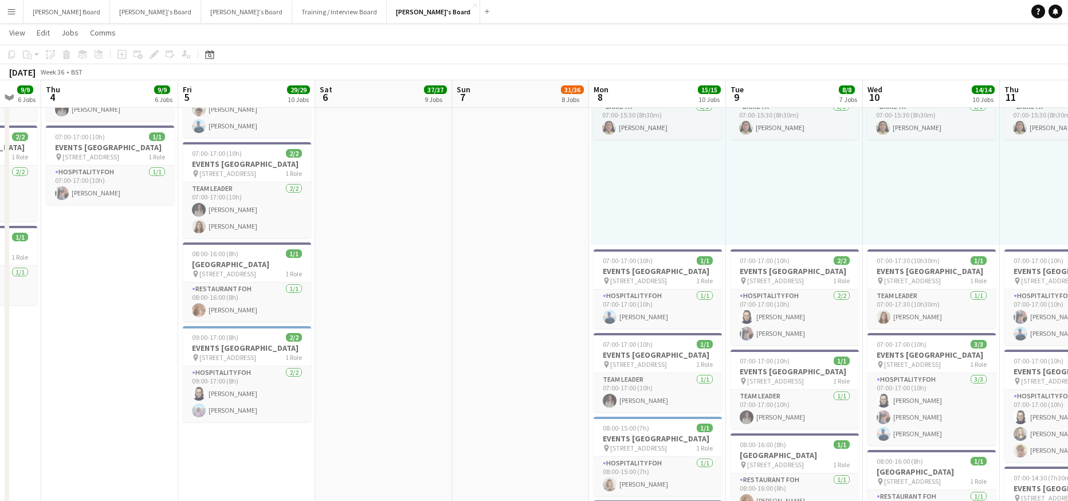
drag, startPoint x: 556, startPoint y: 355, endPoint x: 116, endPoint y: 385, distance: 441.2
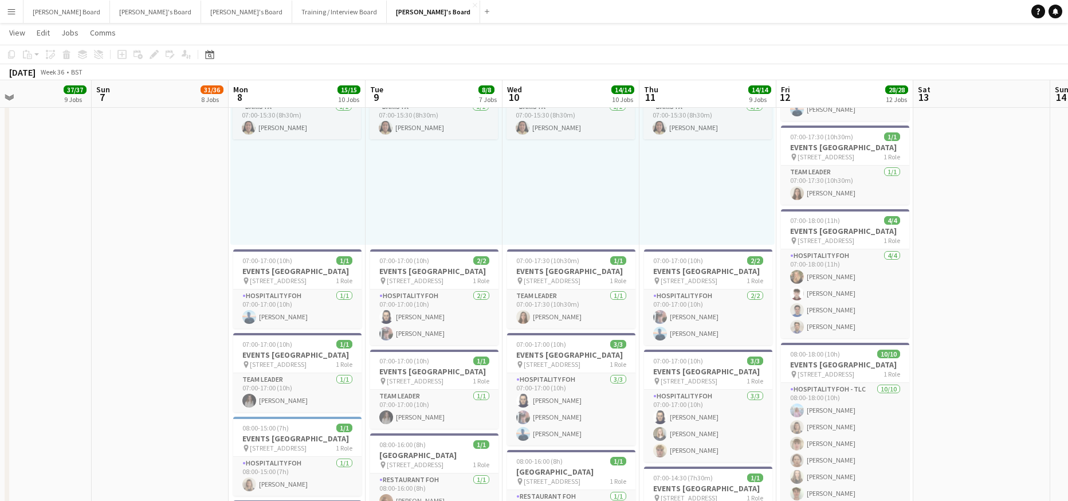
drag, startPoint x: 505, startPoint y: 367, endPoint x: 299, endPoint y: 375, distance: 206.5
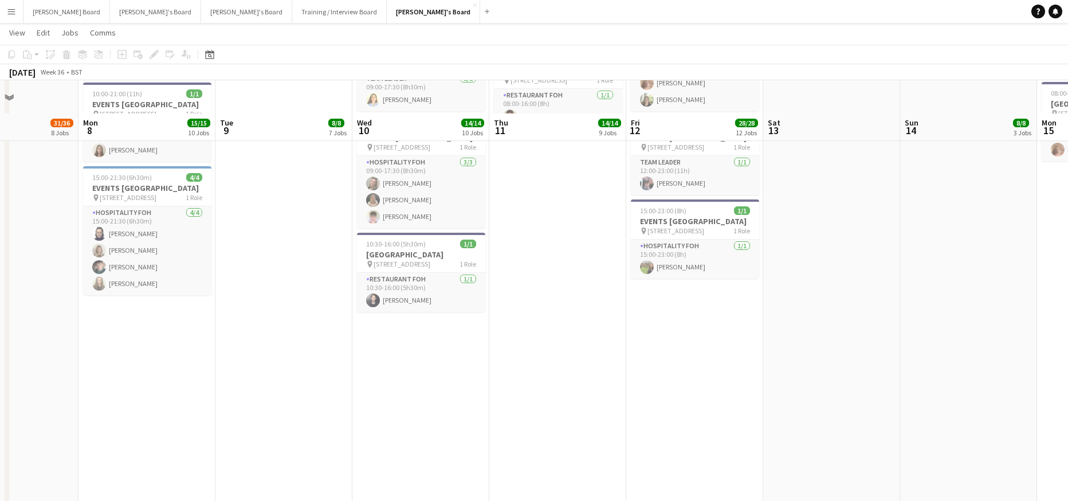
scroll to position [1541, 0]
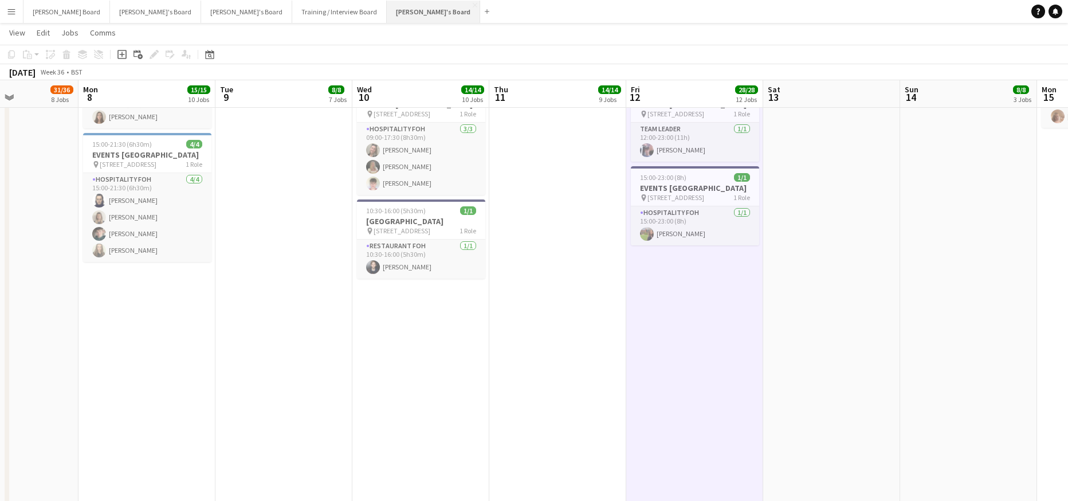
click at [387, 8] on button "[PERSON_NAME]'s Board Close" at bounding box center [433, 12] width 93 height 22
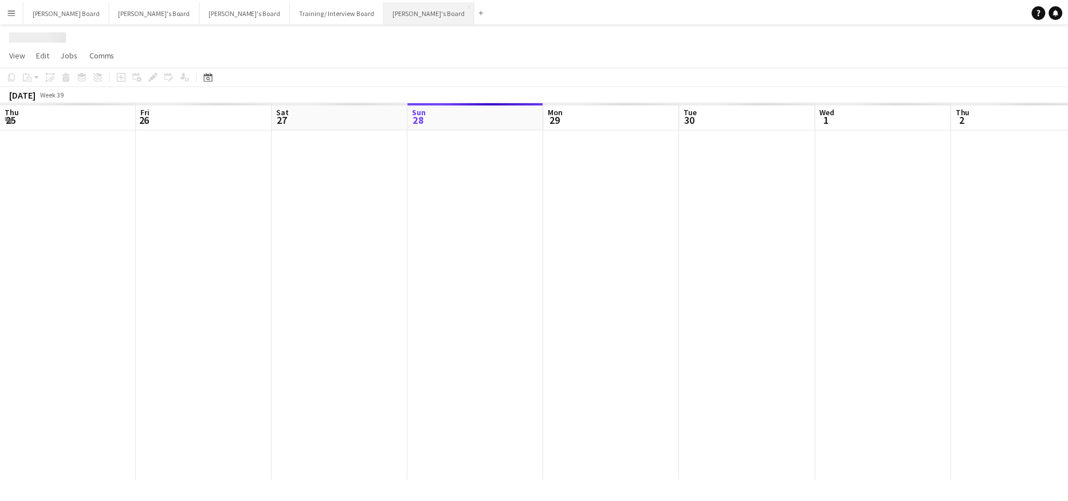
scroll to position [0, 274]
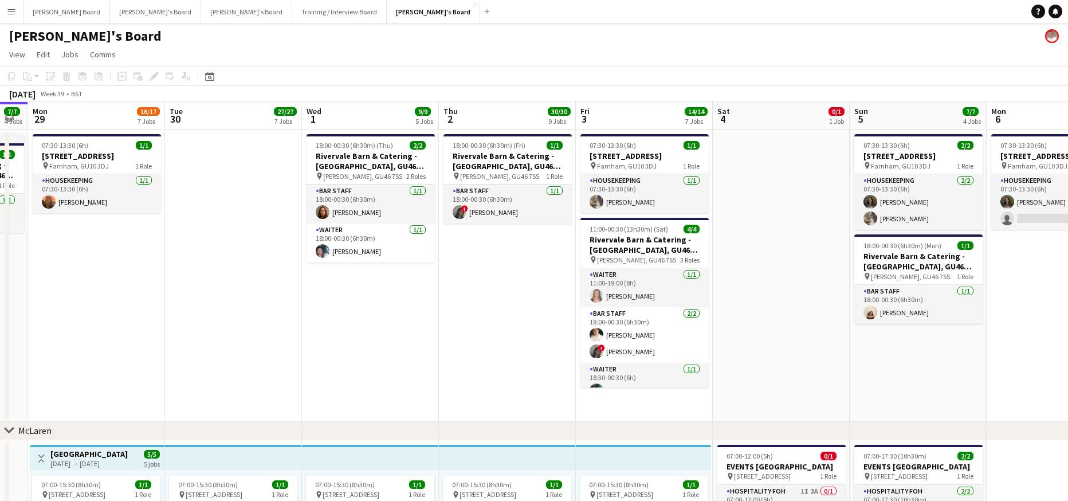
drag, startPoint x: 747, startPoint y: 311, endPoint x: 507, endPoint y: 305, distance: 240.2
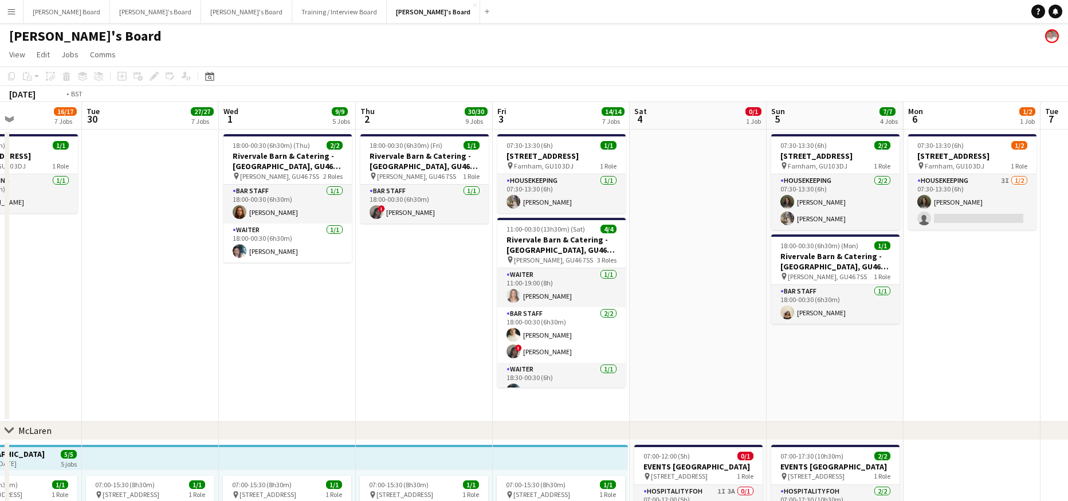
scroll to position [0, 367]
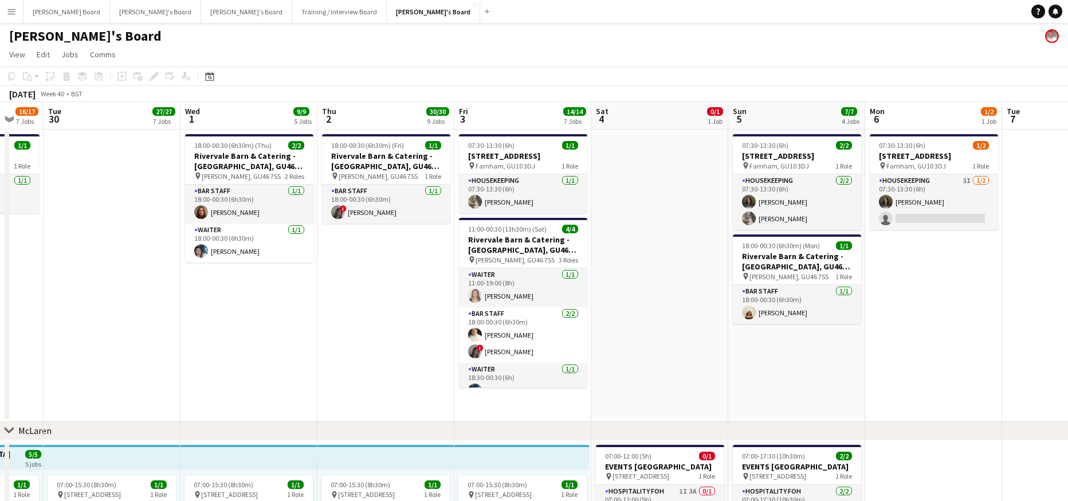
drag, startPoint x: 1020, startPoint y: 296, endPoint x: 898, endPoint y: 318, distance: 124.0
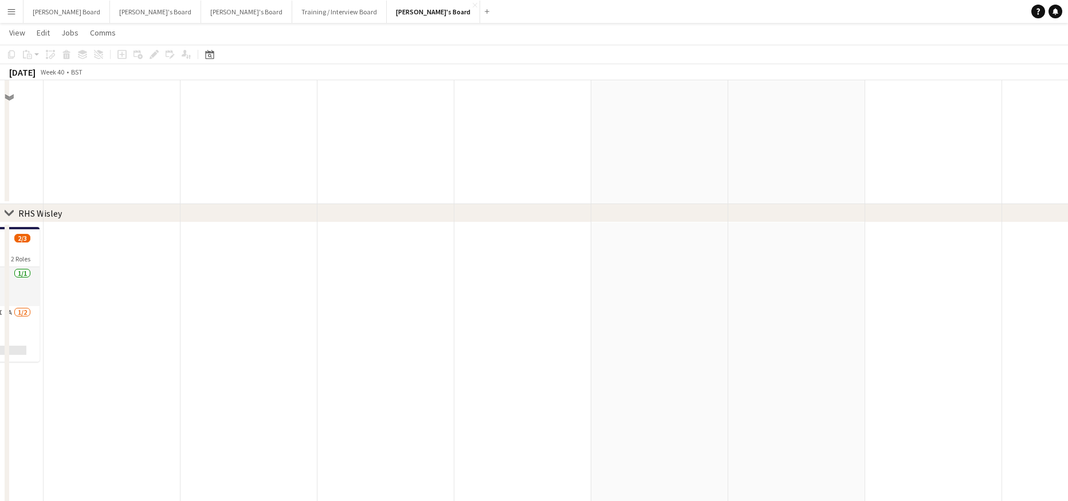
scroll to position [2011, 0]
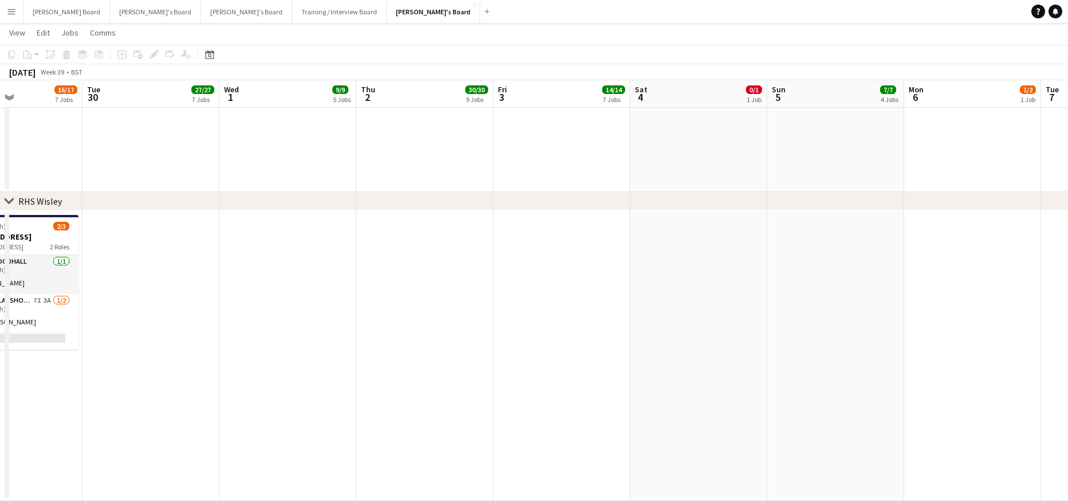
drag, startPoint x: 415, startPoint y: 350, endPoint x: 698, endPoint y: 341, distance: 283.3
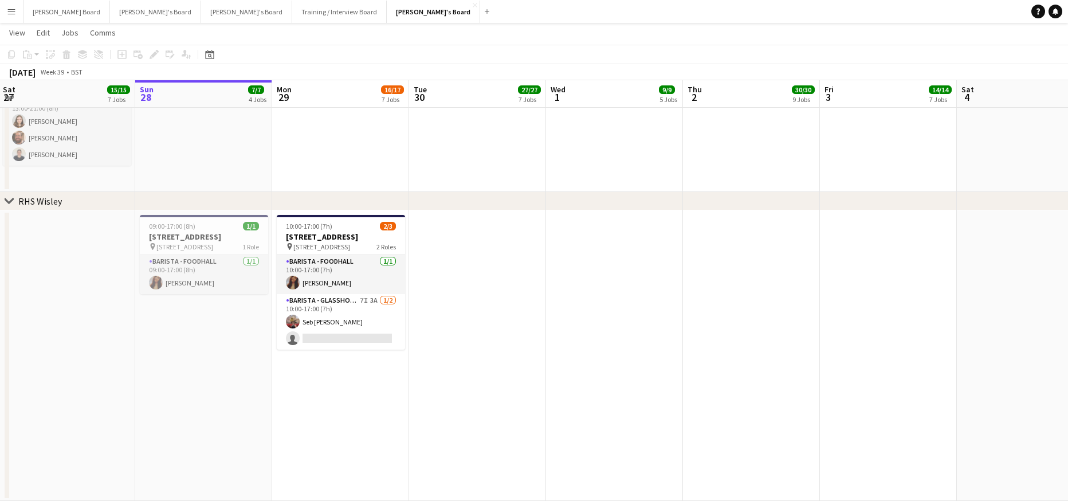
drag, startPoint x: 495, startPoint y: 328, endPoint x: 597, endPoint y: 328, distance: 101.5
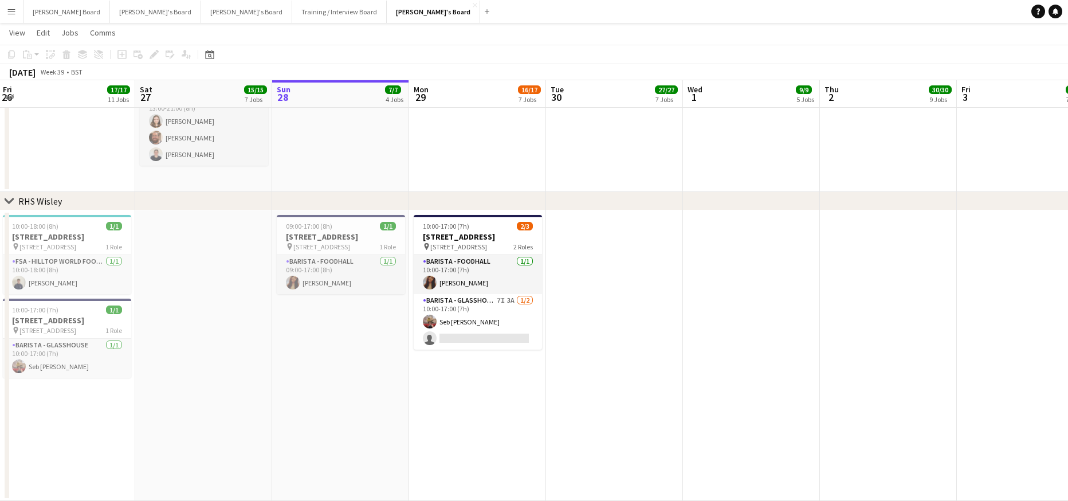
scroll to position [0, 365]
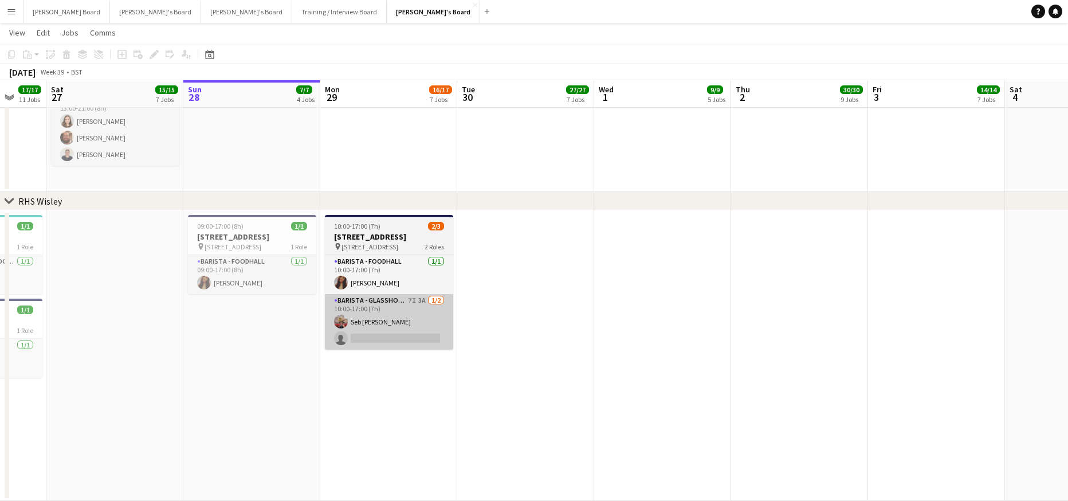
click at [382, 336] on app-card-role "Barista - Glasshouse 7I 3A [DATE] 10:00-17:00 (7h) Seb [PERSON_NAME] single-neu…" at bounding box center [389, 322] width 128 height 56
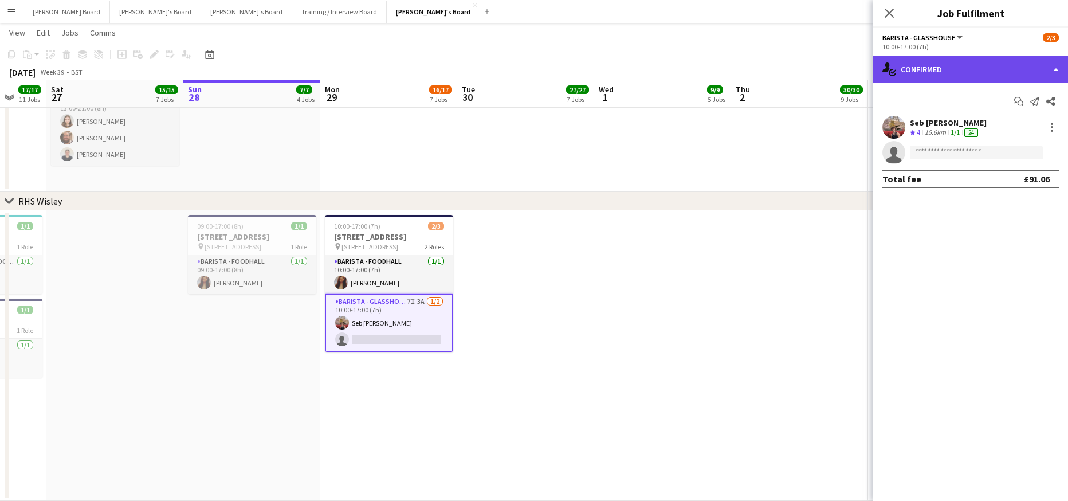
drag, startPoint x: 914, startPoint y: 65, endPoint x: 936, endPoint y: 95, distance: 37.7
click at [914, 65] on div "single-neutral-actions-check-2 Confirmed" at bounding box center [971, 70] width 195 height 28
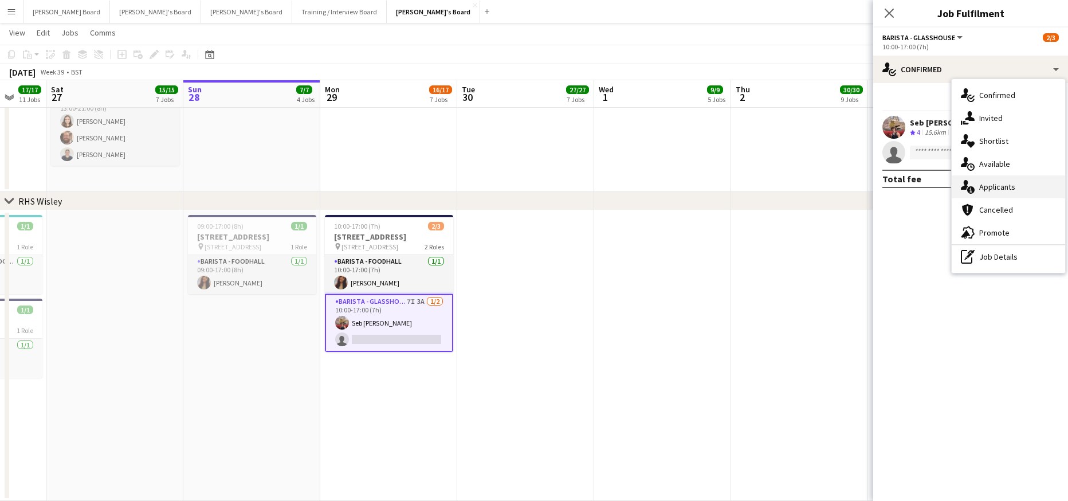
click at [1040, 191] on div "single-neutral-actions-information Applicants" at bounding box center [1008, 186] width 113 height 23
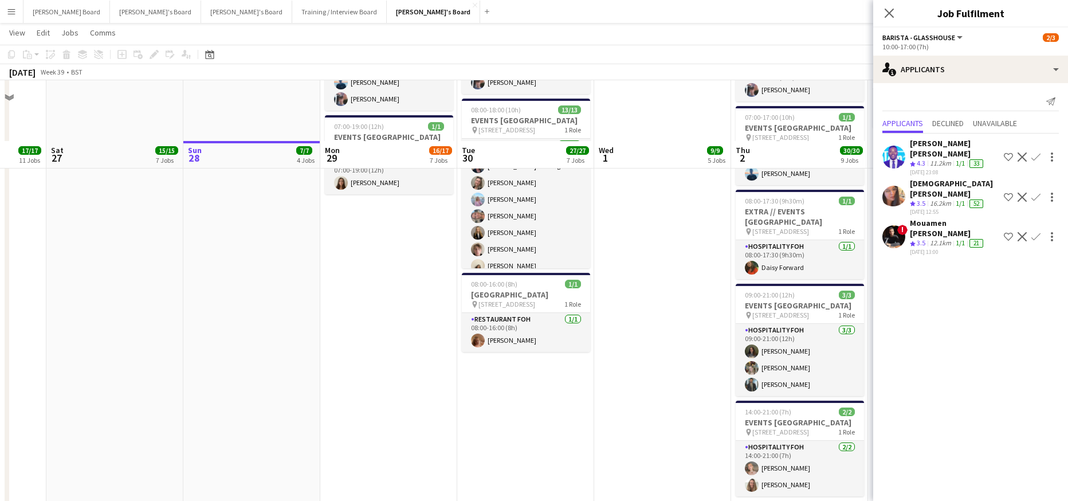
scroll to position [941, 0]
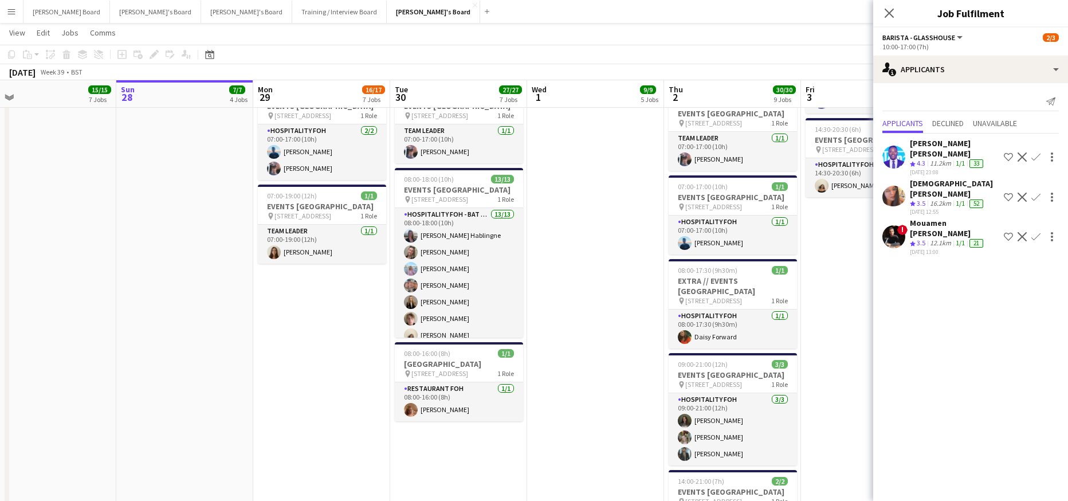
drag, startPoint x: 654, startPoint y: 420, endPoint x: 594, endPoint y: 426, distance: 59.9
click at [597, 426] on app-calendar-viewport "Wed 24 17/17 8 Jobs Thu 25 19/19 10 Jobs Fri 26 17/17 11 Jobs Sat 27 15/15 7 Jo…" at bounding box center [534, 338] width 1068 height 2468
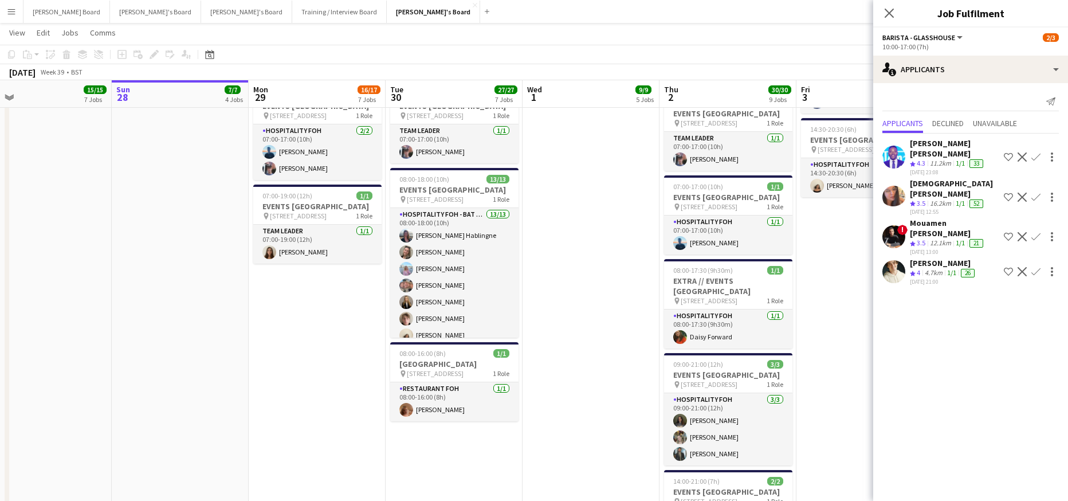
click at [590, 295] on app-date-cell "07:00-15:30 (8h30m) 1/1 pin Woking, GU21 4YH 1 Role Barista [DATE] 07:00-15:30 …" at bounding box center [591, 66] width 137 height 1137
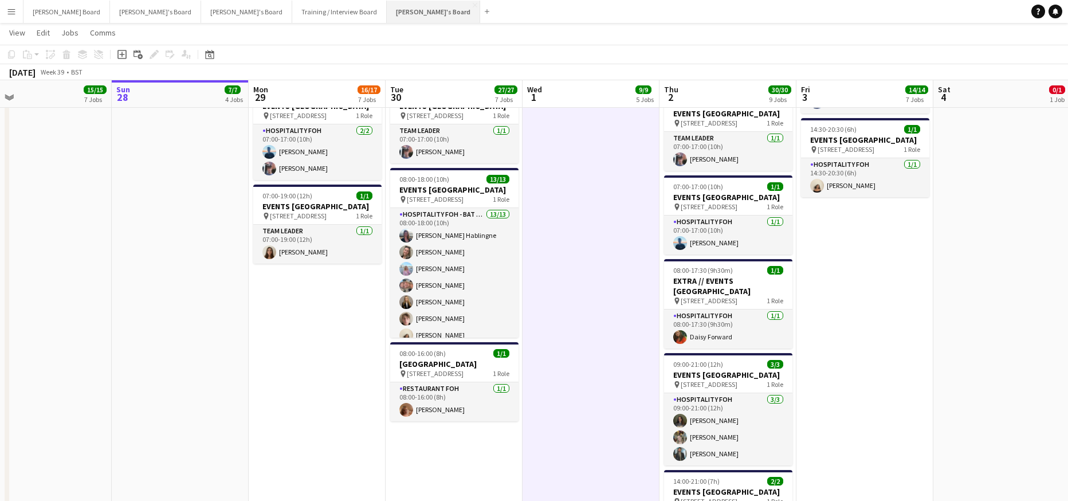
click at [387, 10] on button "[PERSON_NAME]'s Board Close" at bounding box center [433, 12] width 93 height 22
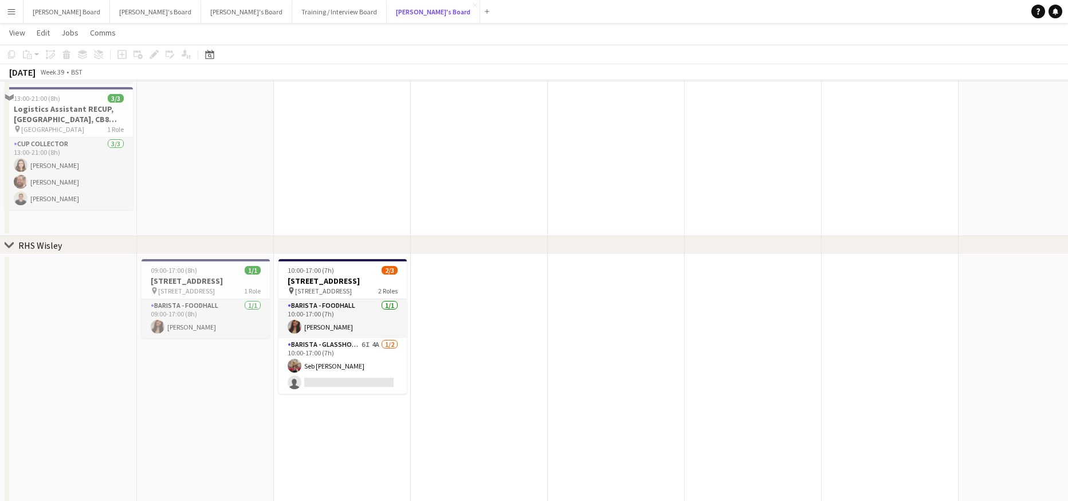
scroll to position [2011, 0]
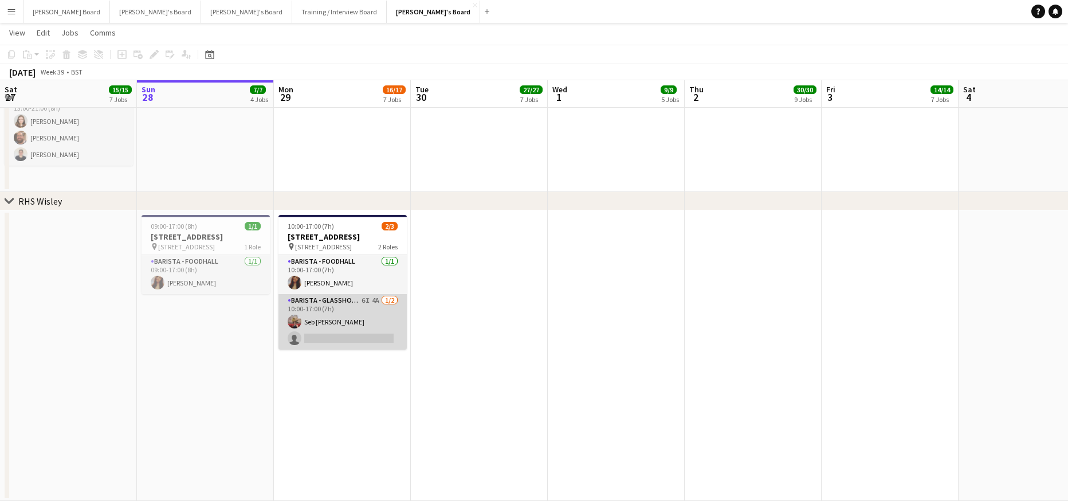
click at [360, 334] on app-card-role "Barista - Glasshouse 6I 4A [DATE] 10:00-17:00 (7h) Seb [PERSON_NAME] single-neu…" at bounding box center [343, 322] width 128 height 56
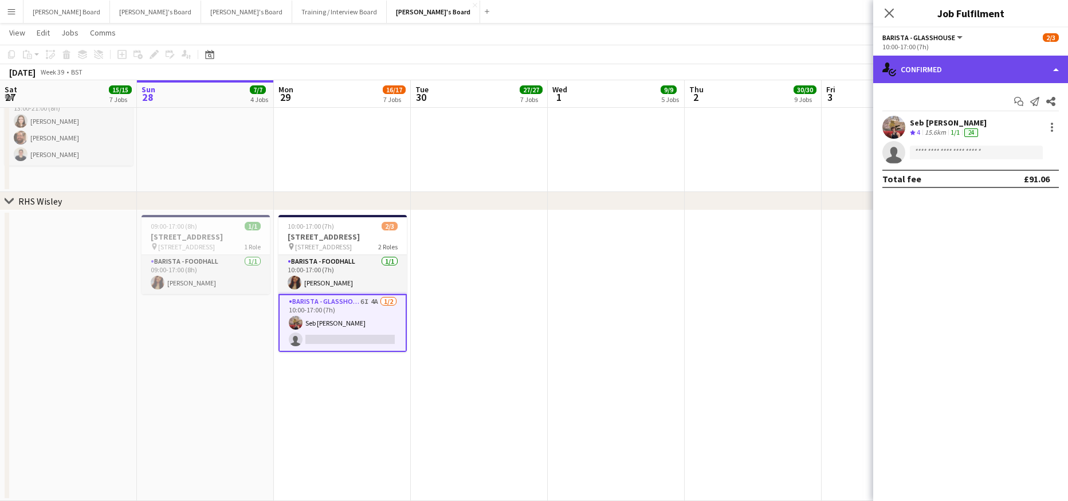
click at [931, 64] on div "single-neutral-actions-check-2 Confirmed" at bounding box center [971, 70] width 195 height 28
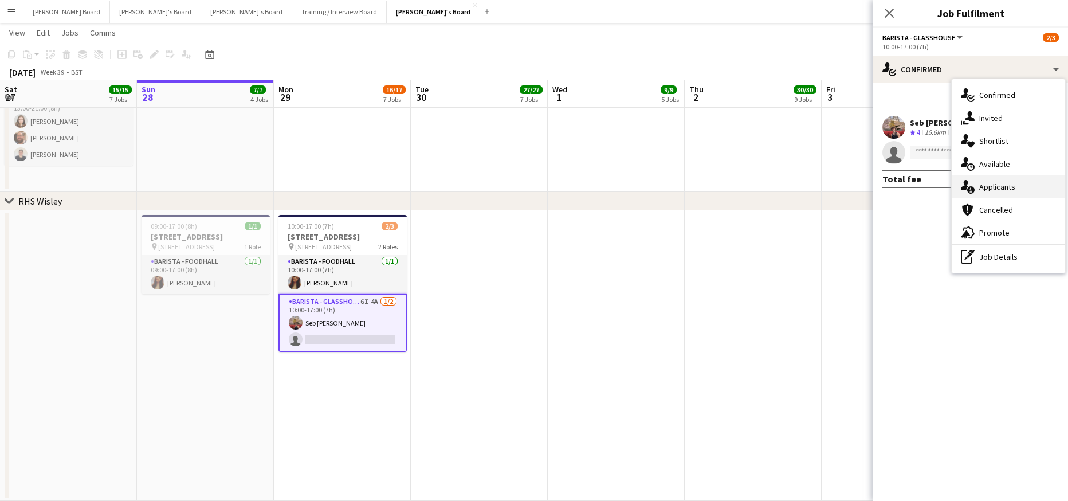
click at [1037, 193] on div "single-neutral-actions-information Applicants" at bounding box center [1008, 186] width 113 height 23
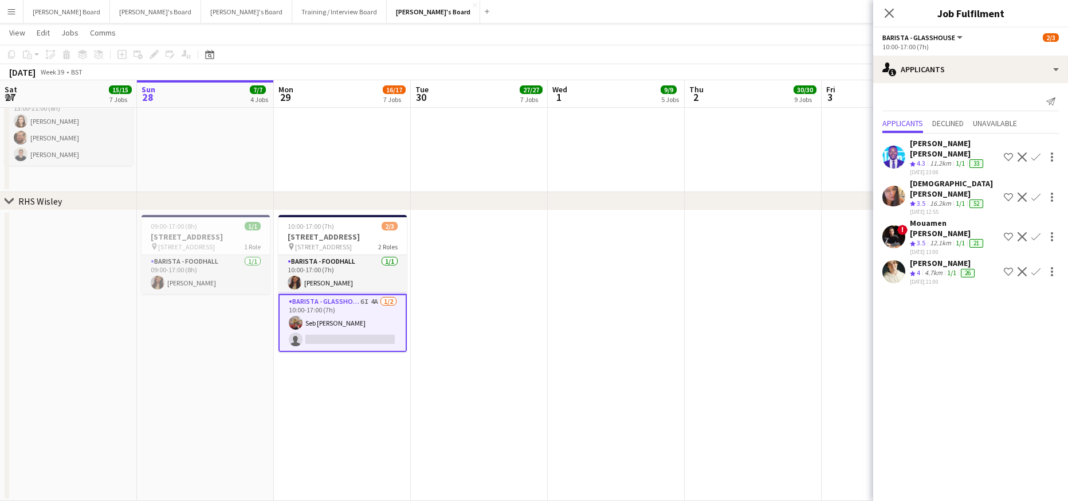
click at [1033, 267] on app-icon "Confirm" at bounding box center [1036, 271] width 9 height 9
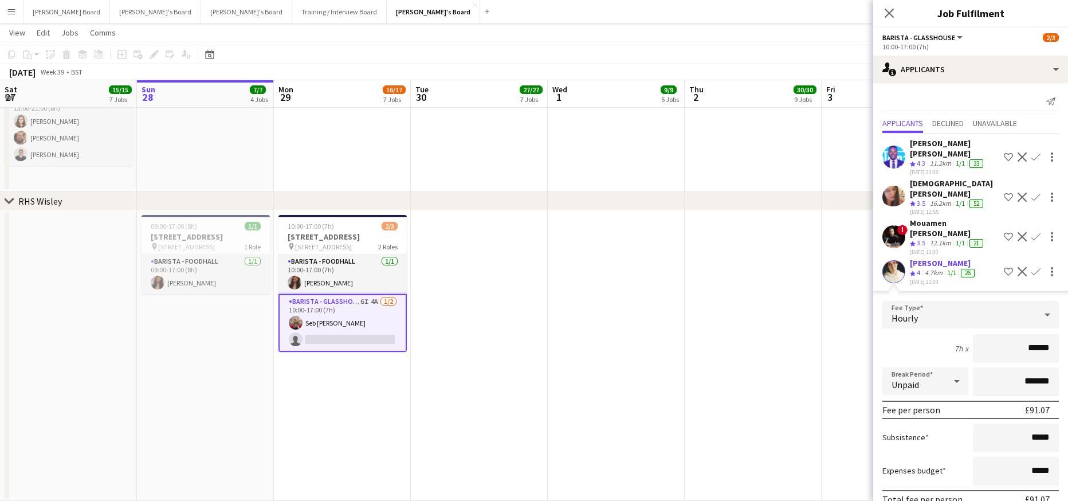
scroll to position [25, 0]
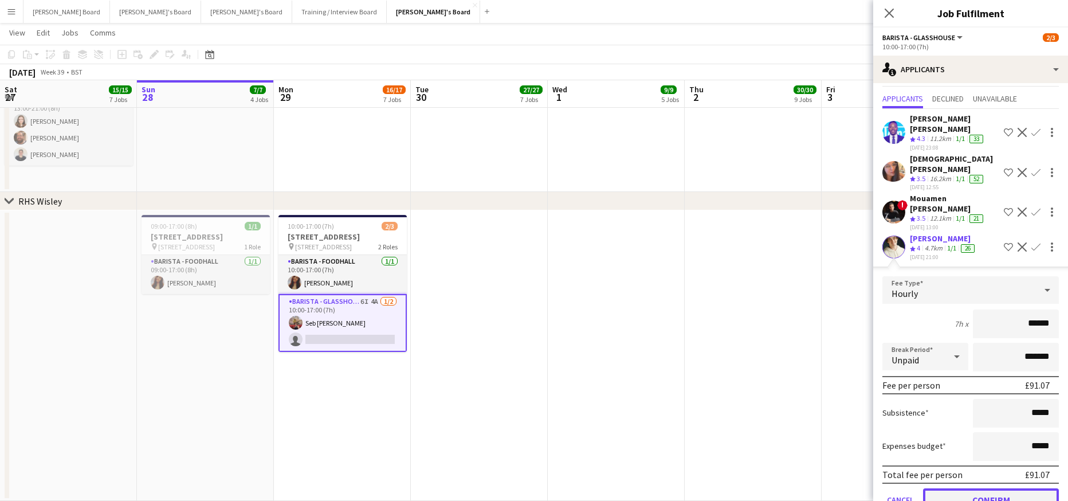
click at [971, 488] on button "Confirm" at bounding box center [991, 499] width 136 height 23
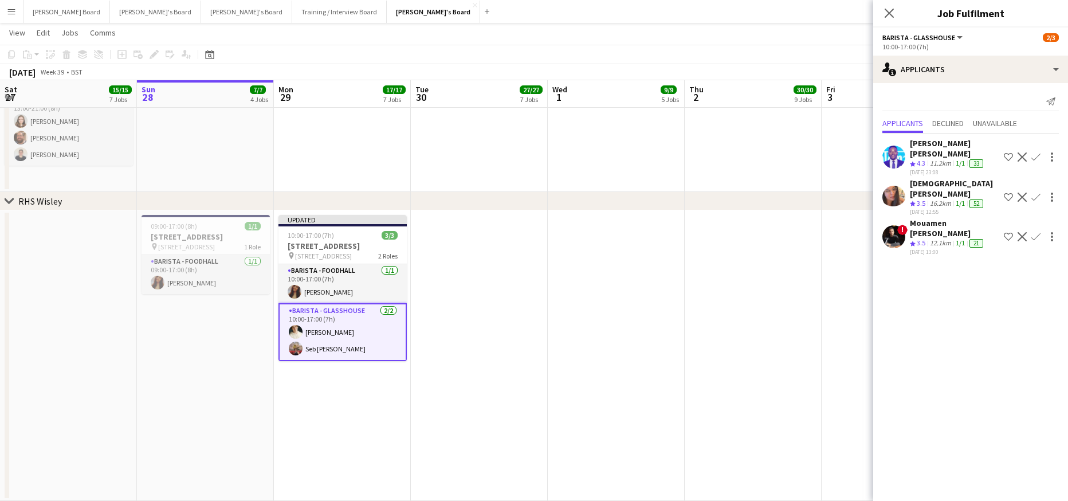
scroll to position [0, 0]
click at [757, 418] on app-date-cell at bounding box center [753, 355] width 137 height 291
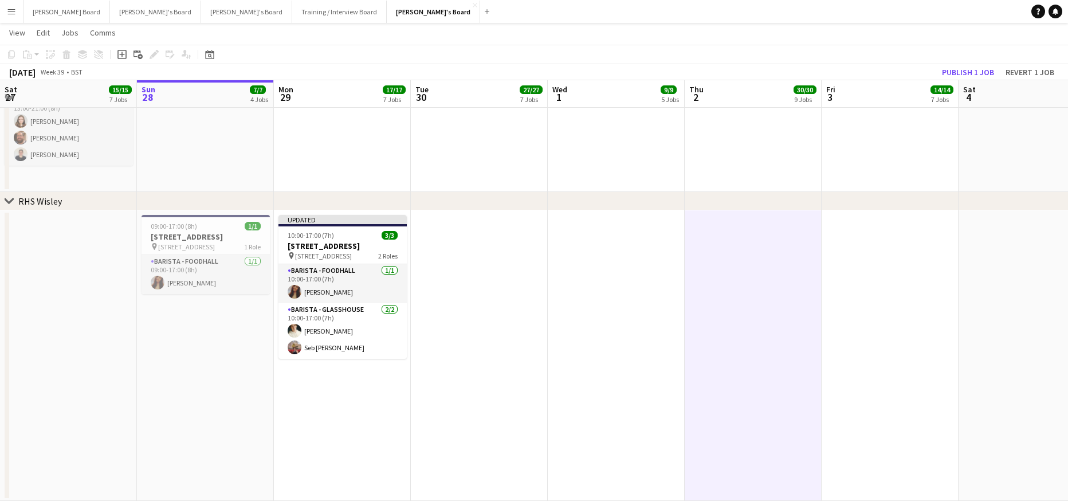
click at [966, 63] on app-toolbar "Copy Paste Paste Ctrl+V Paste with crew Ctrl+Shift+V Paste linked Job [GEOGRAPH…" at bounding box center [534, 54] width 1068 height 19
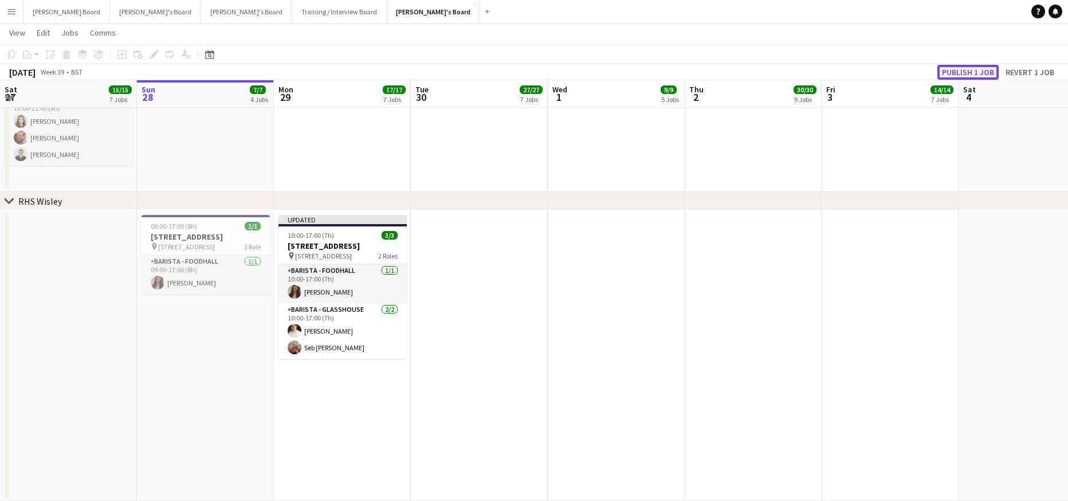
click at [964, 65] on button "Publish 1 job" at bounding box center [968, 72] width 61 height 15
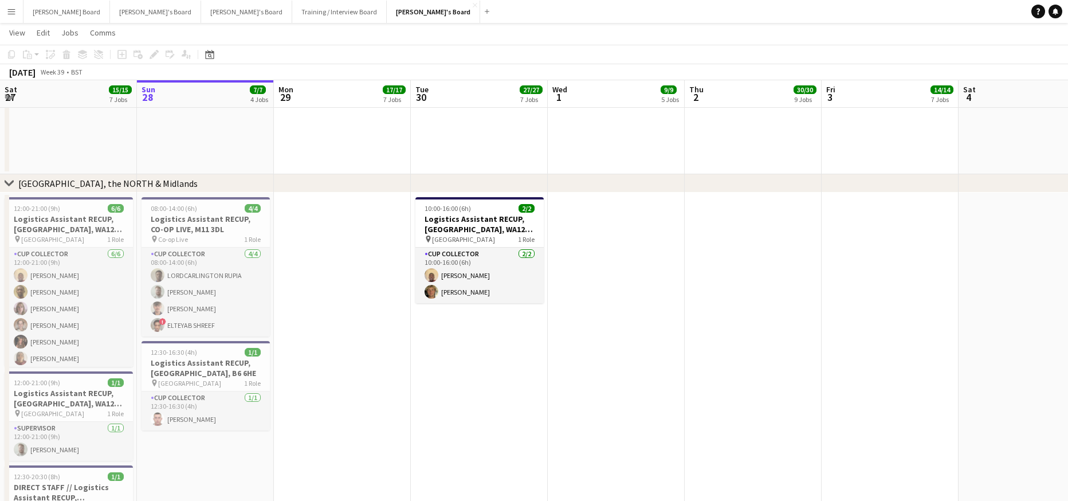
scroll to position [1400, 0]
click at [387, 4] on button "[PERSON_NAME]'s Board Close" at bounding box center [433, 12] width 93 height 22
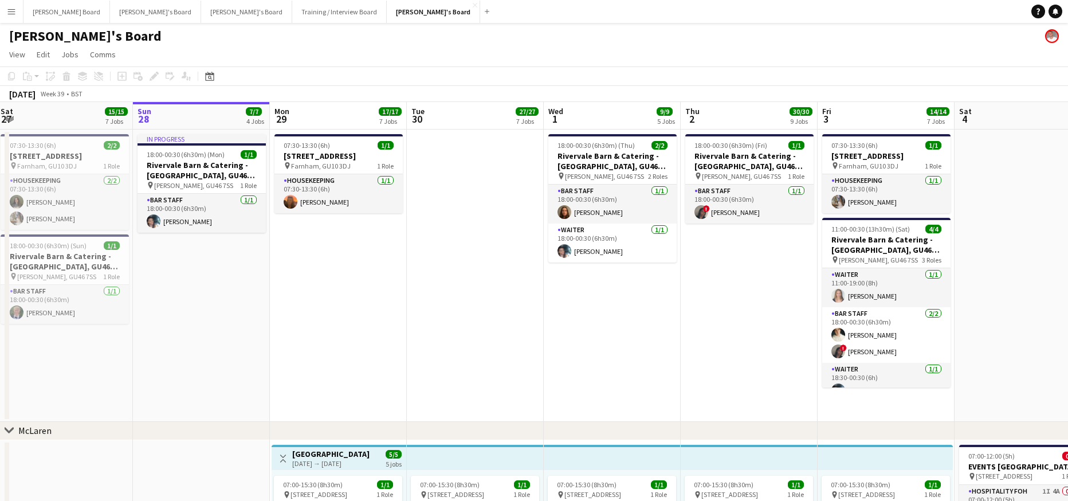
scroll to position [0, 416]
drag, startPoint x: 441, startPoint y: 258, endPoint x: 419, endPoint y: 324, distance: 70.0
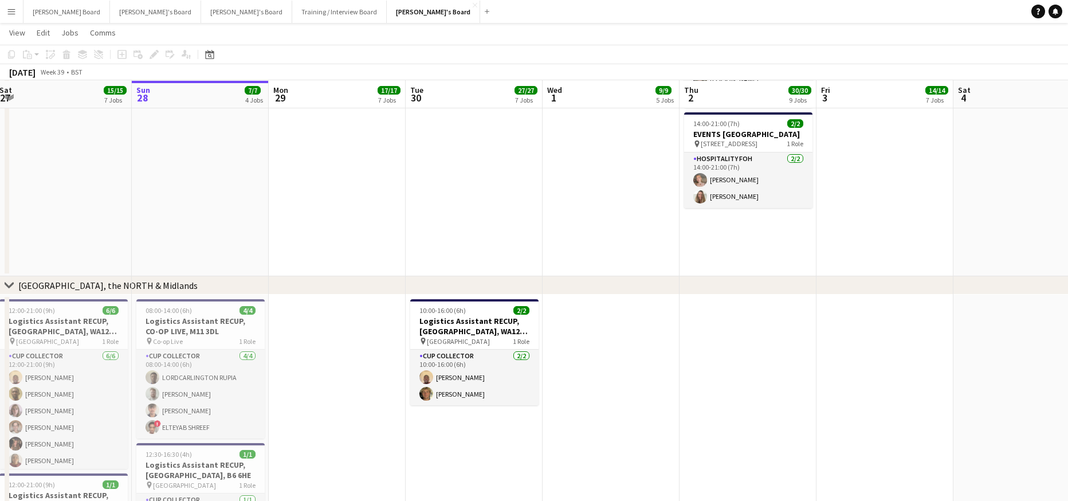
scroll to position [1299, 0]
drag, startPoint x: 467, startPoint y: 278, endPoint x: 495, endPoint y: 281, distance: 28.2
click at [492, 281] on div "chevron-right [GEOGRAPHIC_DATA], the NORTH & Midlands" at bounding box center [534, 285] width 1068 height 18
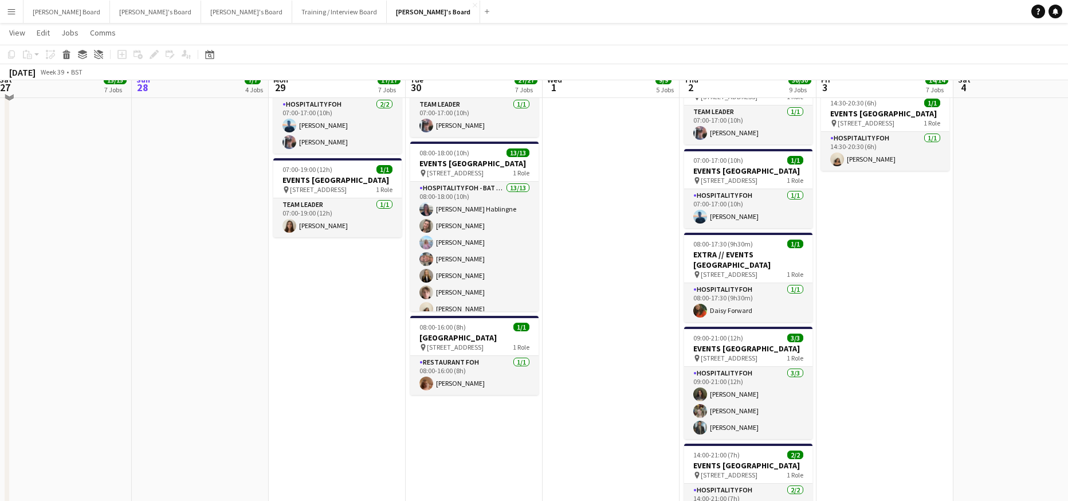
scroll to position [941, 0]
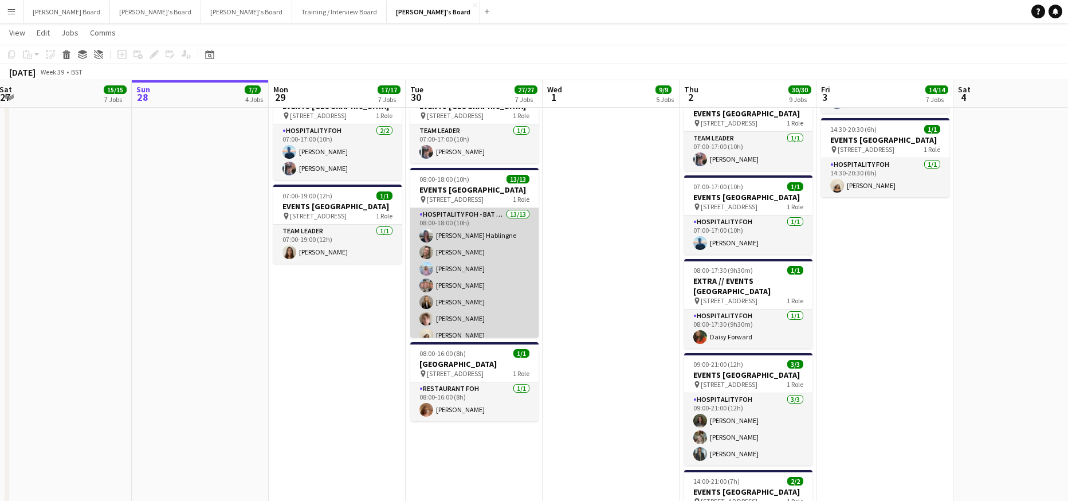
click at [500, 316] on app-card-role "Hospitality FOH - BAT TLC 13/13 08:00-18:00 (10h) [PERSON_NAME] [PERSON_NAME] […" at bounding box center [474, 327] width 128 height 238
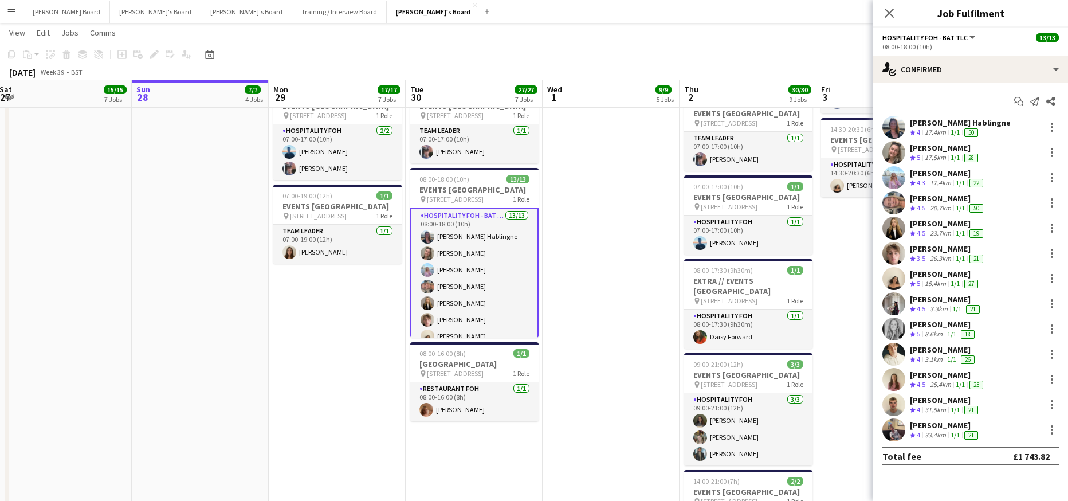
click at [968, 224] on div "[PERSON_NAME]" at bounding box center [948, 223] width 76 height 10
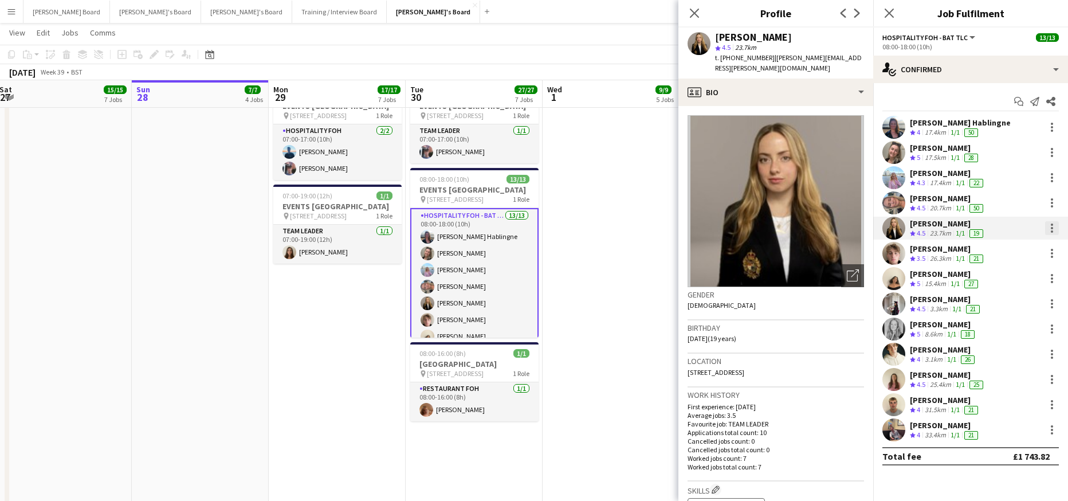
click at [1052, 224] on div at bounding box center [1052, 225] width 2 height 2
click at [1021, 357] on span "Remove" at bounding box center [1014, 359] width 71 height 10
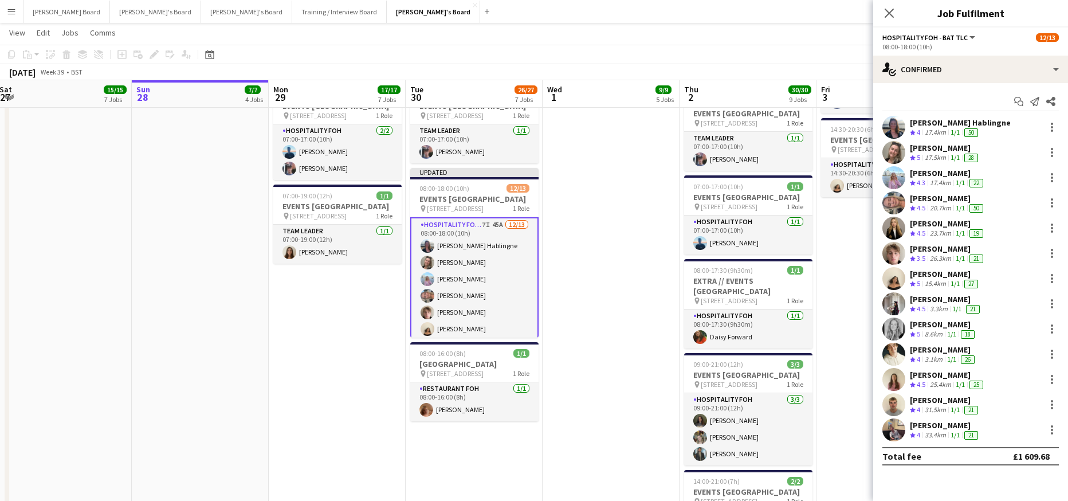
drag, startPoint x: 629, startPoint y: 252, endPoint x: 648, endPoint y: 247, distance: 20.2
click at [629, 252] on app-date-cell "07:00-15:30 (8h30m) 1/1 pin Woking, GU21 4YH 1 Role Barista [DATE] 07:00-15:30 …" at bounding box center [611, 66] width 137 height 1137
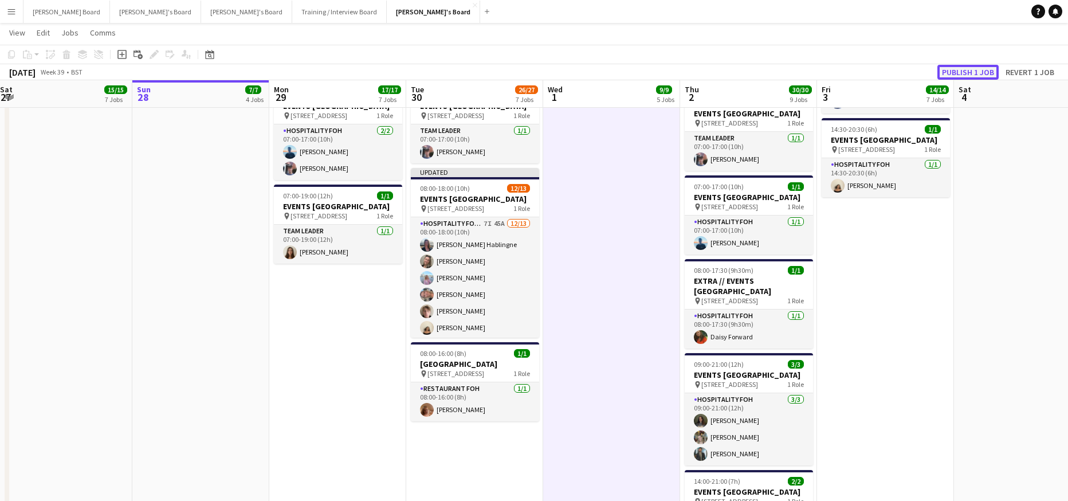
click at [963, 68] on button "Publish 1 job" at bounding box center [968, 72] width 61 height 15
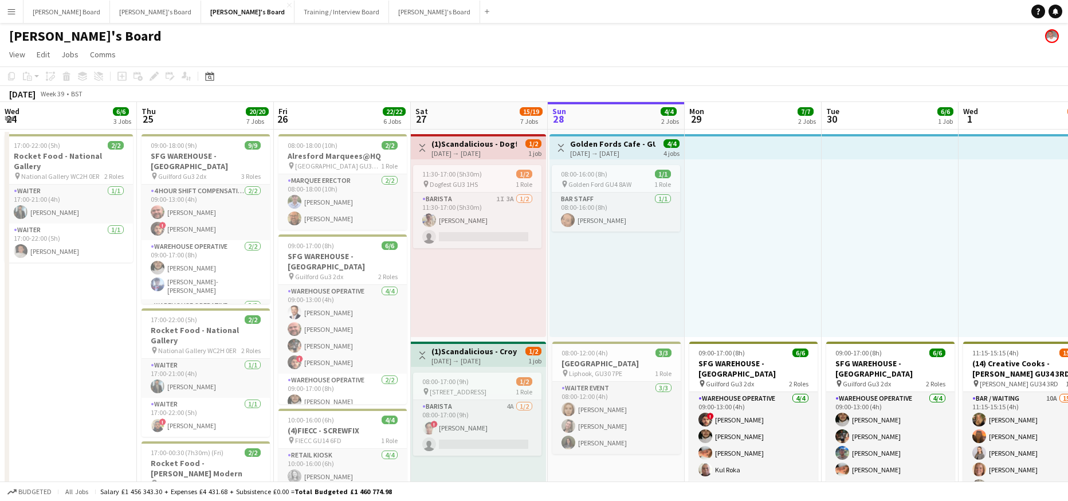
scroll to position [0, 274]
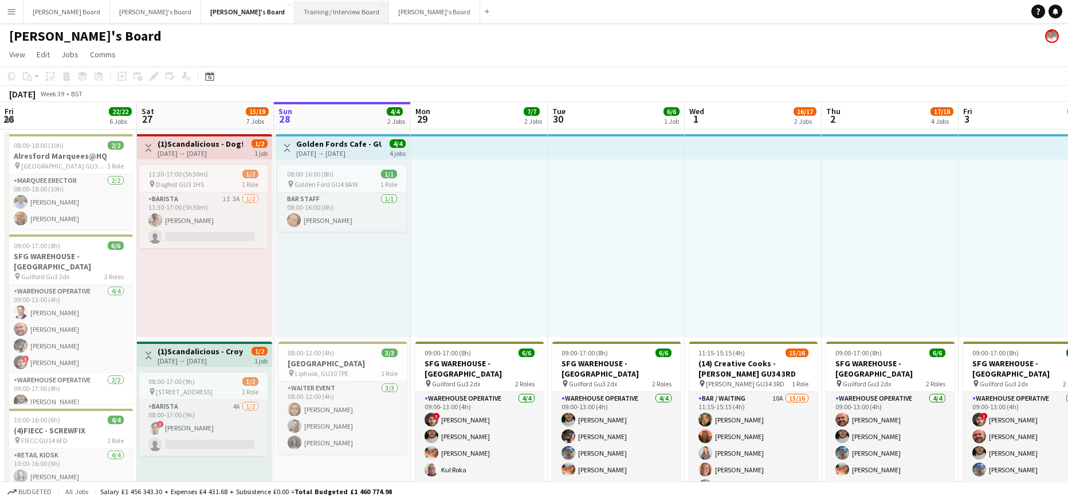
click at [295, 18] on button "Training / Interview Board Close" at bounding box center [342, 12] width 95 height 22
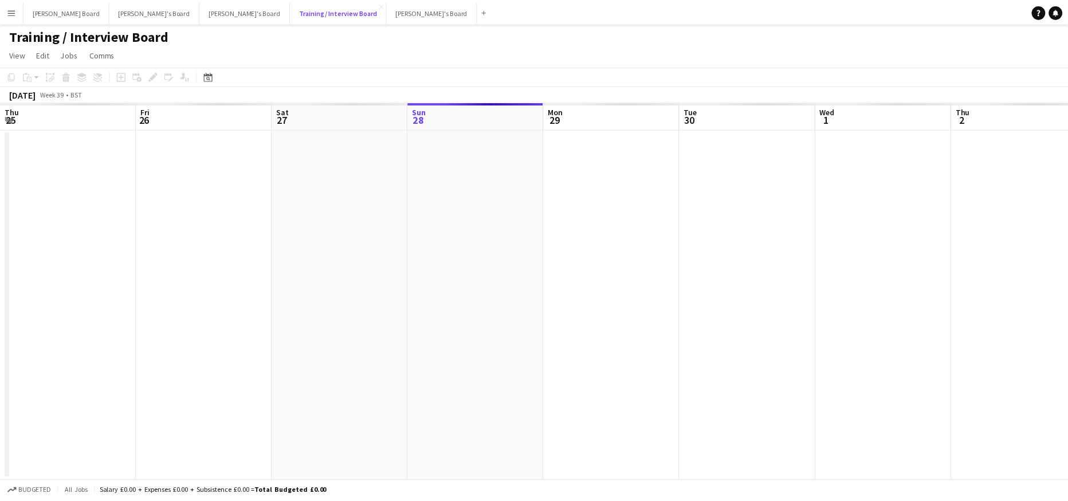
scroll to position [0, 274]
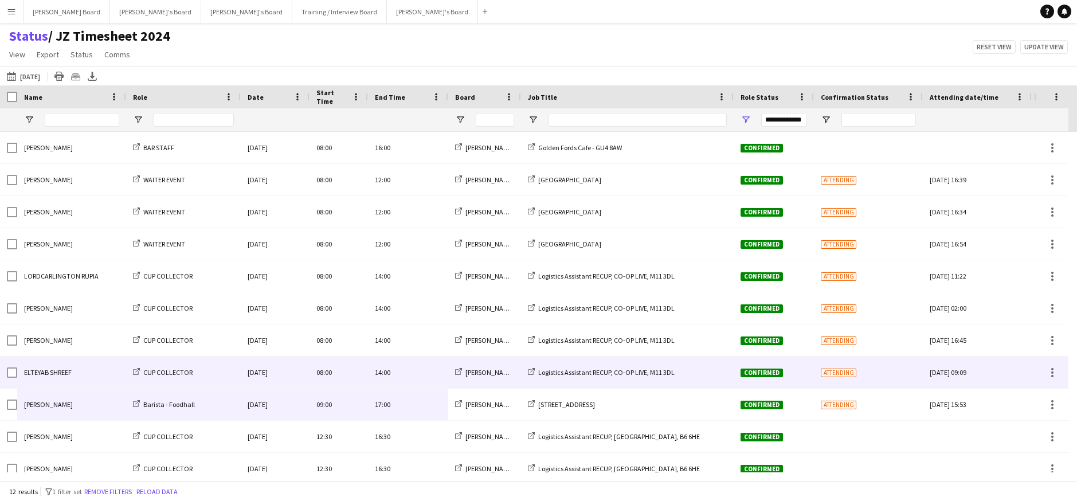
scroll to position [45, 0]
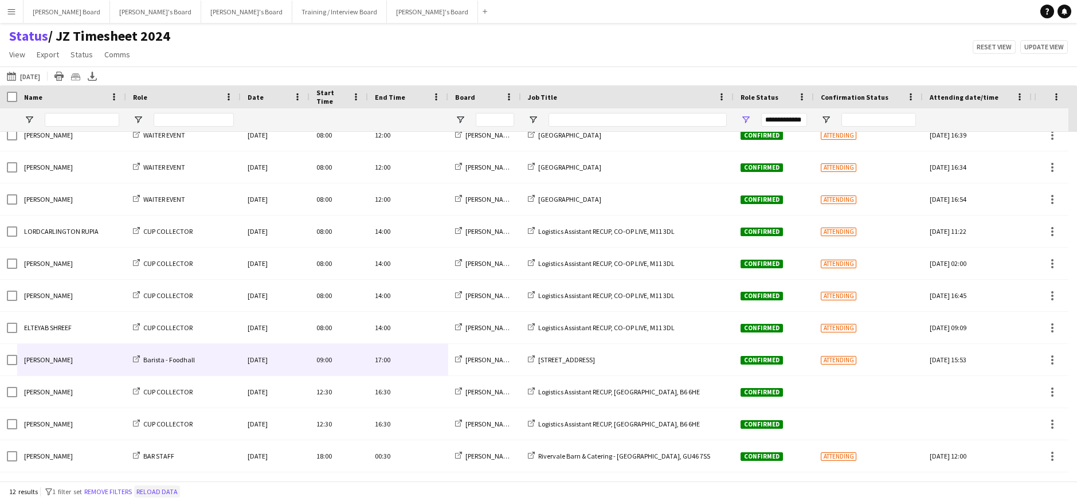
click at [165, 494] on button "Reload data" at bounding box center [157, 491] width 46 height 13
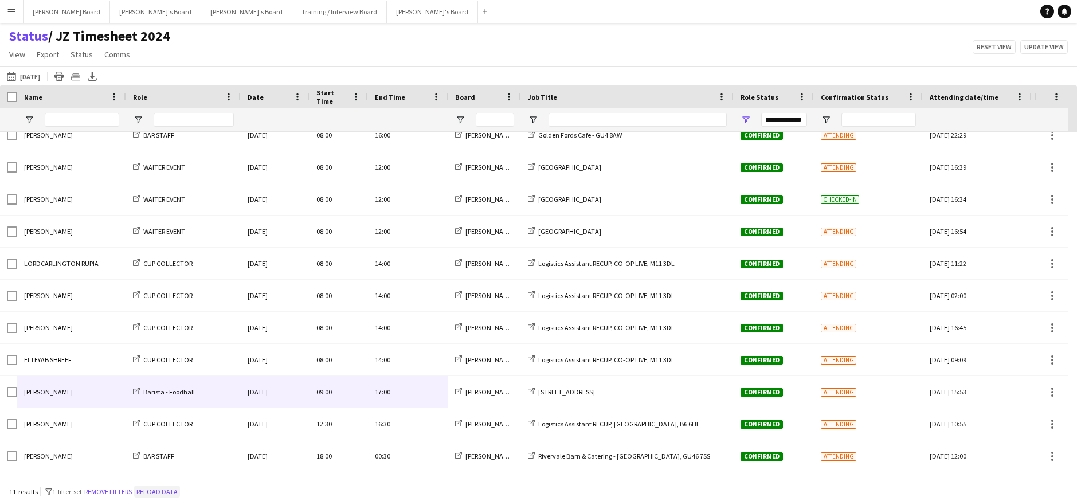
scroll to position [13, 0]
click at [534, 117] on span "Open Filter Menu" at bounding box center [533, 120] width 10 height 10
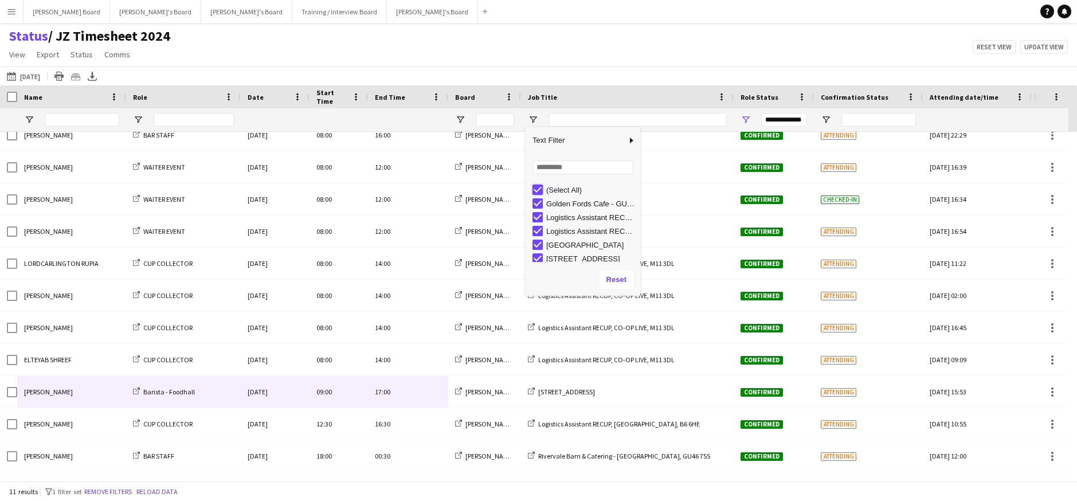
type input "***"
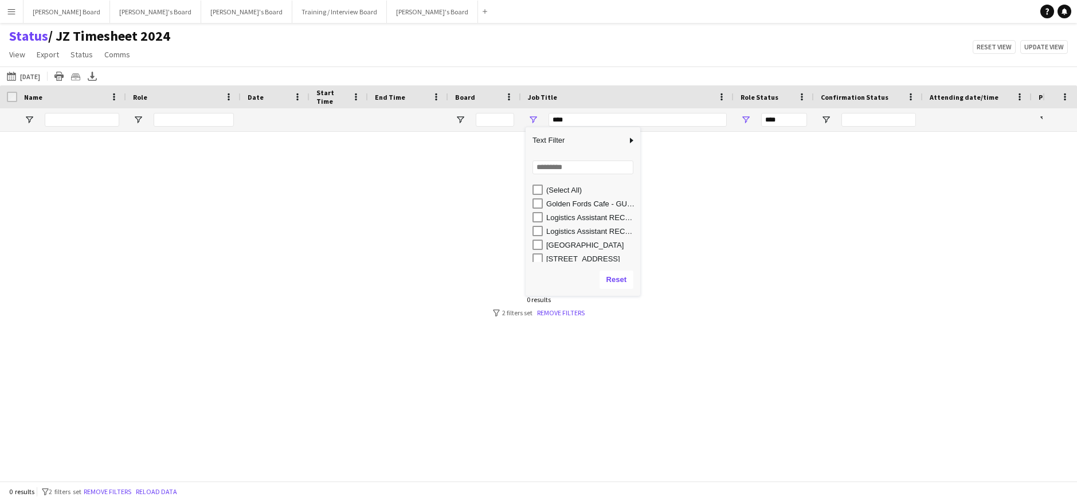
click at [578, 260] on div "[STREET_ADDRESS]" at bounding box center [591, 258] width 91 height 9
type input "**********"
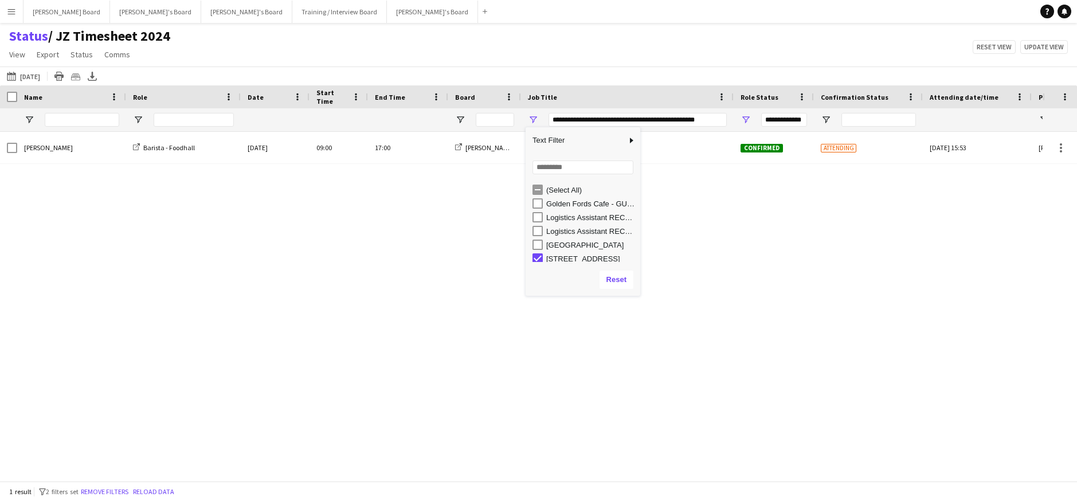
scroll to position [3, 0]
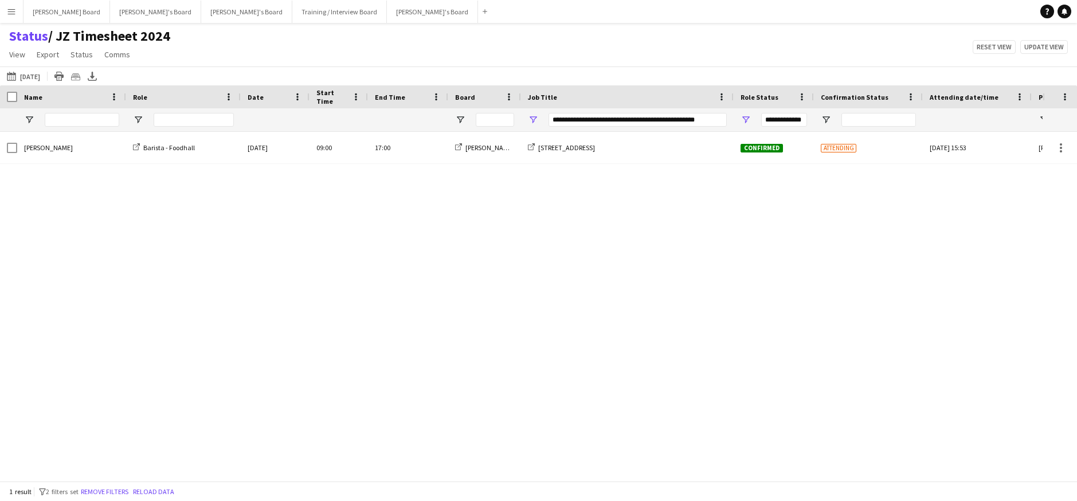
drag, startPoint x: 307, startPoint y: 247, endPoint x: 318, endPoint y: 254, distance: 12.7
click at [307, 248] on div "kelly smith Barista - Foodhall Sun, 28 Sep 2025 09:00 17:00 Jakub's Board RHS W…" at bounding box center [521, 302] width 1043 height 340
click at [171, 484] on div "1 result filter-1 2 filters set Remove filters Reload data" at bounding box center [538, 490] width 1077 height 19
click at [170, 488] on button "Reload data" at bounding box center [154, 491] width 46 height 13
click at [36, 74] on button "27-09-2025 to 03-10-2025 Tomorrow" at bounding box center [24, 76] width 38 height 14
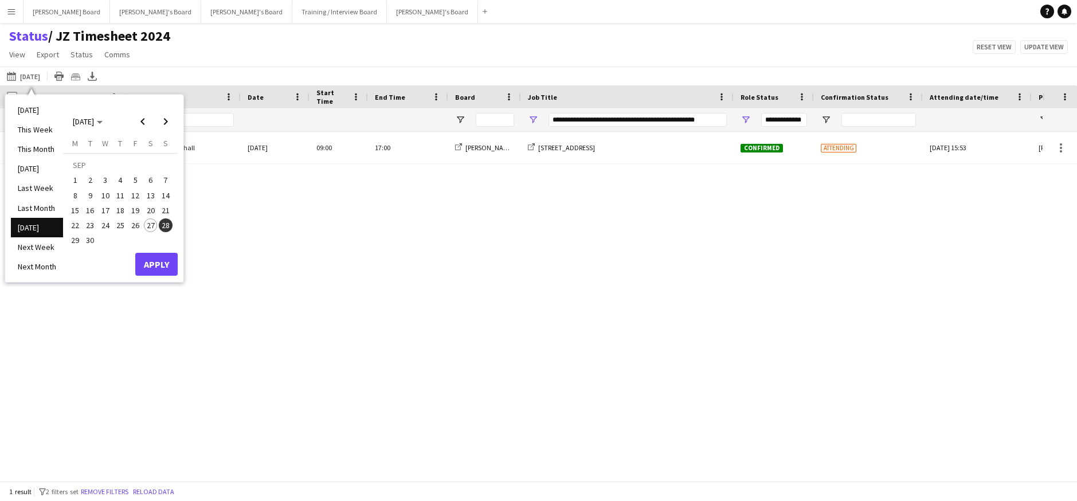
click at [165, 228] on span "28" at bounding box center [166, 225] width 14 height 14
click at [166, 228] on span "28" at bounding box center [166, 225] width 14 height 14
click at [157, 255] on button "Apply" at bounding box center [156, 264] width 42 height 23
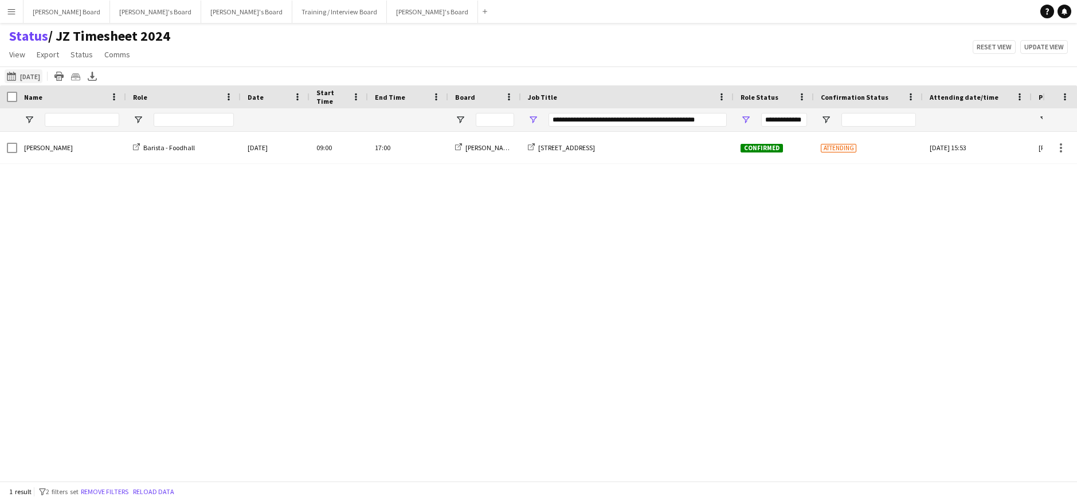
click at [42, 73] on button "27-09-2025 to 03-10-2025 Tomorrow" at bounding box center [24, 76] width 38 height 14
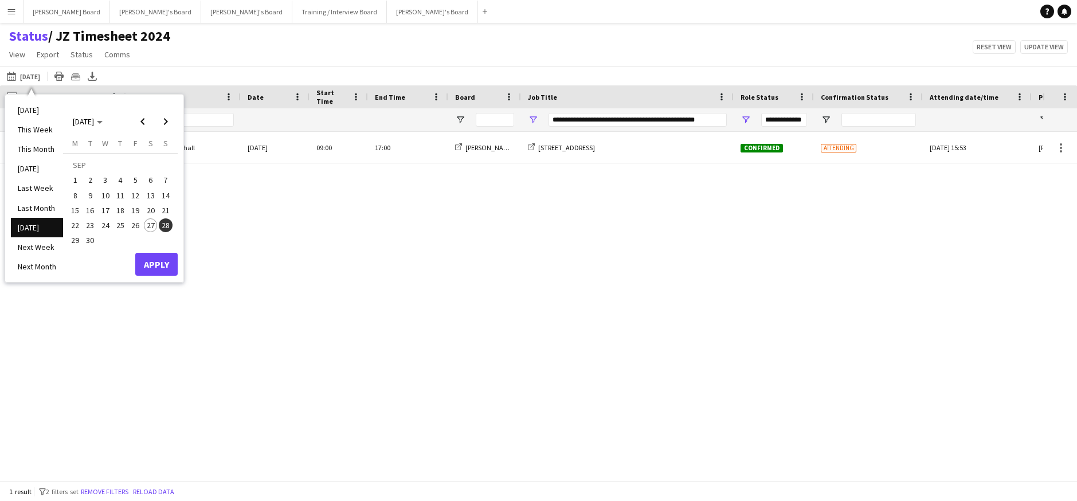
click at [34, 227] on li "Tomorrow" at bounding box center [37, 227] width 52 height 19
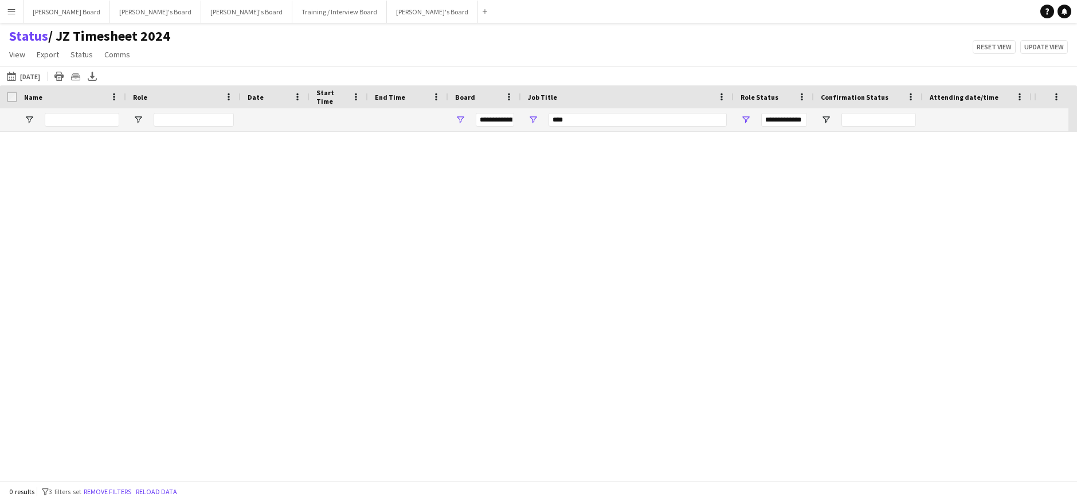
type input "***"
click at [552, 315] on link "Remove filters" at bounding box center [561, 312] width 48 height 9
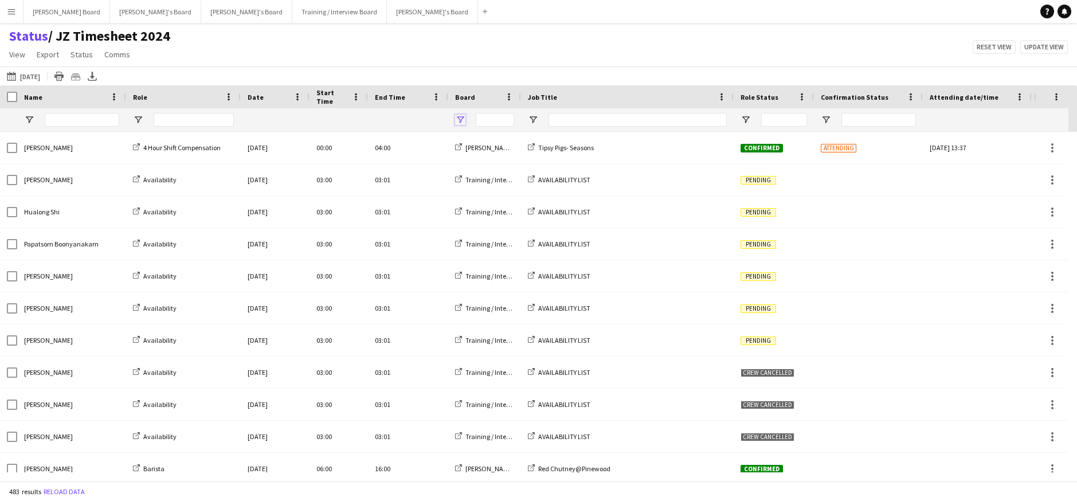
click at [459, 122] on span "Open Filter Menu" at bounding box center [460, 120] width 10 height 10
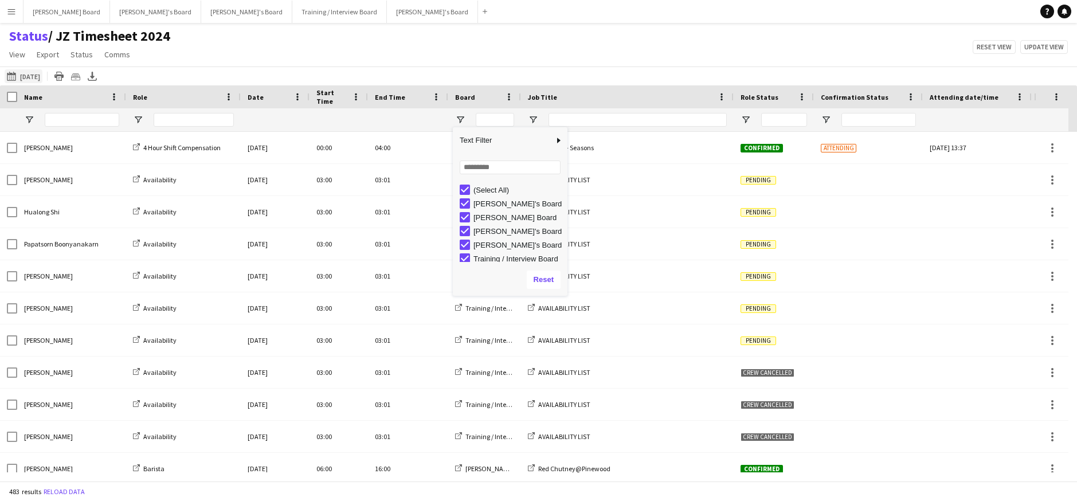
click at [30, 82] on button "This Week 06-09-2025" at bounding box center [24, 76] width 38 height 14
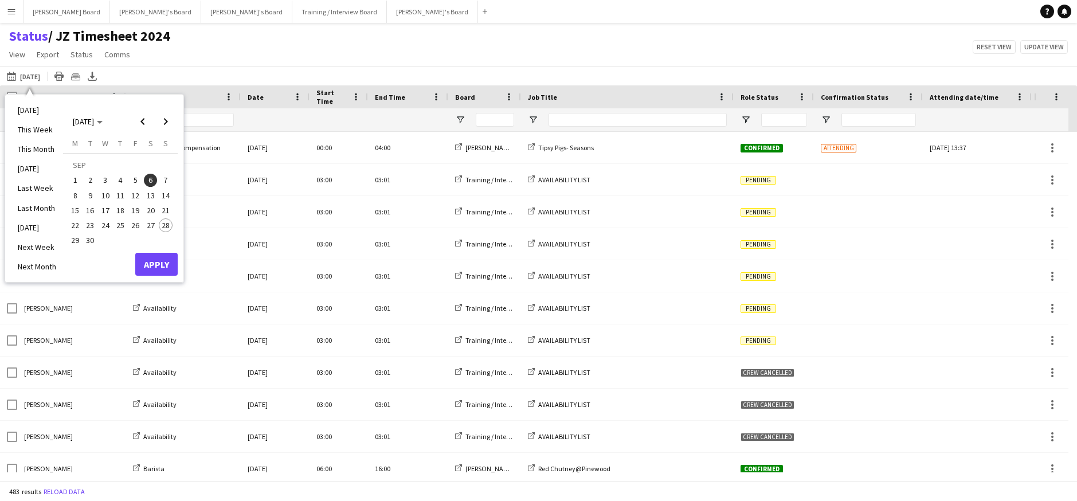
click at [166, 226] on span "28" at bounding box center [166, 225] width 14 height 14
click at [166, 255] on button "Apply" at bounding box center [156, 264] width 42 height 23
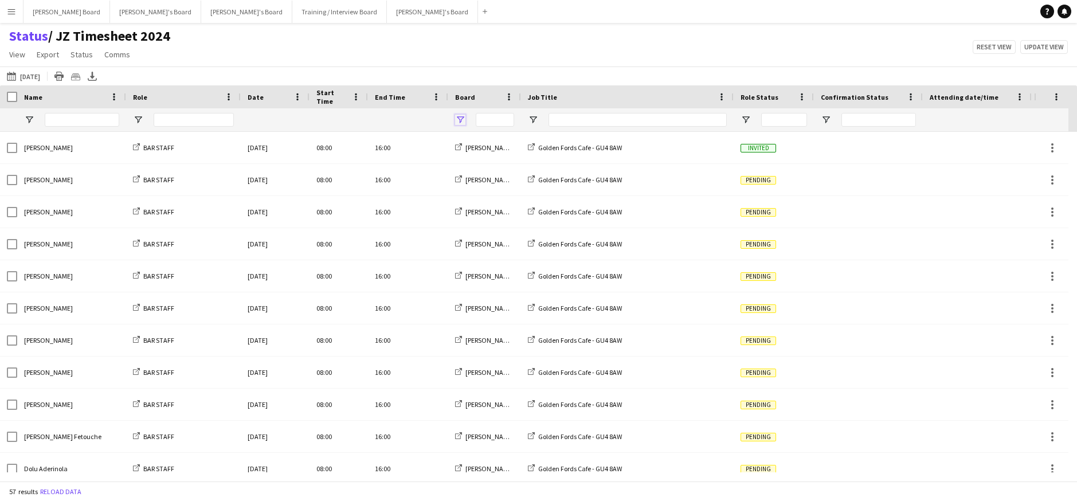
click at [462, 119] on span "Open Filter Menu" at bounding box center [460, 120] width 10 height 10
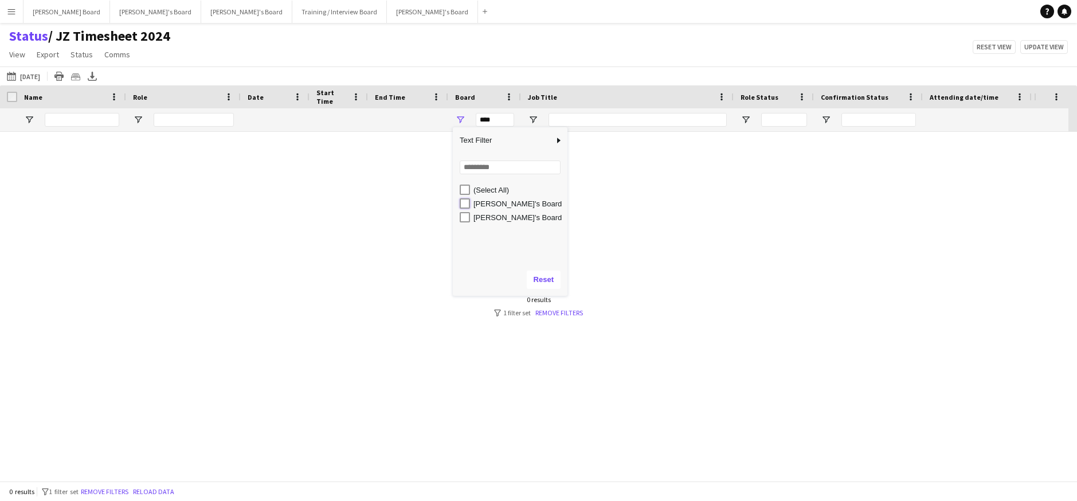
type input "**********"
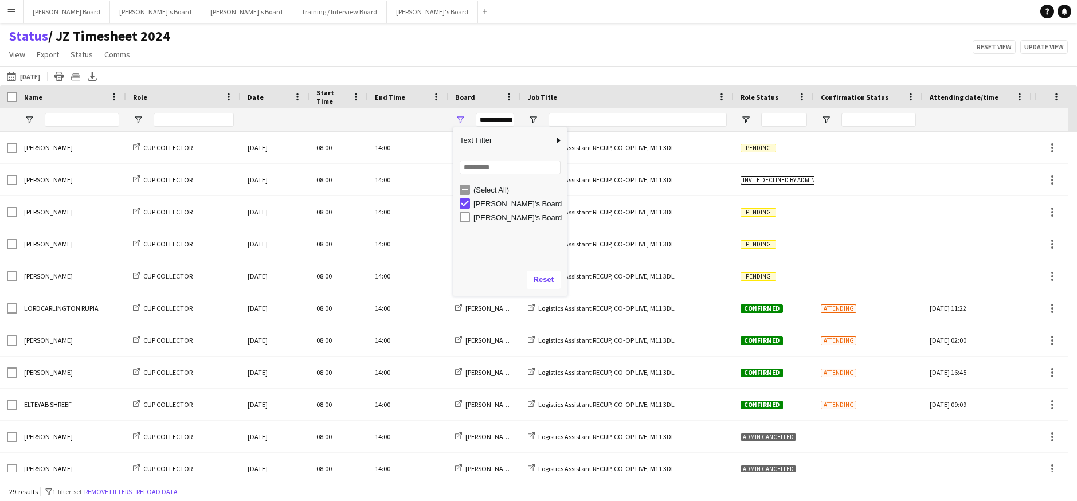
click at [575, 69] on div "This Week Today Today This Week This Month Yesterday Last Week Last Month Tomor…" at bounding box center [538, 75] width 1077 height 19
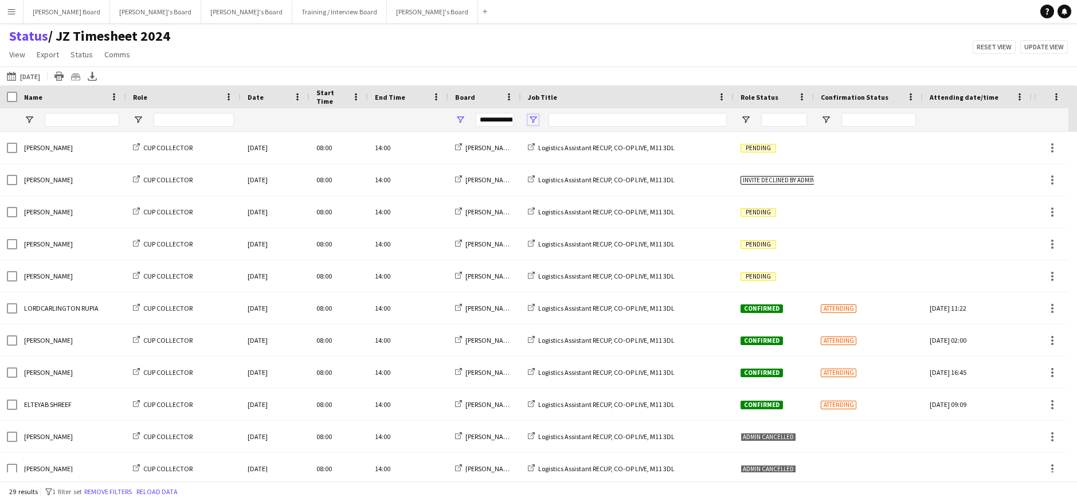
click at [533, 123] on span "Open Filter Menu" at bounding box center [533, 120] width 10 height 10
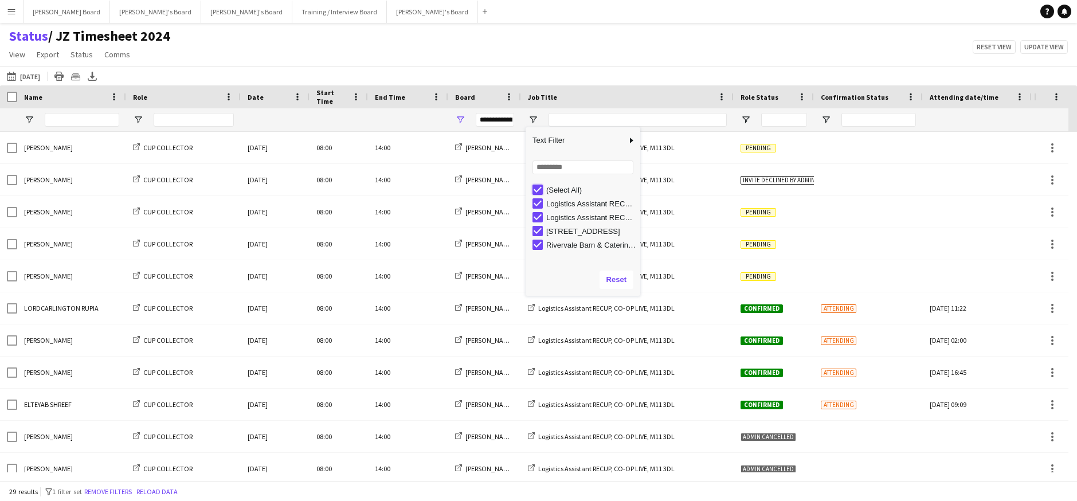
type input "***"
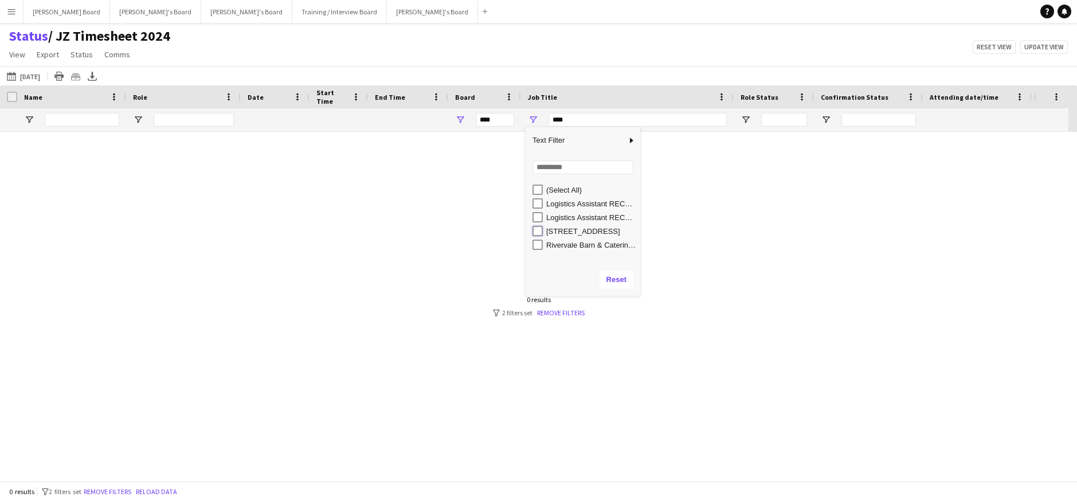
type input "**********"
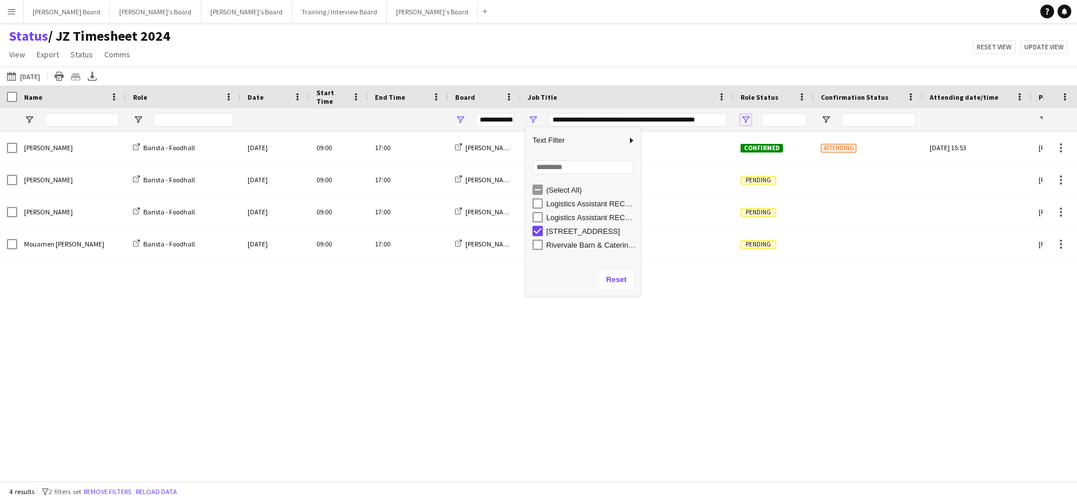
click at [742, 117] on span "Open Filter Menu" at bounding box center [746, 120] width 10 height 10
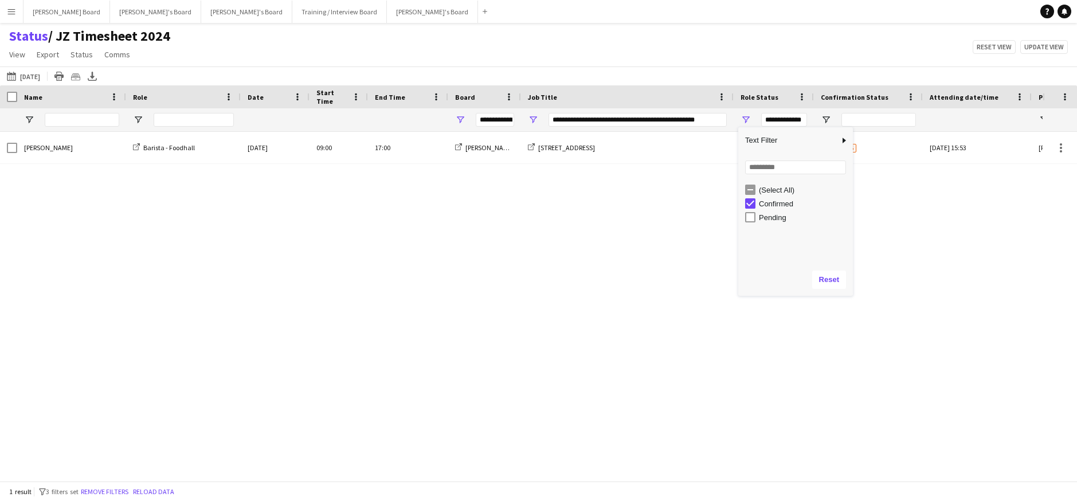
click at [77, 169] on div "kelly smith Barista - Foodhall Sun, 28 Sep 2025 09:00 17:00 Jakub's Board RHS W…" at bounding box center [521, 302] width 1043 height 340
click at [29, 79] on button "This Week Today" at bounding box center [24, 76] width 38 height 14
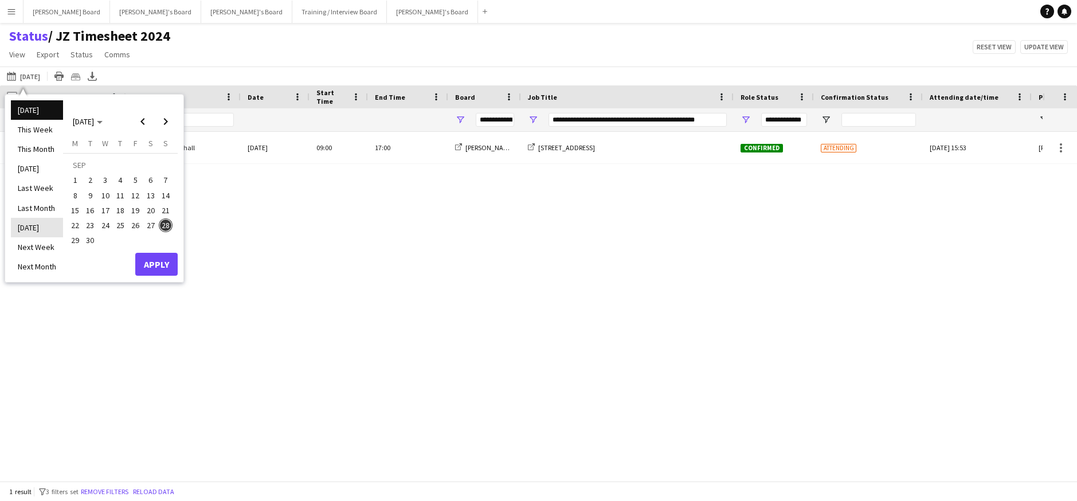
click at [50, 233] on li "Tomorrow" at bounding box center [37, 227] width 52 height 19
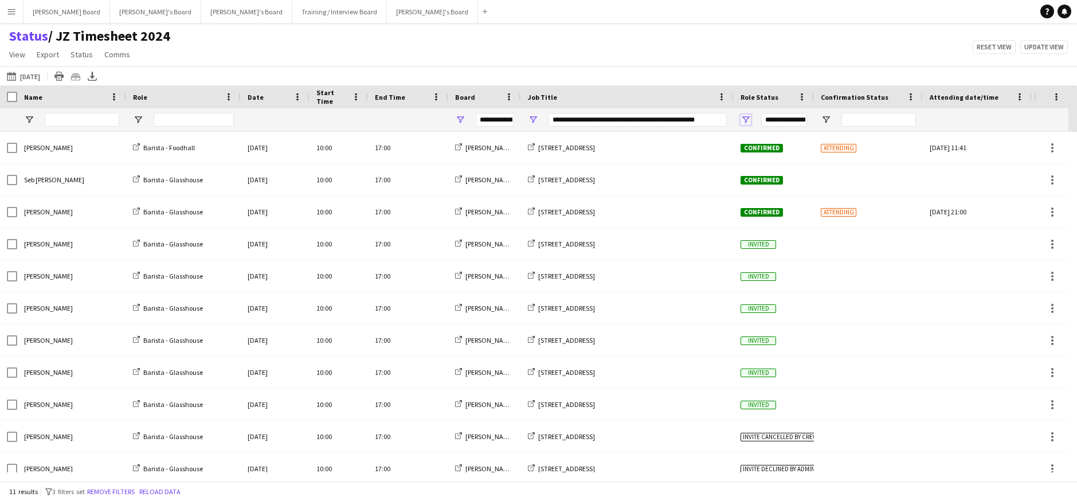
click at [745, 118] on span "Open Filter Menu" at bounding box center [746, 120] width 10 height 10
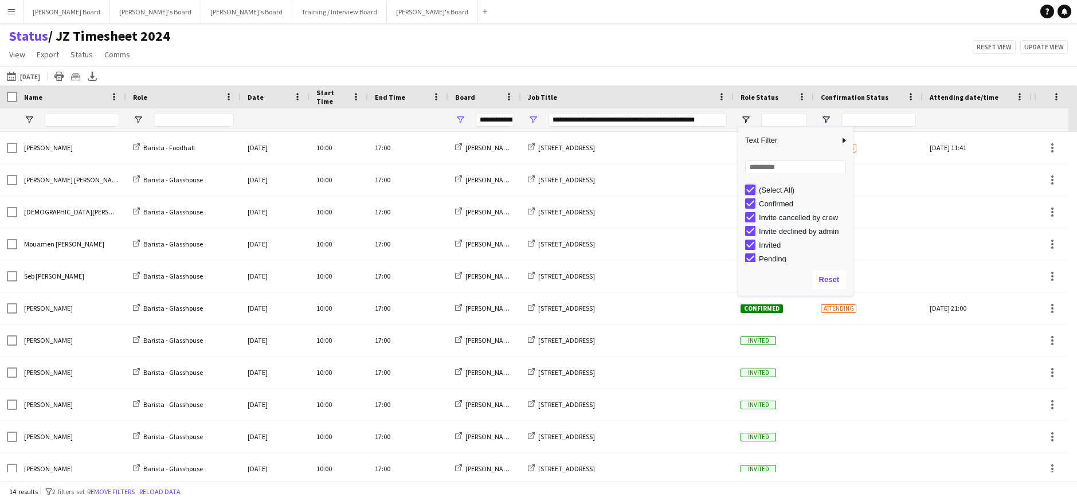
type input "***"
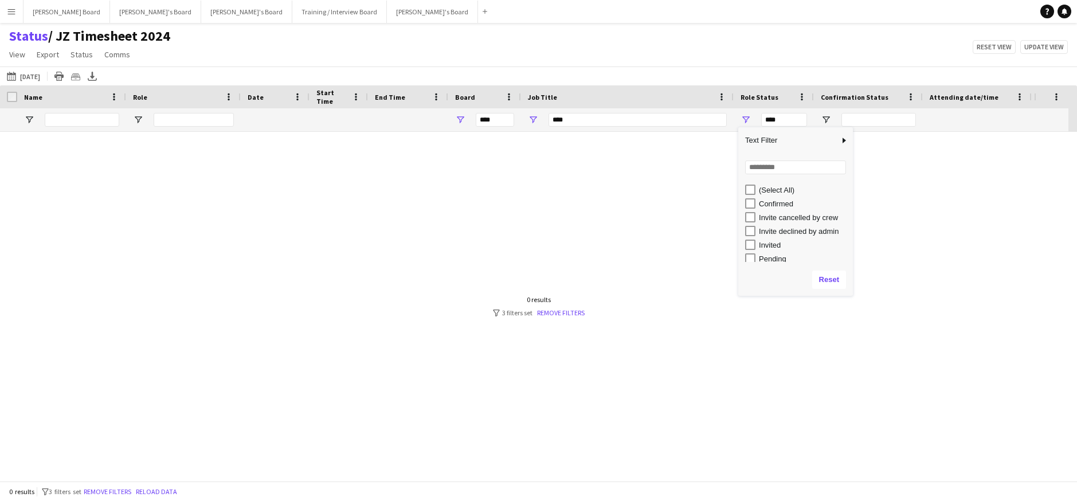
type input "**********"
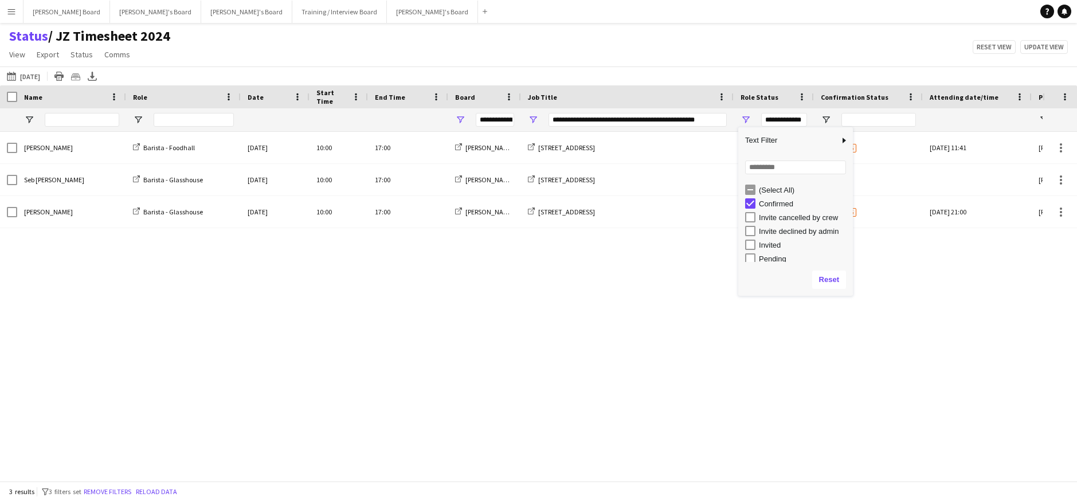
drag, startPoint x: 581, startPoint y: 353, endPoint x: 587, endPoint y: 349, distance: 6.7
click at [588, 350] on div "kelly smith Barista - Foodhall Mon, 29 Sep 2025 10:00 17:00 Jakub's Board RHS W…" at bounding box center [521, 302] width 1043 height 340
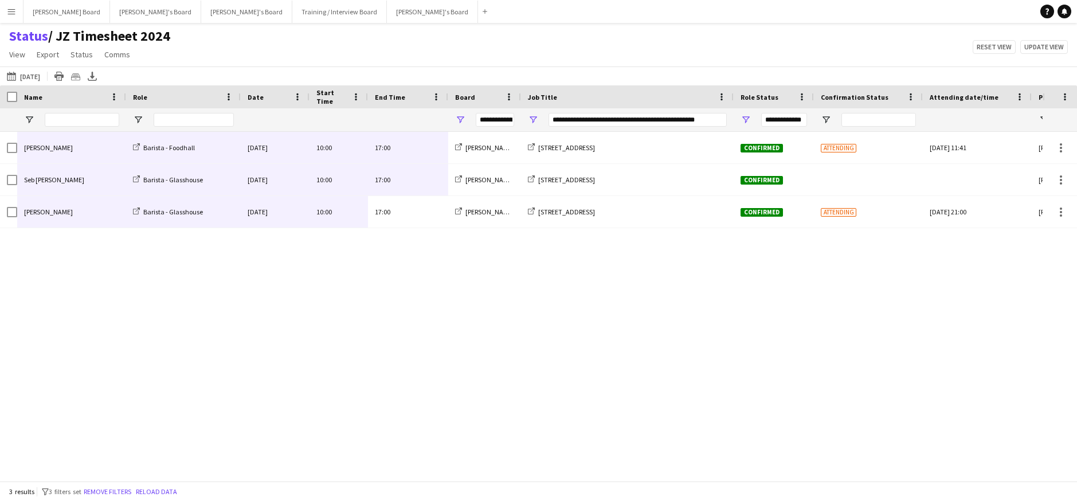
drag, startPoint x: 409, startPoint y: 222, endPoint x: 54, endPoint y: 144, distance: 363.7
click at [54, 144] on div "kelly smith Barista - Foodhall Mon, 29 Sep 2025 10:00 17:00 Jakub's Board RHS W…" at bounding box center [619, 180] width 1238 height 96
click at [416, 387] on div "kelly smith Barista - Foodhall Mon, 29 Sep 2025 10:00 17:00 Jakub's Board RHS W…" at bounding box center [521, 302] width 1043 height 340
drag, startPoint x: 226, startPoint y: 387, endPoint x: 233, endPoint y: 382, distance: 9.0
click at [227, 387] on div "kelly smith Barista - Foodhall Mon, 29 Sep 2025 10:00 17:00 Jakub's Board RHS W…" at bounding box center [521, 302] width 1043 height 340
